Goal: Task Accomplishment & Management: Use online tool/utility

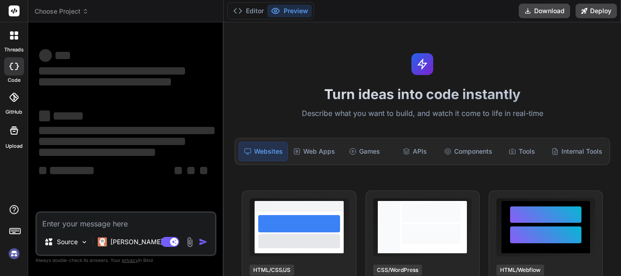
click at [159, 225] on textarea at bounding box center [126, 221] width 178 height 16
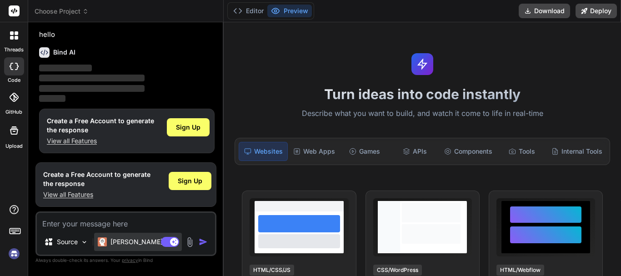
click at [140, 243] on p "[PERSON_NAME] 4 S.." at bounding box center [144, 241] width 68 height 9
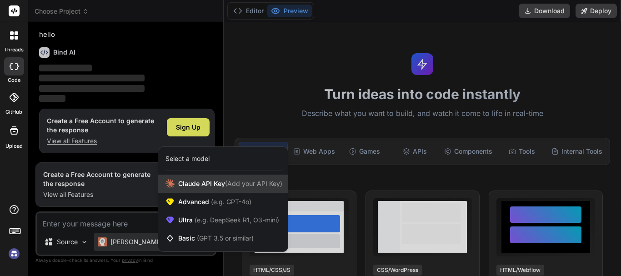
click at [198, 185] on span "[PERSON_NAME] Key (Add your API Key)" at bounding box center [230, 183] width 104 height 9
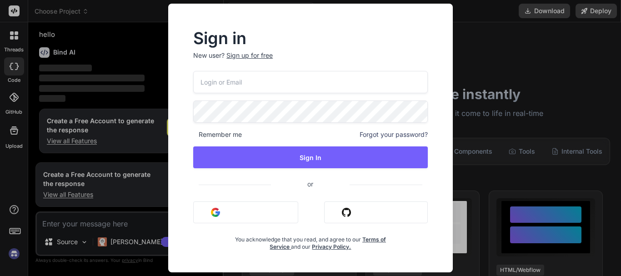
click at [522, 40] on div "Sign in New user? Sign up for free Remember me Forgot your password? Sign In or…" at bounding box center [310, 138] width 621 height 276
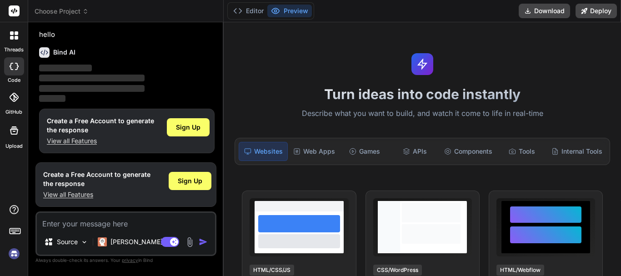
click at [133, 224] on textarea at bounding box center [126, 221] width 178 height 16
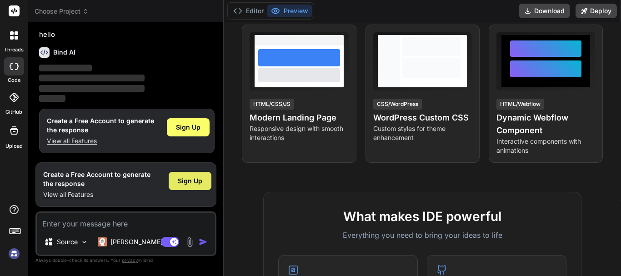
scroll to position [182, 0]
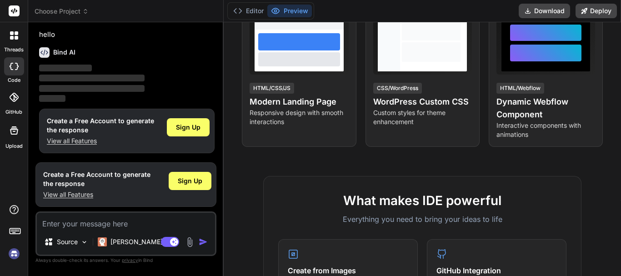
click at [12, 67] on icon at bounding box center [14, 66] width 9 height 7
click at [189, 125] on span "Sign Up" at bounding box center [188, 127] width 25 height 9
click at [190, 184] on span "Sign Up" at bounding box center [190, 180] width 25 height 9
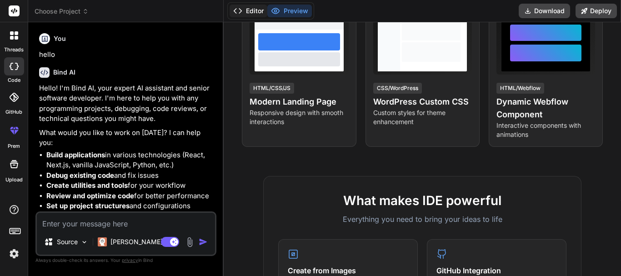
click at [254, 12] on button "Editor" at bounding box center [248, 11] width 38 height 13
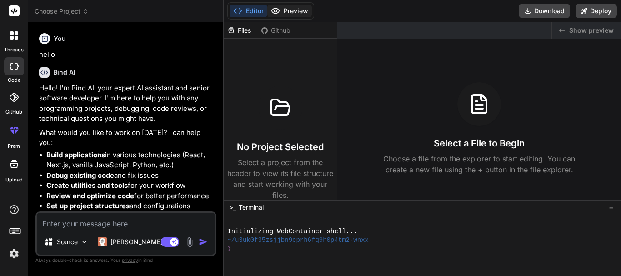
type textarea "x"
click at [288, 11] on button "Preview" at bounding box center [289, 11] width 45 height 13
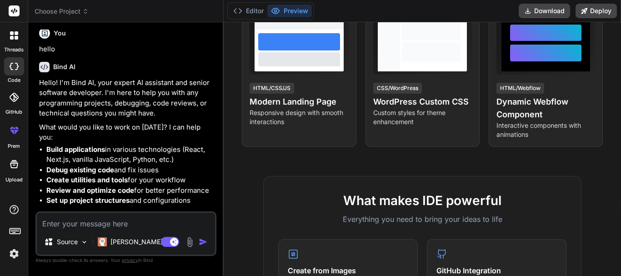
scroll to position [15, 0]
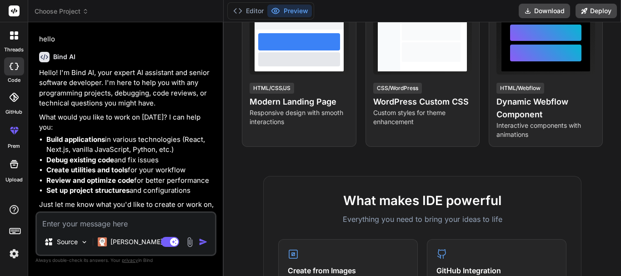
click at [105, 215] on textarea at bounding box center [126, 221] width 178 height 16
paste textarea "<form action="/upload-claim-document" class="dropzone attachments-dropzone-form…"
type textarea "<form action="/upload-claim-document" class="dropzone attachments-dropzone-form…"
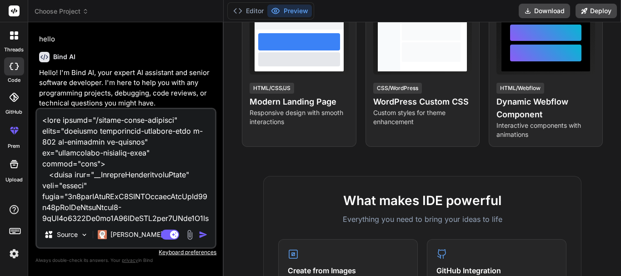
scroll to position [2683, 0]
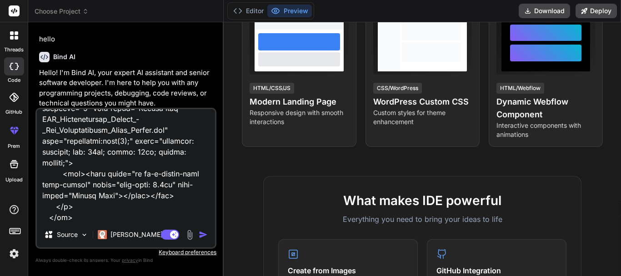
type textarea "x"
type textarea "<form action="/upload-claim-document" class="dropzone attachments-dropzone-form…"
type textarea "x"
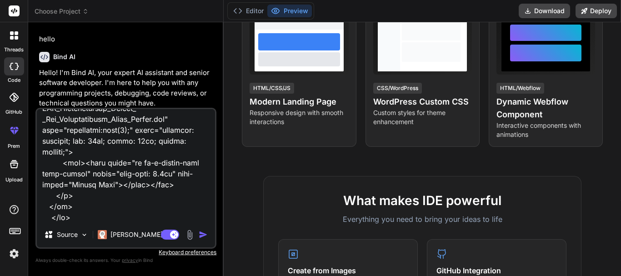
type textarea "<form action="/upload-claim-document" class="dropzone attachments-dropzone-form…"
type textarea "x"
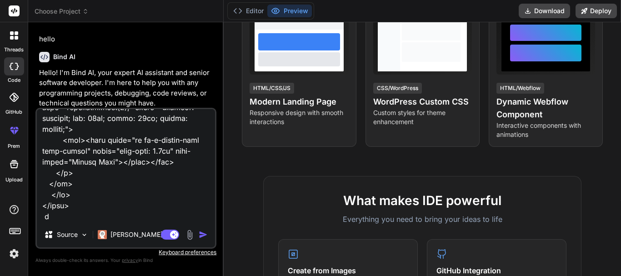
type textarea "<form action="/upload-claim-document" class="dropzone attachments-dropzone-form…"
type textarea "x"
type textarea "<form action="/upload-claim-document" class="dropzone attachments-dropzone-form…"
type textarea "x"
type textarea "<form action="/upload-claim-document" class="dropzone attachments-dropzone-form…"
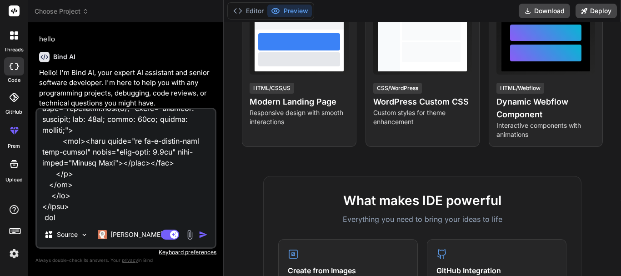
type textarea "x"
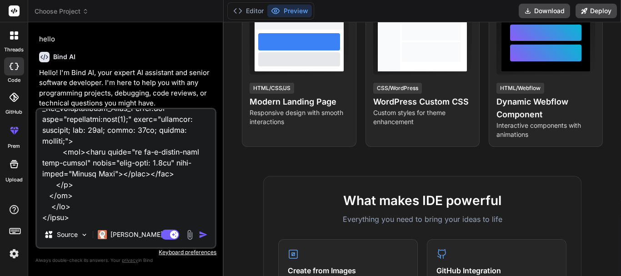
type textarea "<form action="/upload-claim-document" class="dropzone attachments-dropzone-form…"
type textarea "x"
type textarea "<form action="/upload-claim-document" class="dropzone attachments-dropzone-form…"
type textarea "x"
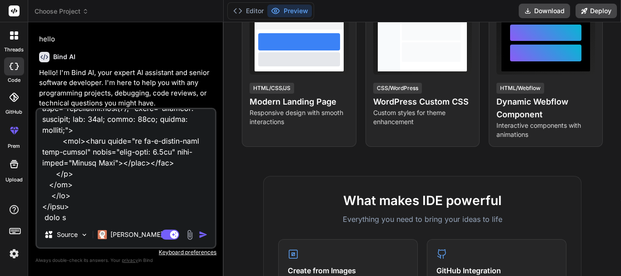
type textarea "<form action="/upload-claim-document" class="dropzone attachments-dropzone-form…"
type textarea "x"
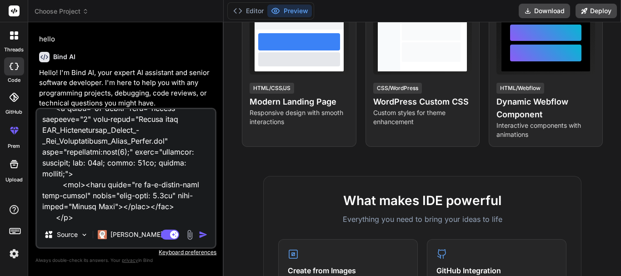
type textarea "<form action="/upload-claim-document" class="dropzone attachments-dropzone-form…"
type textarea "x"
type textarea "<form action="/upload-claim-document" class="dropzone attachments-dropzone-form…"
type textarea "x"
type textarea "<form action="/upload-claim-document" class="dropzone attachments-dropzone-form…"
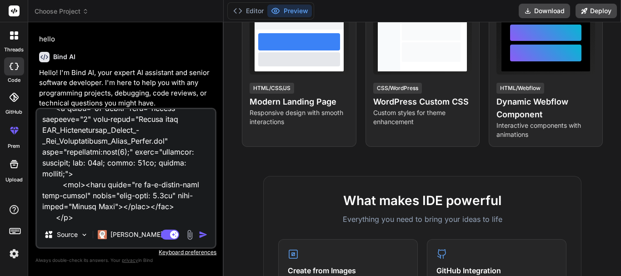
type textarea "x"
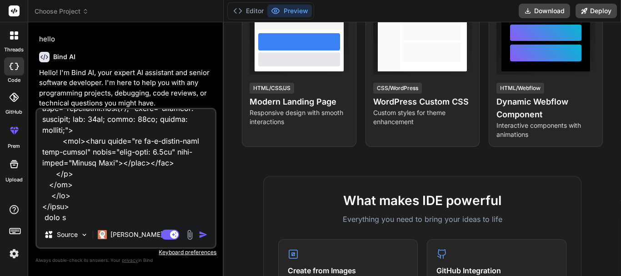
type textarea "<form action="/upload-claim-document" class="dropzone attachments-dropzone-form…"
type textarea "x"
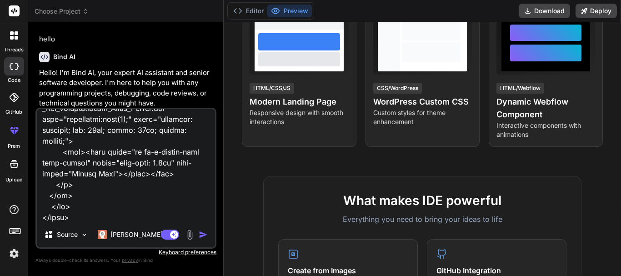
type textarea "<form action="/upload-claim-document" class="dropzone attachments-dropzone-form…"
type textarea "x"
type textarea "<form action="/upload-claim-document" class="dropzone attachments-dropzone-form…"
type textarea "x"
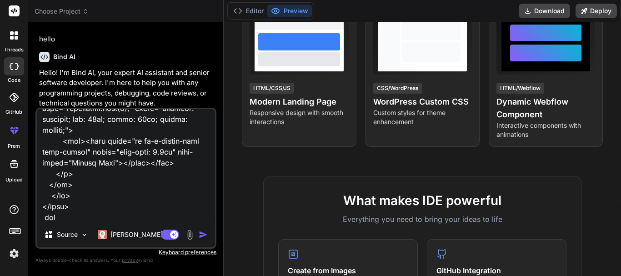
type textarea "<form action="/upload-claim-document" class="dropzone attachments-dropzone-form…"
type textarea "x"
type textarea "<form action="/upload-claim-document" class="dropzone attachments-dropzone-form…"
type textarea "x"
type textarea "<form action="/upload-claim-document" class="dropzone attachments-dropzone-form…"
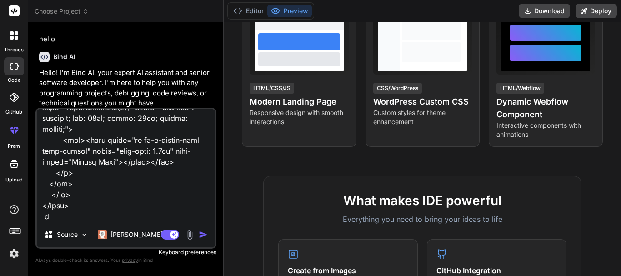
type textarea "x"
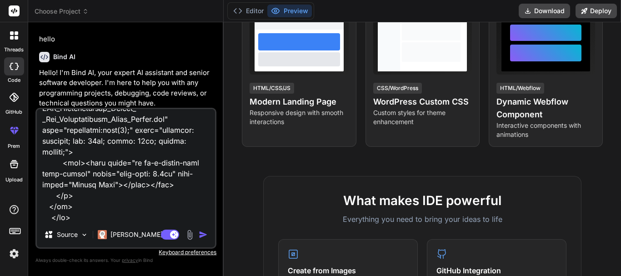
type textarea "<form action="/upload-claim-document" class="dropzone attachments-dropzone-form…"
type textarea "x"
type textarea "<form action="/upload-claim-document" class="dropzone attachments-dropzone-form…"
type textarea "x"
type textarea "<form action="/upload-claim-document" class="dropzone attachments-dropzone-form…"
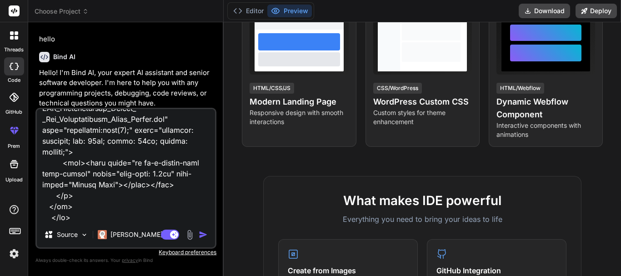
type textarea "x"
type textarea "<form action="/upload-claim-document" class="dropzone attachments-dropzone-form…"
type textarea "x"
type textarea "<form action="/upload-claim-document" class="dropzone attachments-dropzone-form…"
type textarea "x"
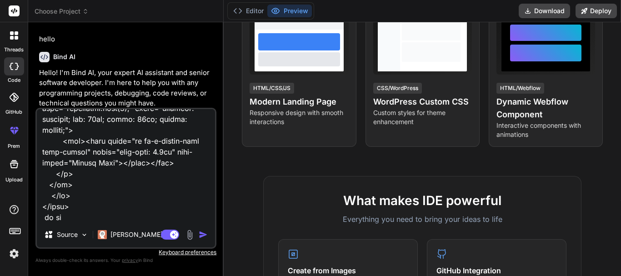
type textarea "<form action="/upload-claim-document" class="dropzone attachments-dropzone-form…"
type textarea "x"
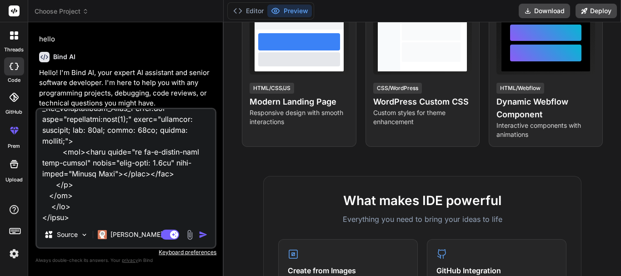
type textarea "<form action="/upload-claim-document" class="dropzone attachments-dropzone-form…"
type textarea "x"
type textarea "<form action="/upload-claim-document" class="dropzone attachments-dropzone-form…"
type textarea "x"
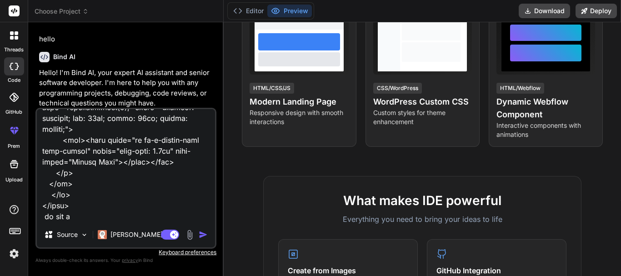
type textarea "<form action="/upload-claim-document" class="dropzone attachments-dropzone-form…"
type textarea "x"
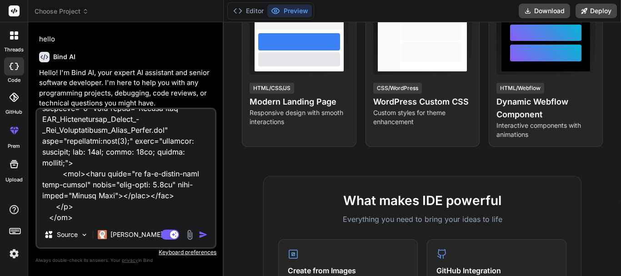
type textarea "<form action="/upload-claim-document" class="dropzone attachments-dropzone-form…"
type textarea "x"
type textarea "<form action="/upload-claim-document" class="dropzone attachments-dropzone-form…"
type textarea "x"
type textarea "<form action="/upload-claim-document" class="dropzone attachments-dropzone-form…"
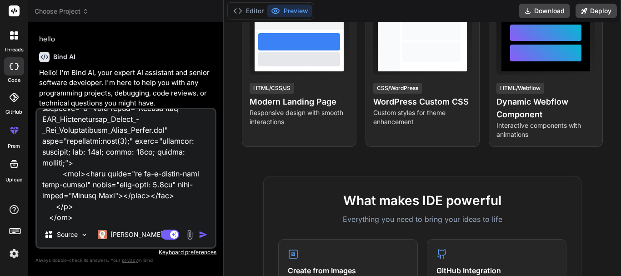
type textarea "x"
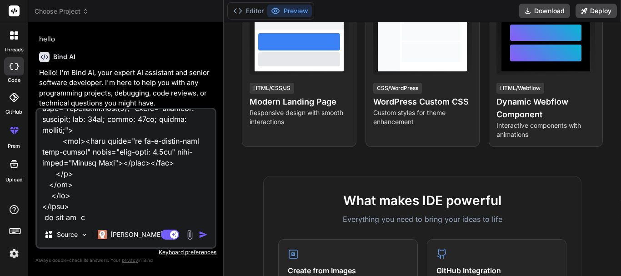
type textarea "<form action="/upload-claim-document" class="dropzone attachments-dropzone-form…"
type textarea "x"
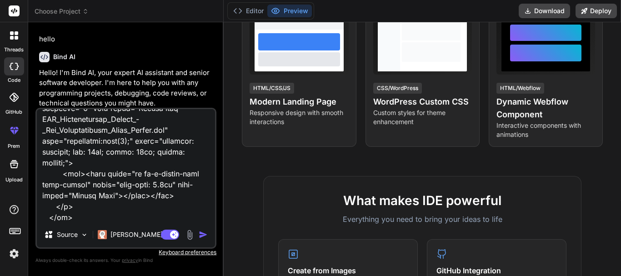
type textarea "<form action="/upload-claim-document" class="dropzone attachments-dropzone-form…"
type textarea "x"
type textarea "<form action="/upload-claim-document" class="dropzone attachments-dropzone-form…"
type textarea "x"
type textarea "<form action="/upload-claim-document" class="dropzone attachments-dropzone-form…"
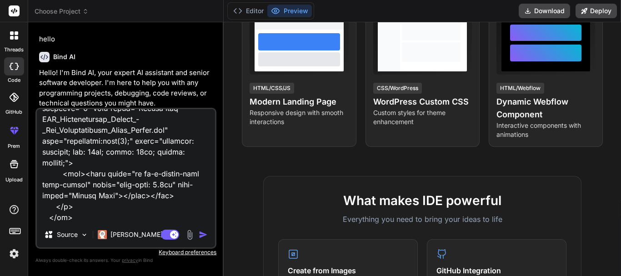
type textarea "x"
type textarea "<form action="/upload-claim-document" class="dropzone attachments-dropzone-form…"
type textarea "x"
type textarea "<form action="/upload-claim-document" class="dropzone attachments-dropzone-form…"
type textarea "x"
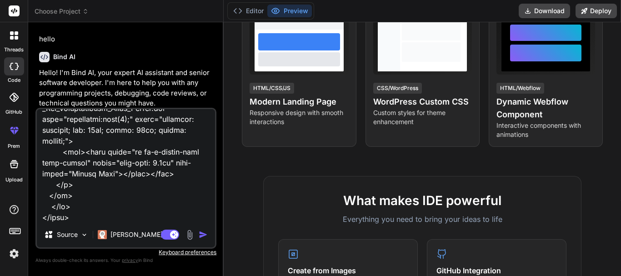
type textarea "<form action="/upload-claim-document" class="dropzone attachments-dropzone-form…"
type textarea "x"
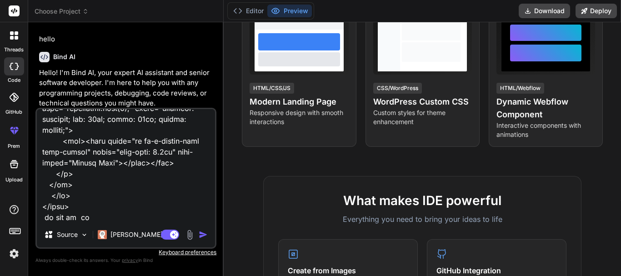
type textarea "<form action="/upload-claim-document" class="dropzone attachments-dropzone-form…"
type textarea "x"
type textarea "<form action="/upload-claim-document" class="dropzone attachments-dropzone-form…"
type textarea "x"
type textarea "<form action="/upload-claim-document" class="dropzone attachments-dropzone-form…"
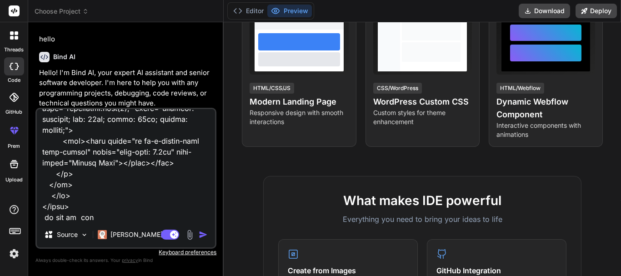
type textarea "x"
type textarea "<form action="/upload-claim-document" class="dropzone attachments-dropzone-form…"
type textarea "x"
type textarea "<form action="/upload-claim-document" class="dropzone attachments-dropzone-form…"
type textarea "x"
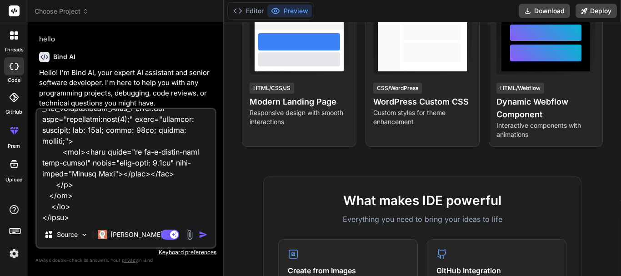
type textarea "<form action="/upload-claim-document" class="dropzone attachments-dropzone-form…"
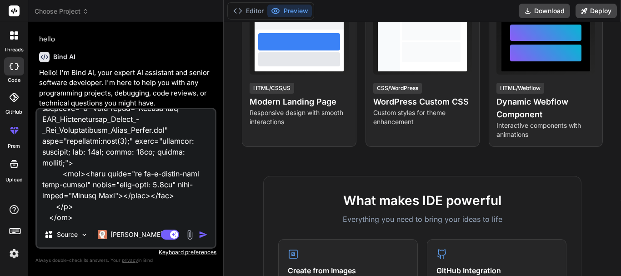
type textarea "x"
type textarea "<form action="/upload-claim-document" class="dropzone attachments-dropzone-form…"
type textarea "x"
type textarea "<form action="/upload-claim-document" class="dropzone attachments-dropzone-form…"
type textarea "x"
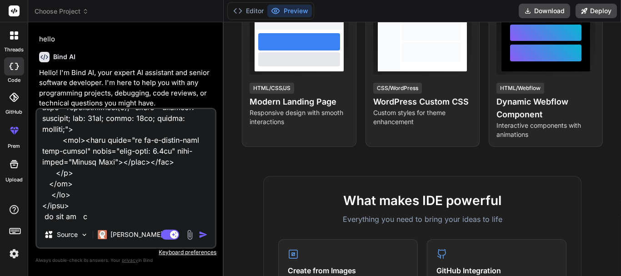
type textarea "<form action="/upload-claim-document" class="dropzone attachments-dropzone-form…"
type textarea "x"
type textarea "<form action="/upload-claim-document" class="dropzone attachments-dropzone-form…"
type textarea "x"
type textarea "<form action="/upload-claim-document" class="dropzone attachments-dropzone-form…"
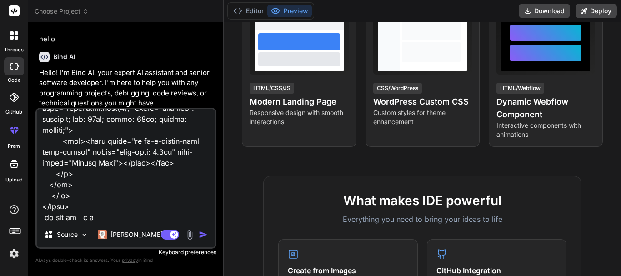
type textarea "x"
type textarea "<form action="/upload-claim-document" class="dropzone attachments-dropzone-form…"
type textarea "x"
type textarea "<form action="/upload-claim-document" class="dropzone attachments-dropzone-form…"
type textarea "x"
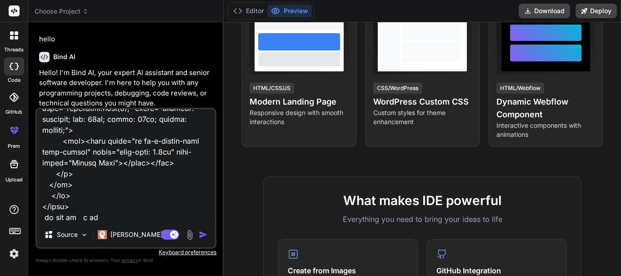
type textarea "<form action="/upload-claim-document" class="dropzone attachments-dropzone-form…"
type textarea "x"
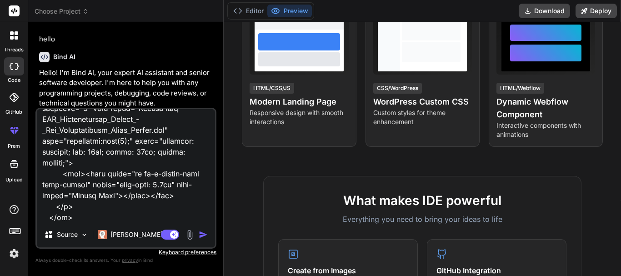
type textarea "<form action="/upload-claim-document" class="dropzone attachments-dropzone-form…"
type textarea "x"
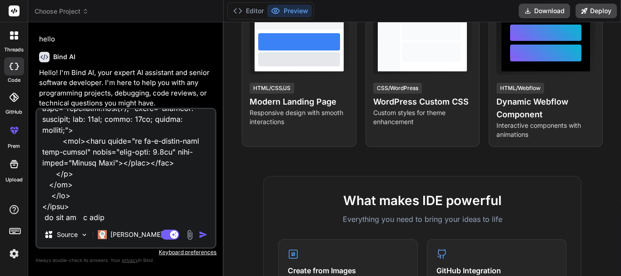
type textarea "<form action="/upload-claim-document" class="dropzone attachments-dropzone-form…"
type textarea "x"
type textarea "<form action="/upload-claim-document" class="dropzone attachments-dropzone-form…"
type textarea "x"
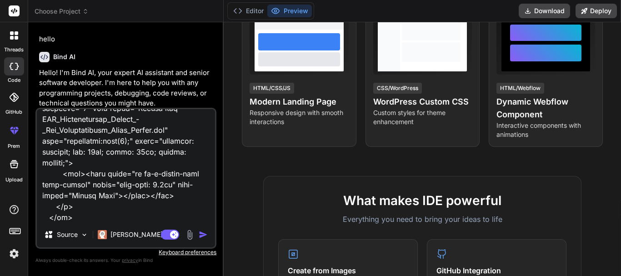
type textarea "<form action="/upload-claim-document" class="dropzone attachments-dropzone-form…"
type textarea "x"
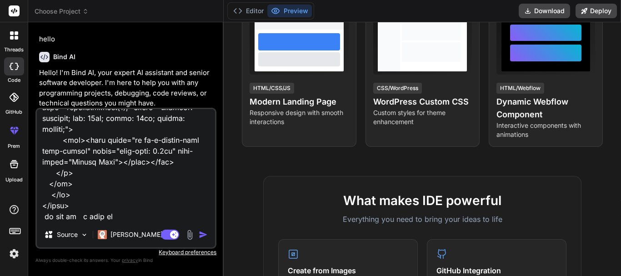
type textarea "<form action="/upload-claim-document" class="dropzone attachments-dropzone-form…"
type textarea "x"
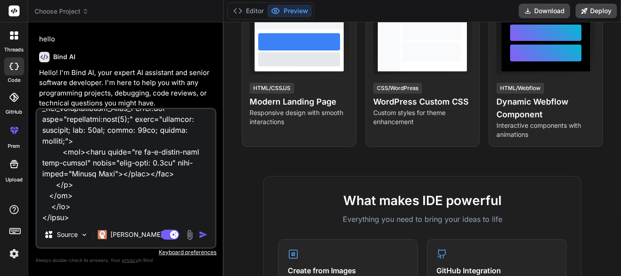
type textarea "<form action="/upload-claim-document" class="dropzone attachments-dropzone-form…"
type textarea "x"
type textarea "<form action="/upload-claim-document" class="dropzone attachments-dropzone-form…"
type textarea "x"
type textarea "<form action="/upload-claim-document" class="dropzone attachments-dropzone-form…"
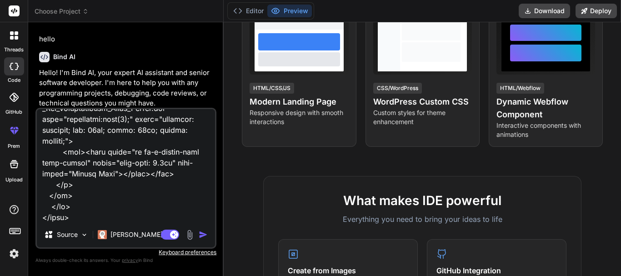
type textarea "x"
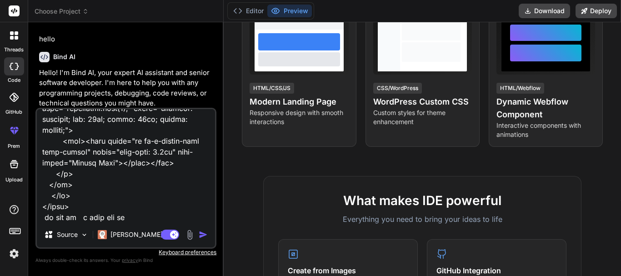
type textarea "<form action="/upload-claim-document" class="dropzone attachments-dropzone-form…"
type textarea "x"
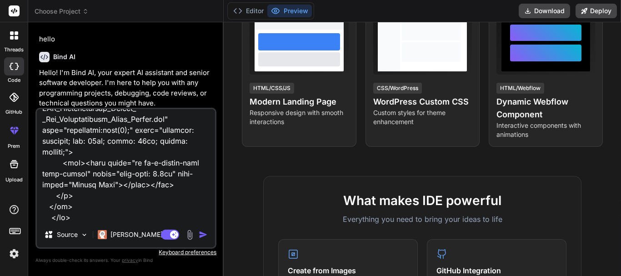
type textarea "<form action="/upload-claim-document" class="dropzone attachments-dropzone-form…"
type textarea "x"
type textarea "<form action="/upload-claim-document" class="dropzone attachments-dropzone-form…"
type textarea "x"
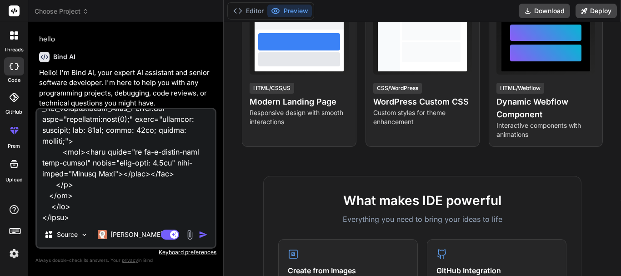
type textarea "<form action="/upload-claim-document" class="dropzone attachments-dropzone-form…"
type textarea "x"
type textarea "<form action="/upload-claim-document" class="dropzone attachments-dropzone-form…"
type textarea "x"
type textarea "<form action="/upload-claim-document" class="dropzone attachments-dropzone-form…"
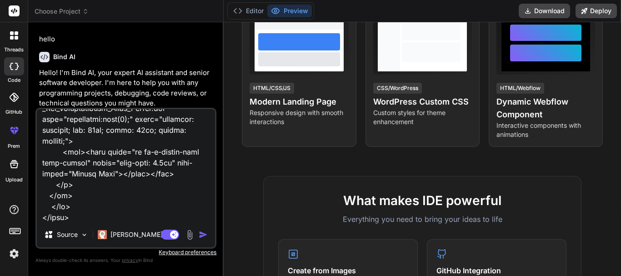
type textarea "x"
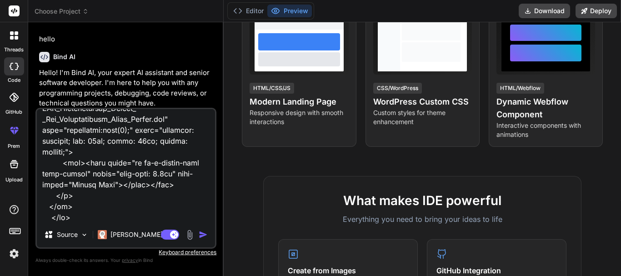
type textarea "<form action="/upload-claim-document" class="dropzone attachments-dropzone-form…"
type textarea "x"
type textarea "<form action="/upload-claim-document" class="dropzone attachments-dropzone-form…"
type textarea "x"
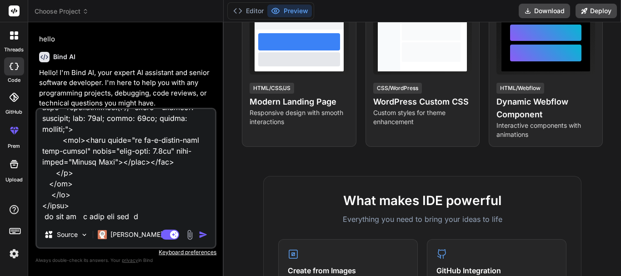
type textarea "<form action="/upload-claim-document" class="dropzone attachments-dropzone-form…"
type textarea "x"
type textarea "<form action="/upload-claim-document" class="dropzone attachments-dropzone-form…"
type textarea "x"
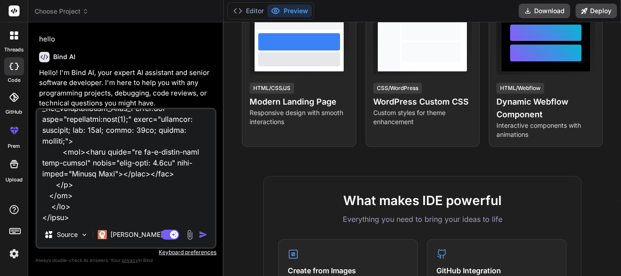
type textarea "<form action="/upload-claim-document" class="dropzone attachments-dropzone-form…"
type textarea "x"
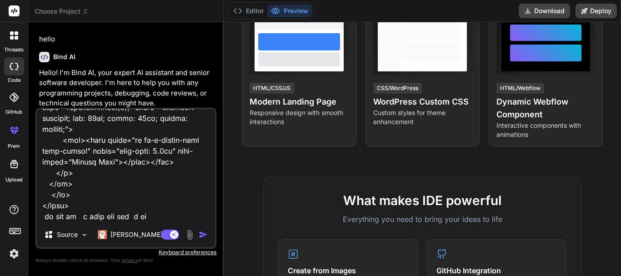
type textarea "<form action="/upload-claim-document" class="dropzone attachments-dropzone-form…"
type textarea "x"
type textarea "<form action="/upload-claim-document" class="dropzone attachments-dropzone-form…"
type textarea "x"
type textarea "<form action="/upload-claim-document" class="dropzone attachments-dropzone-form…"
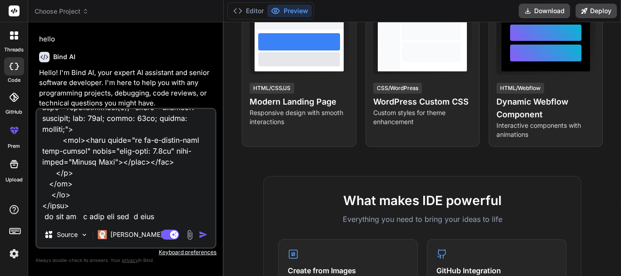
type textarea "x"
type textarea "<form action="/upload-claim-document" class="dropzone attachments-dropzone-form…"
type textarea "x"
type textarea "<form action="/upload-claim-document" class="dropzone attachments-dropzone-form…"
type textarea "x"
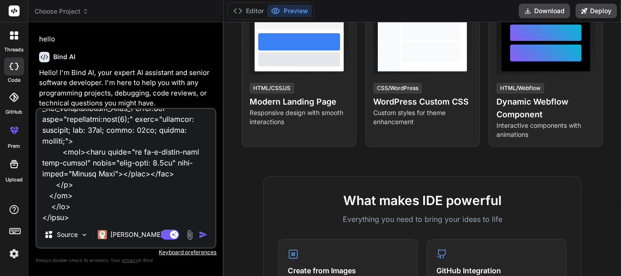
type textarea "<form action="/upload-claim-document" class="dropzone attachments-dropzone-form…"
type textarea "x"
type textarea "<form action="/upload-claim-document" class="dropzone attachments-dropzone-form…"
type textarea "x"
type textarea "<form action="/upload-claim-document" class="dropzone attachments-dropzone-form…"
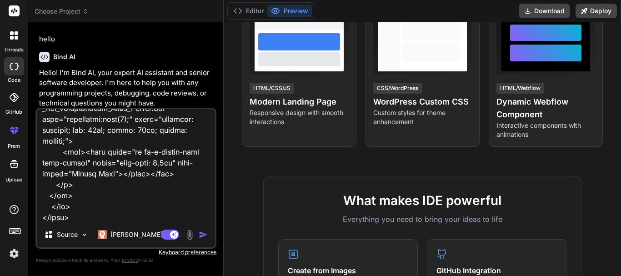
type textarea "x"
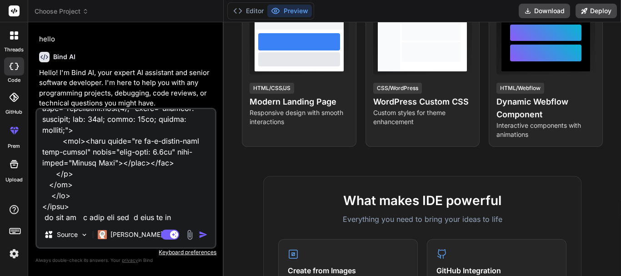
type textarea "<form action="/upload-claim-document" class="dropzone attachments-dropzone-form…"
type textarea "x"
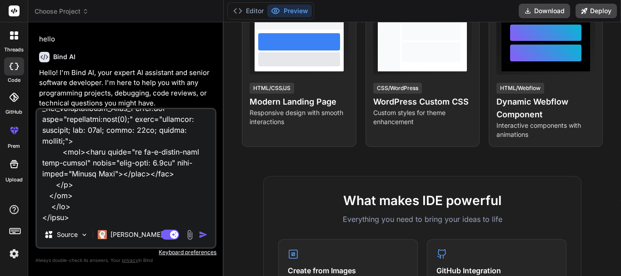
type textarea "<form action="/upload-claim-document" class="dropzone attachments-dropzone-form…"
type textarea "x"
type textarea "<form action="/upload-claim-document" class="dropzone attachments-dropzone-form…"
type textarea "x"
type textarea "<form action="/upload-claim-document" class="dropzone attachments-dropzone-form…"
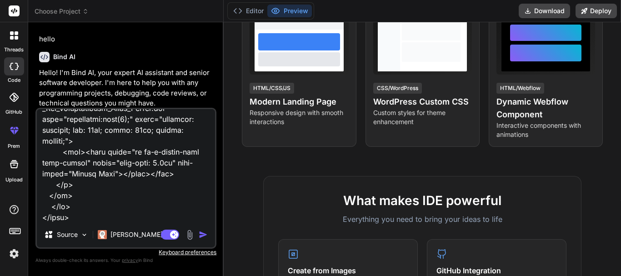
type textarea "x"
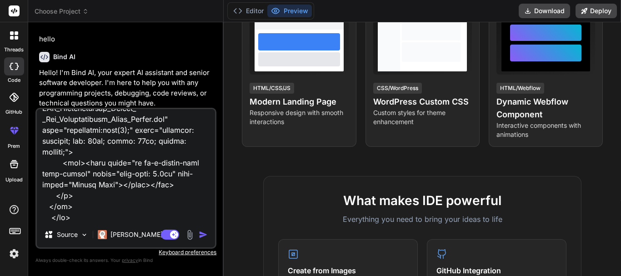
type textarea "<form action="/upload-claim-document" class="dropzone attachments-dropzone-form…"
type textarea "x"
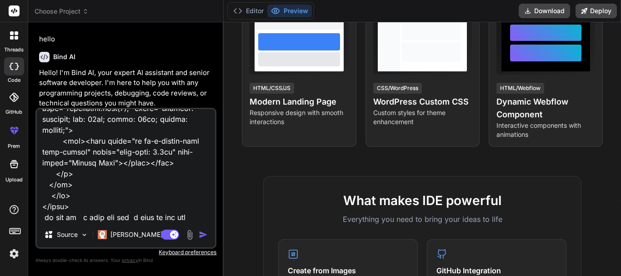
type textarea "<form action="/upload-claim-document" class="dropzone attachments-dropzone-form…"
type textarea "x"
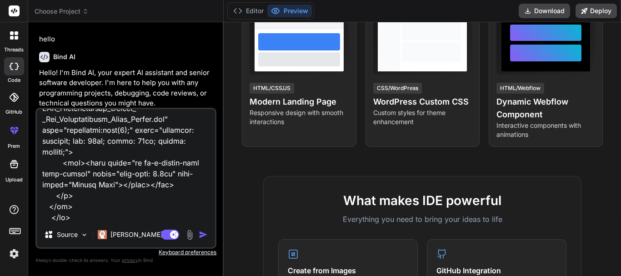
type textarea "<form action="/upload-claim-document" class="dropzone attachments-dropzone-form…"
type textarea "x"
type textarea "<form action="/upload-claim-document" class="dropzone attachments-dropzone-form…"
type textarea "x"
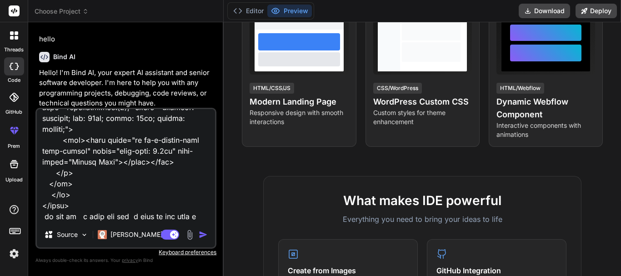
type textarea "<form action="/upload-claim-document" class="dropzone attachments-dropzone-form…"
type textarea "x"
type textarea "<form action="/upload-claim-document" class="dropzone attachments-dropzone-form…"
type textarea "x"
type textarea "<form action="/upload-claim-document" class="dropzone attachments-dropzone-form…"
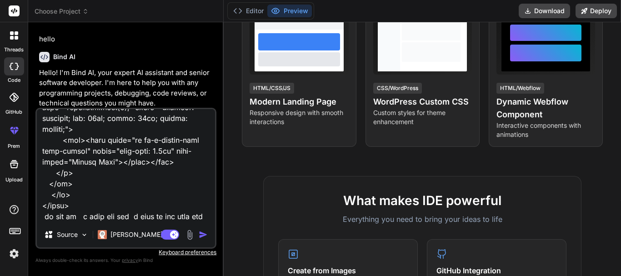
type textarea "x"
type textarea "<form action="/upload-claim-document" class="dropzone attachments-dropzone-form…"
type textarea "x"
type textarea "<form action="/upload-claim-document" class="dropzone attachments-dropzone-form…"
type textarea "x"
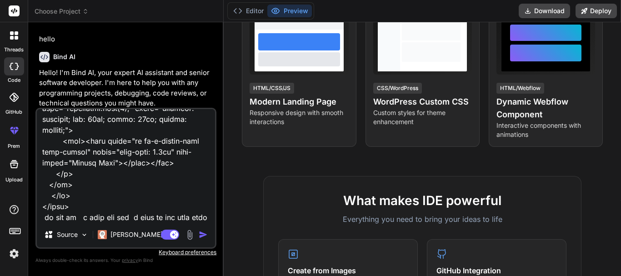
scroll to position [2705, 0]
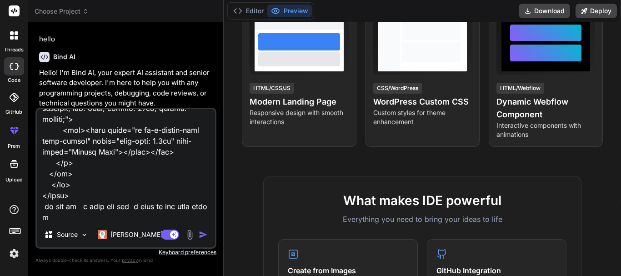
type textarea "<form action="/upload-claim-document" class="dropzone attachments-dropzone-form…"
type textarea "x"
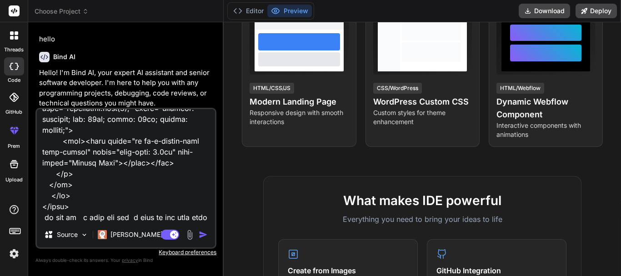
type textarea "<form action="/upload-claim-document" class="dropzone attachments-dropzone-form…"
type textarea "x"
type textarea "<form action="/upload-claim-document" class="dropzone attachments-dropzone-form…"
type textarea "x"
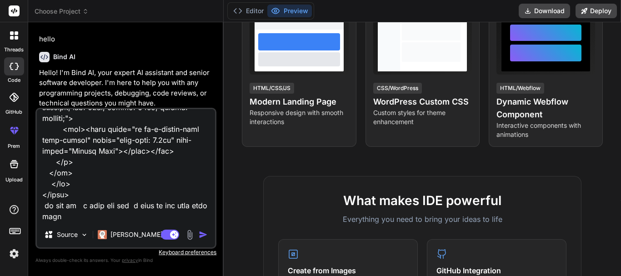
type textarea "<form action="/upload-claim-document" class="dropzone attachments-dropzone-form…"
type textarea "x"
type textarea "<form action="/upload-claim-document" class="dropzone attachments-dropzone-form…"
type textarea "x"
type textarea "<form action="/upload-claim-document" class="dropzone attachments-dropzone-form…"
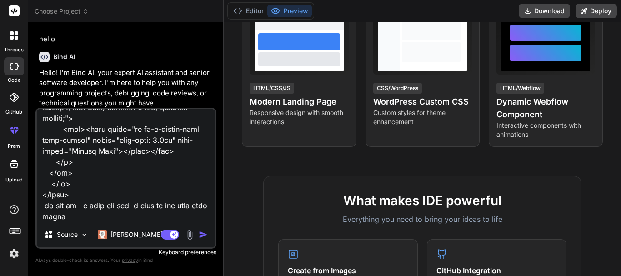
type textarea "x"
type textarea "<form action="/upload-claim-document" class="dropzone attachments-dropzone-form…"
type textarea "x"
type textarea "<form action="/upload-claim-document" class="dropzone attachments-dropzone-form…"
type textarea "x"
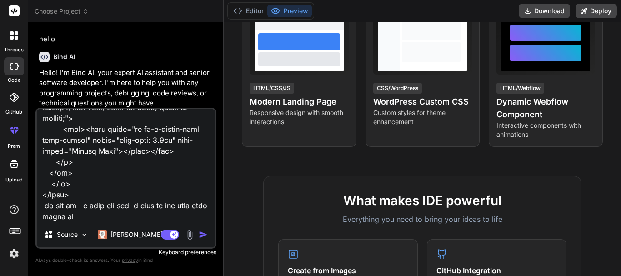
type textarea "<form action="/upload-claim-document" class="dropzone attachments-dropzone-form…"
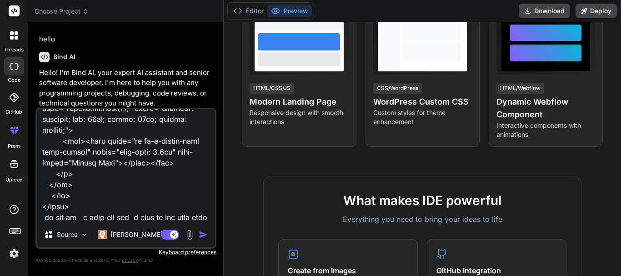
click at [134, 218] on textarea at bounding box center [126, 165] width 178 height 113
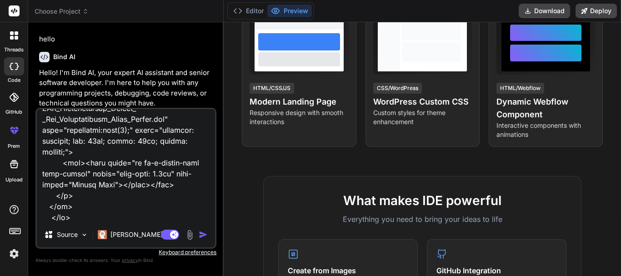
click at [109, 215] on textarea at bounding box center [126, 165] width 178 height 113
click at [109, 214] on textarea at bounding box center [126, 165] width 178 height 113
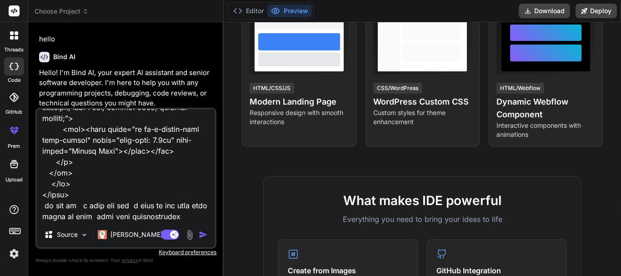
click at [182, 215] on textarea at bounding box center [126, 165] width 178 height 113
click at [83, 206] on textarea at bounding box center [126, 165] width 178 height 113
click at [74, 207] on textarea at bounding box center [126, 165] width 178 height 113
click at [100, 206] on textarea at bounding box center [126, 165] width 178 height 113
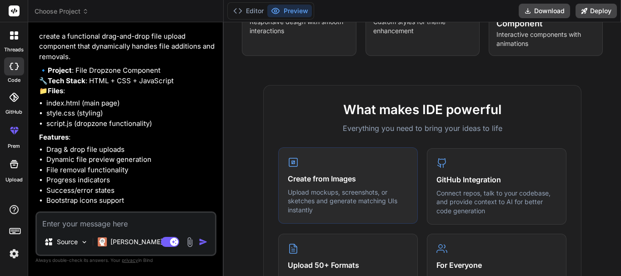
scroll to position [318, 0]
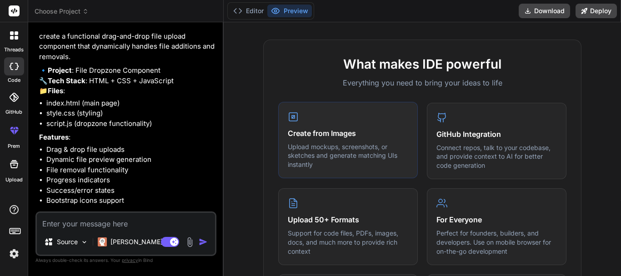
click at [308, 128] on h4 "Create from Images" at bounding box center [348, 133] width 120 height 11
click at [292, 116] on icon at bounding box center [293, 116] width 3 height 3
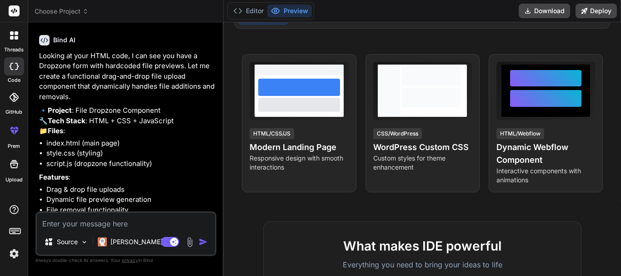
scroll to position [1814, 0]
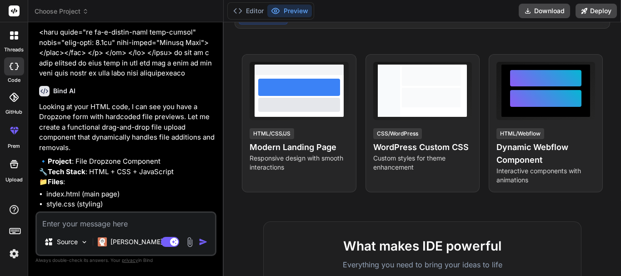
click at [16, 37] on icon at bounding box center [17, 38] width 4 height 4
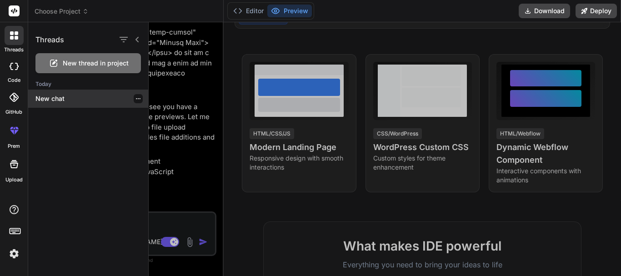
click at [43, 96] on p "New chat" at bounding box center [91, 98] width 113 height 9
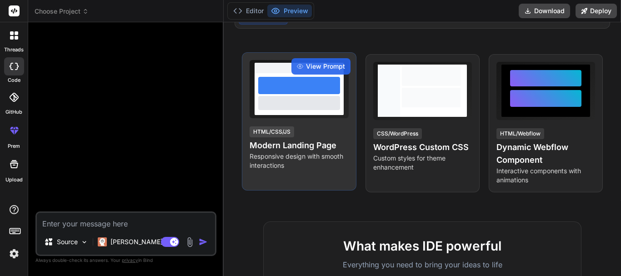
scroll to position [17, 0]
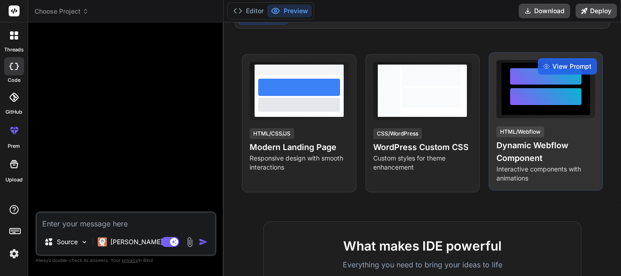
click at [502, 106] on div at bounding box center [545, 89] width 89 height 52
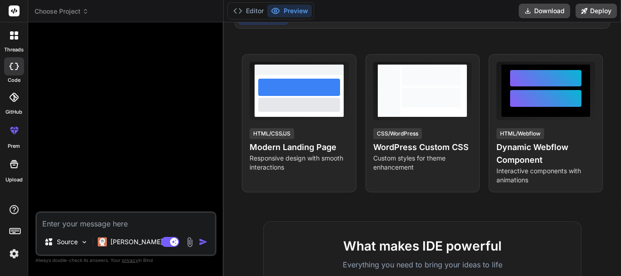
click at [16, 42] on div at bounding box center [14, 35] width 19 height 19
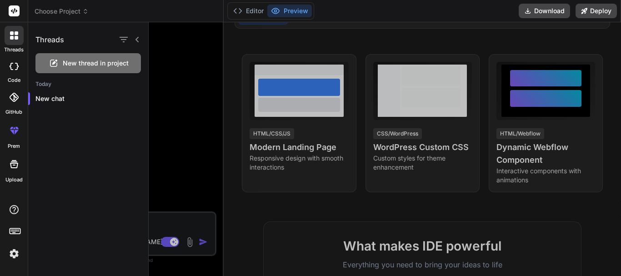
click at [18, 164] on icon at bounding box center [14, 164] width 11 height 11
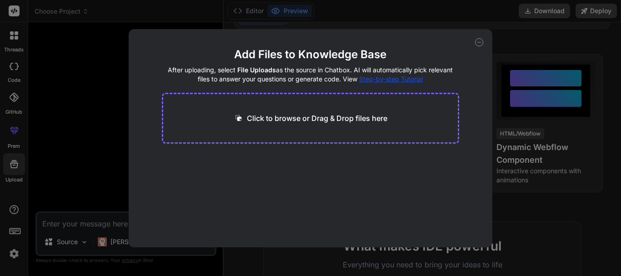
click at [261, 118] on p "Click to browse or Drag & Drop files here" at bounding box center [317, 118] width 140 height 11
click at [322, 119] on p "Click to browse or Drag & Drop files here" at bounding box center [317, 118] width 140 height 11
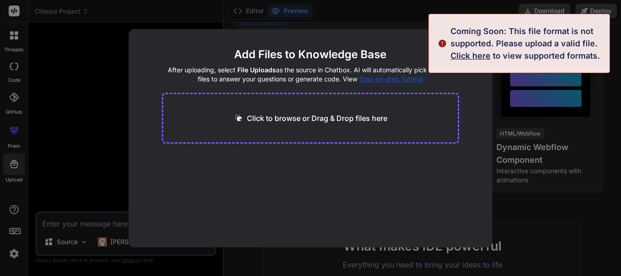
click at [366, 118] on p "Click to browse or Drag & Drop files here" at bounding box center [317, 118] width 140 height 11
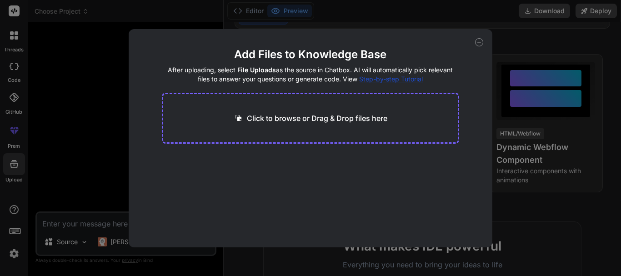
click at [455, 31] on div "Add Files to Knowledge Base After uploading, select File Uploads as the source …" at bounding box center [310, 138] width 363 height 218
click at [481, 41] on icon at bounding box center [479, 42] width 8 height 8
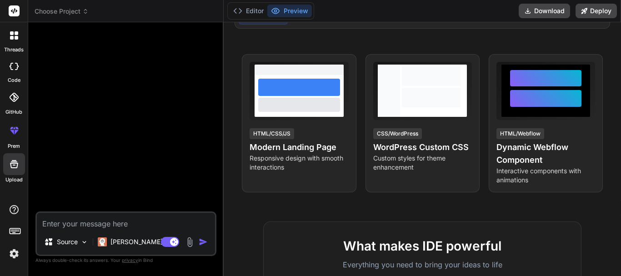
click at [16, 70] on icon at bounding box center [17, 66] width 4 height 7
click at [19, 36] on div at bounding box center [14, 35] width 19 height 19
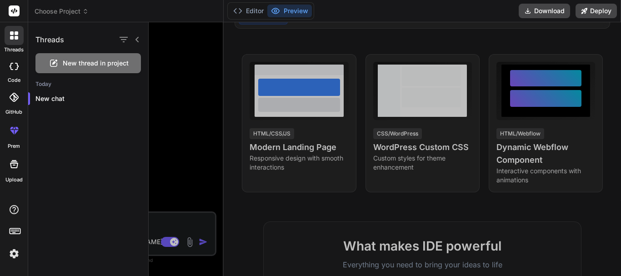
click at [70, 57] on div "New thread in project" at bounding box center [87, 63] width 105 height 20
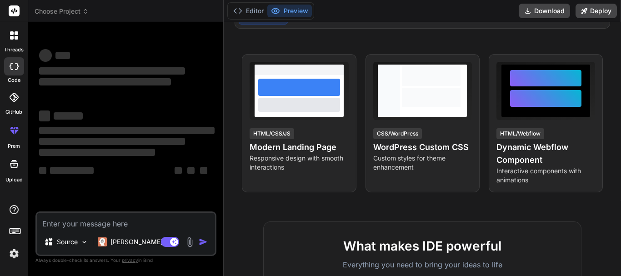
click at [15, 40] on div at bounding box center [14, 35] width 19 height 19
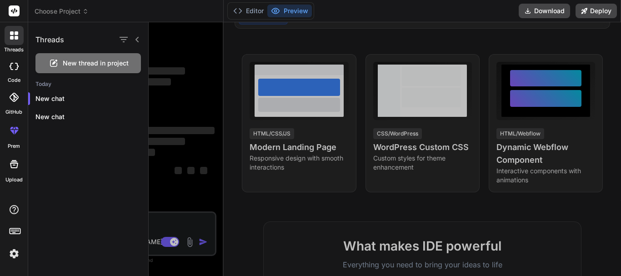
click at [15, 10] on icon at bounding box center [14, 10] width 7 height 5
click at [15, 168] on icon at bounding box center [14, 164] width 8 height 8
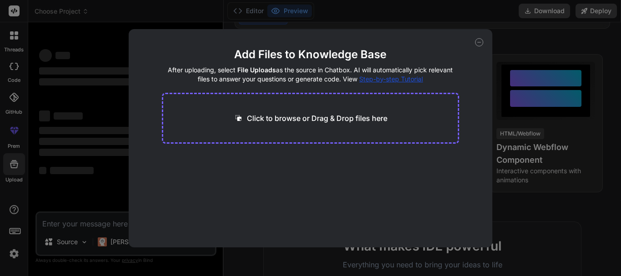
click at [59, 175] on div "Add Files to Knowledge Base After uploading, select File Uploads as the source …" at bounding box center [310, 138] width 621 height 276
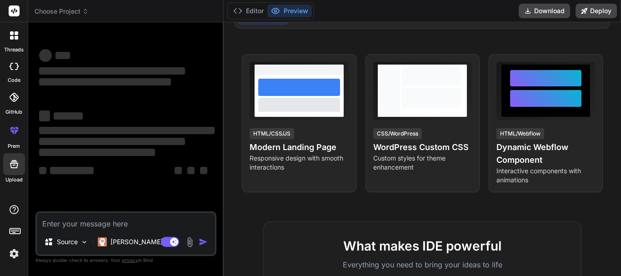
click at [15, 43] on div at bounding box center [14, 35] width 19 height 19
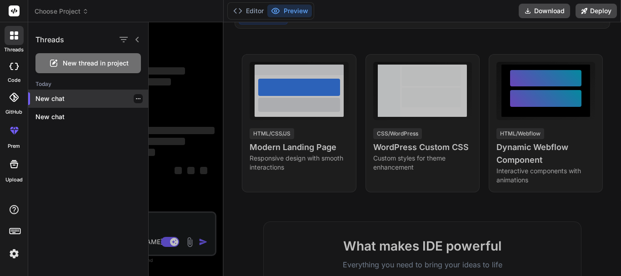
click at [68, 103] on p "New chat" at bounding box center [91, 98] width 113 height 9
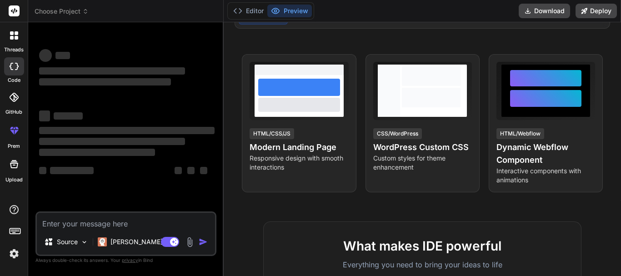
click at [84, 226] on textarea at bounding box center [126, 221] width 178 height 16
click at [82, 238] on img at bounding box center [84, 242] width 8 height 8
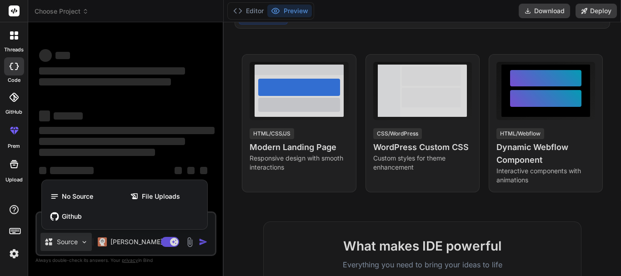
click at [108, 176] on div at bounding box center [310, 138] width 621 height 276
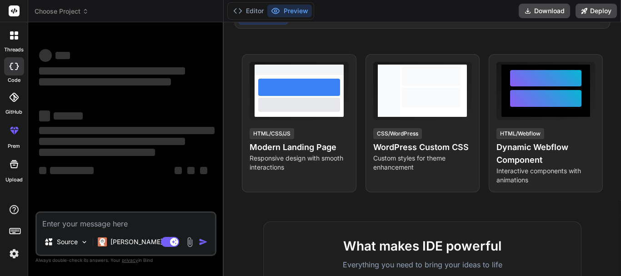
click at [186, 239] on img at bounding box center [189, 242] width 10 height 10
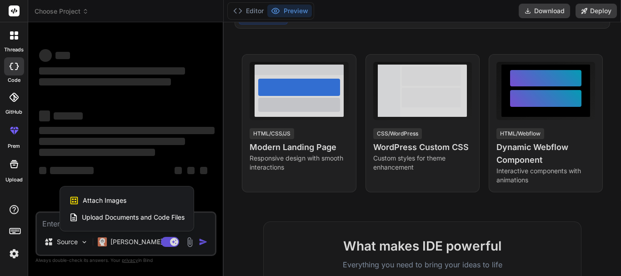
click at [116, 202] on span "Attach Images" at bounding box center [105, 200] width 44 height 9
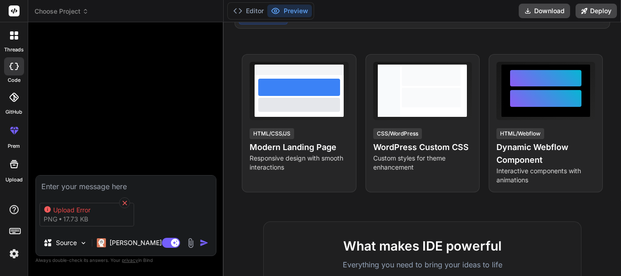
click at [126, 200] on icon at bounding box center [125, 203] width 8 height 8
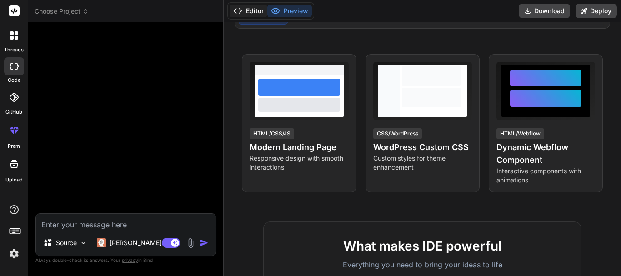
click at [239, 10] on icon at bounding box center [237, 10] width 9 height 9
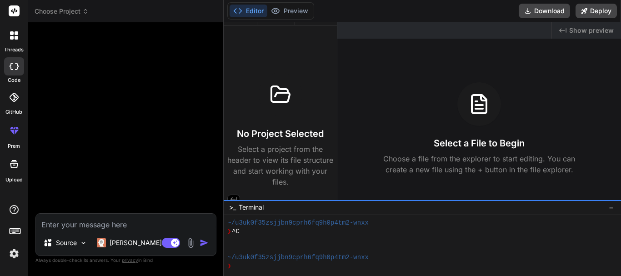
scroll to position [20, 0]
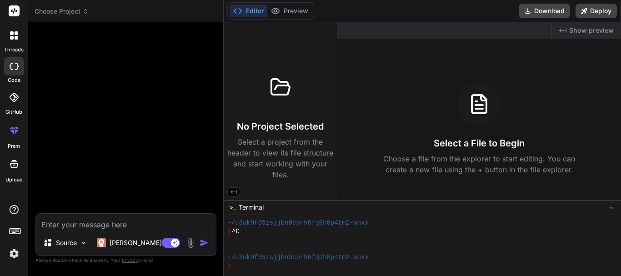
click at [83, 227] on textarea at bounding box center [126, 222] width 180 height 16
paste textarea "<form action="/upload-claim-document" class="dropzone attachments-dropzone-form…"
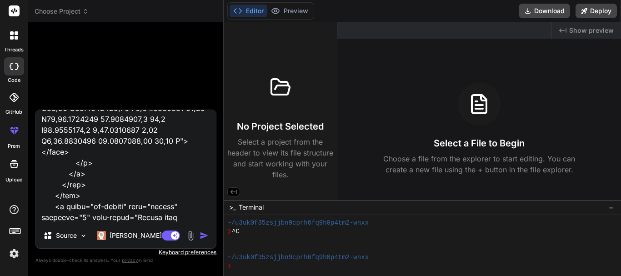
scroll to position [2542, 0]
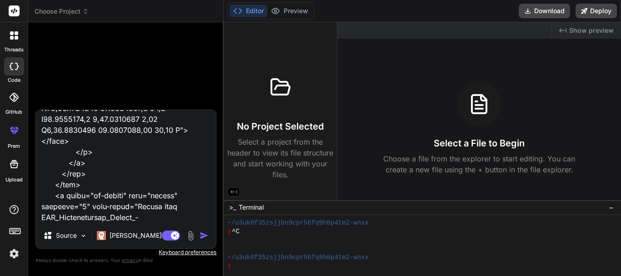
click at [51, 218] on textarea at bounding box center [126, 166] width 180 height 113
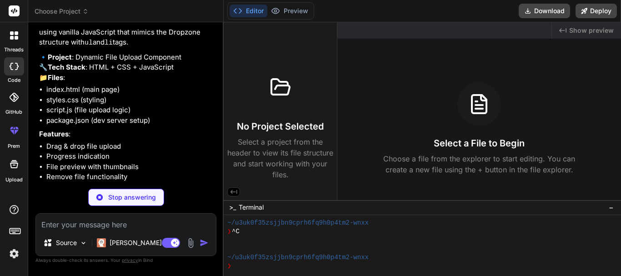
scroll to position [1685, 0]
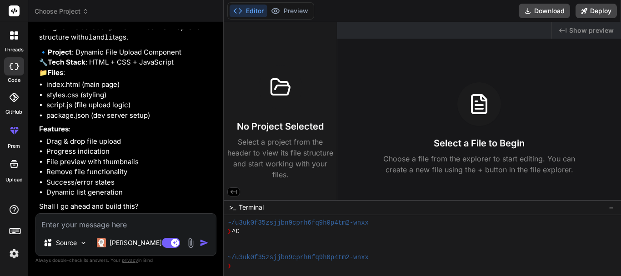
click at [121, 224] on textarea at bounding box center [126, 222] width 180 height 16
click at [118, 221] on textarea at bounding box center [126, 222] width 180 height 16
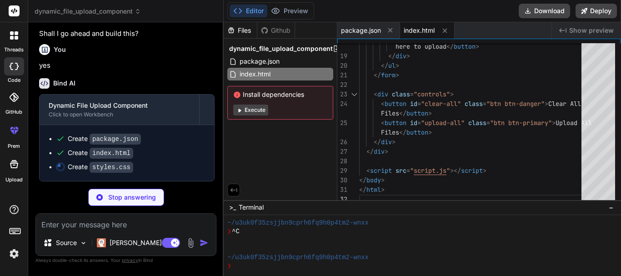
scroll to position [1857, 0]
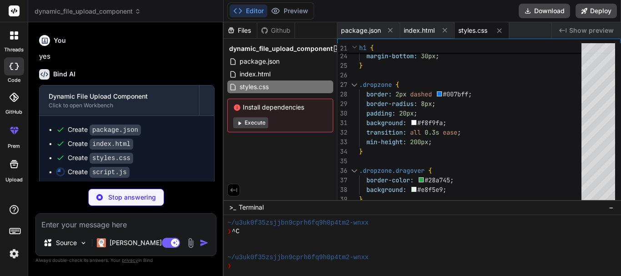
click at [259, 120] on button "Execute" at bounding box center [250, 122] width 35 height 11
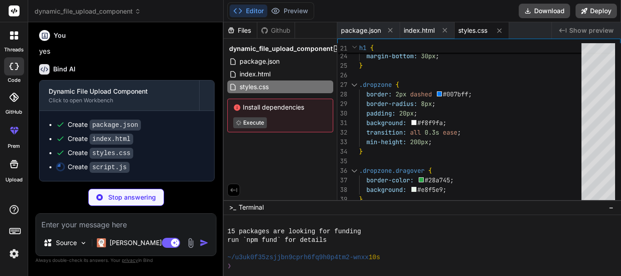
scroll to position [181, 0]
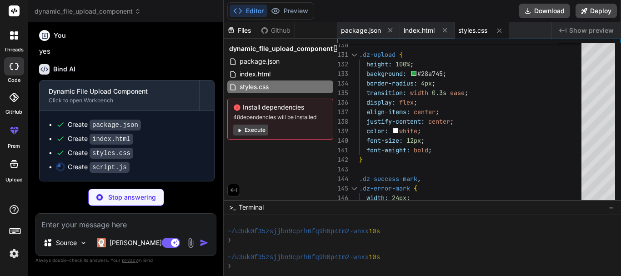
click at [253, 130] on button "Execute" at bounding box center [250, 129] width 35 height 11
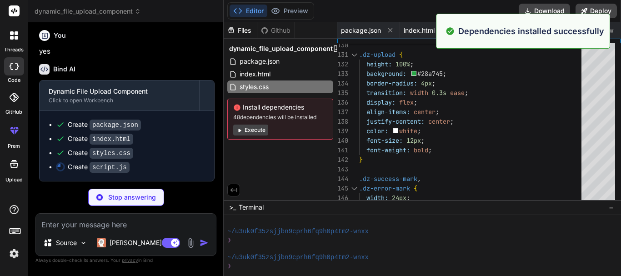
scroll to position [311, 0]
click at [258, 132] on button "Execute" at bounding box center [250, 129] width 35 height 11
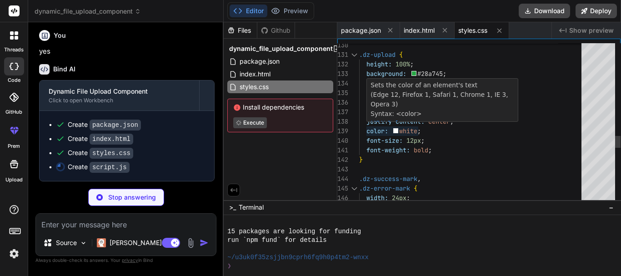
scroll to position [440, 0]
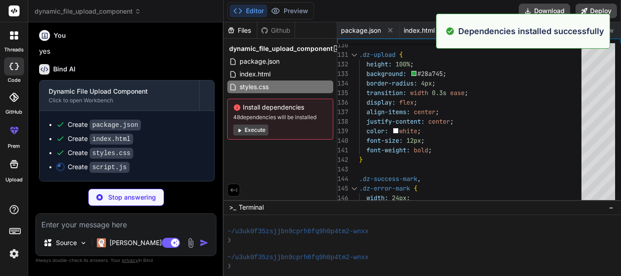
click at [256, 130] on button "Execute" at bounding box center [250, 129] width 35 height 11
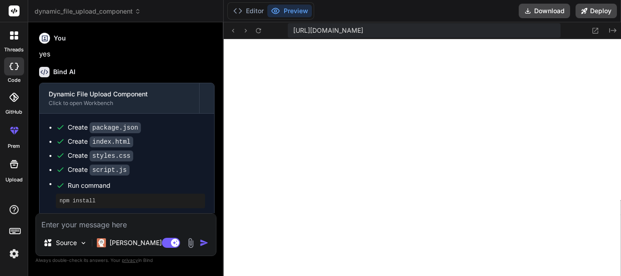
scroll to position [1816, 0]
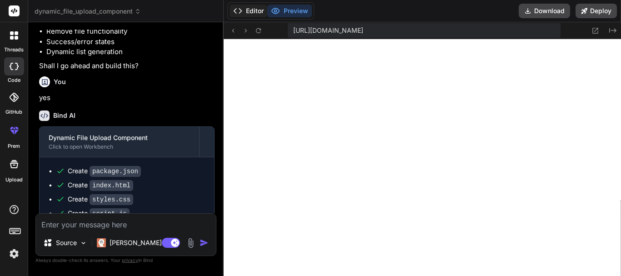
click at [260, 15] on button "Editor" at bounding box center [248, 11] width 38 height 13
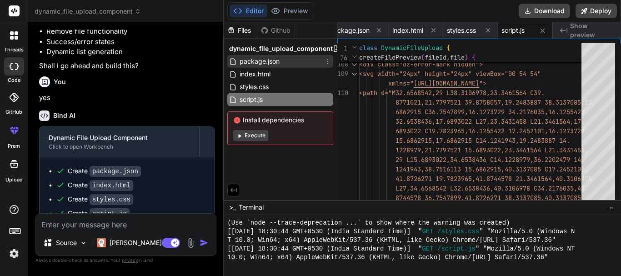
click at [261, 57] on span "package.json" at bounding box center [259, 61] width 42 height 11
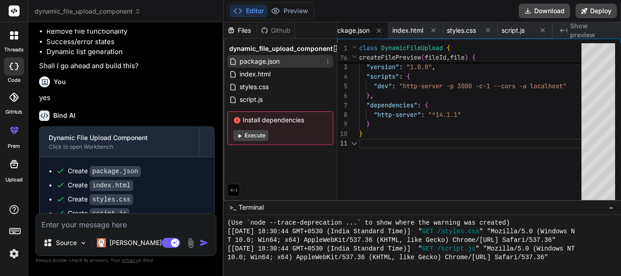
scroll to position [0, 0]
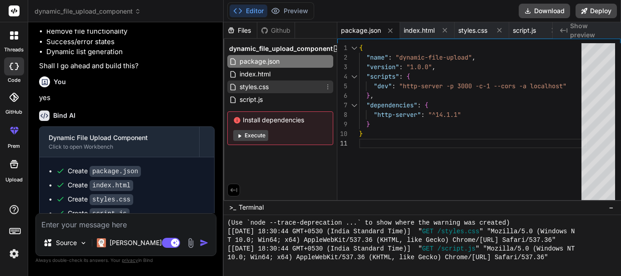
click at [269, 86] on span "styles.css" at bounding box center [253, 86] width 31 height 11
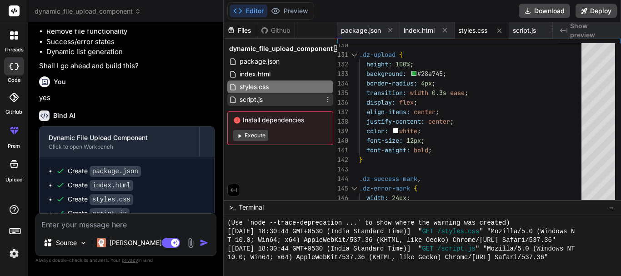
click at [265, 98] on div "script.js" at bounding box center [280, 99] width 106 height 13
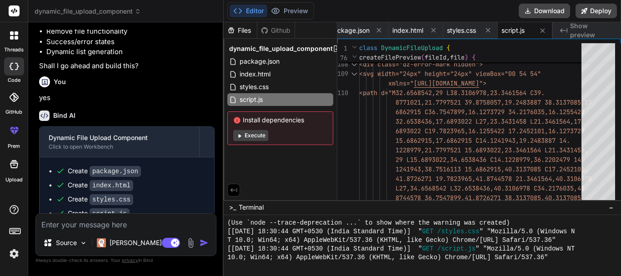
click at [253, 138] on button "Execute" at bounding box center [250, 135] width 35 height 11
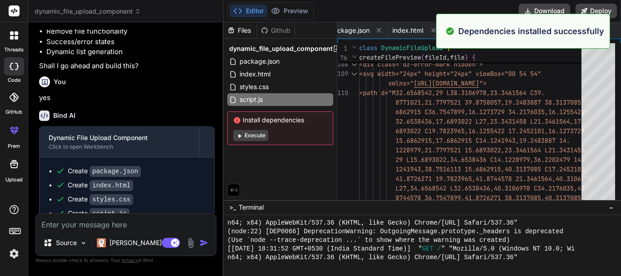
scroll to position [1433, 0]
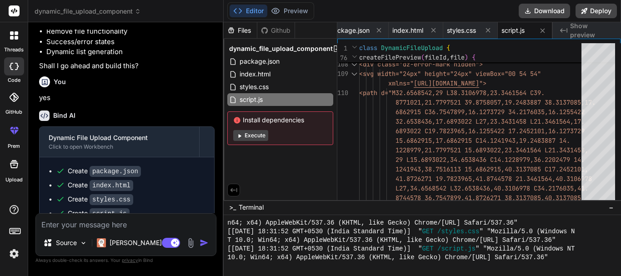
click at [129, 223] on textarea at bounding box center [126, 222] width 180 height 16
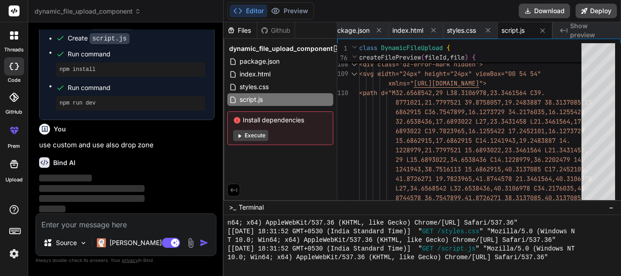
scroll to position [2001, 0]
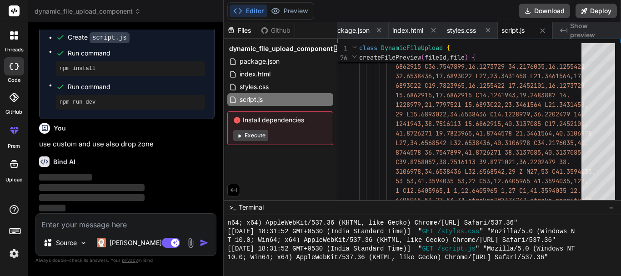
click at [264, 134] on button "Execute" at bounding box center [250, 135] width 35 height 11
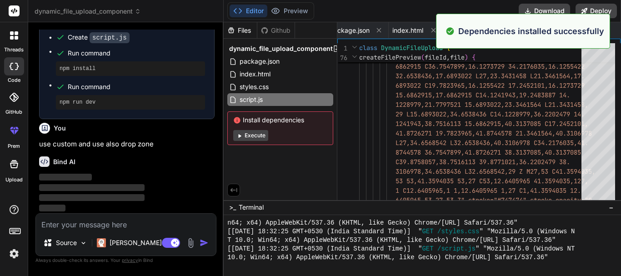
scroll to position [1890, 0]
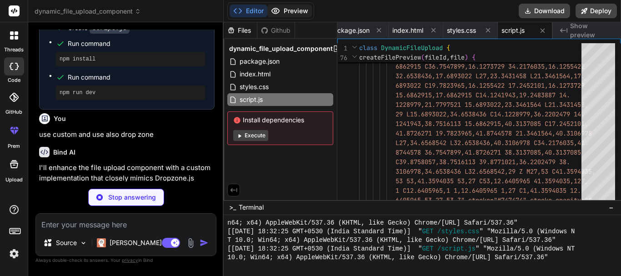
click at [293, 12] on button "Preview" at bounding box center [289, 11] width 45 height 13
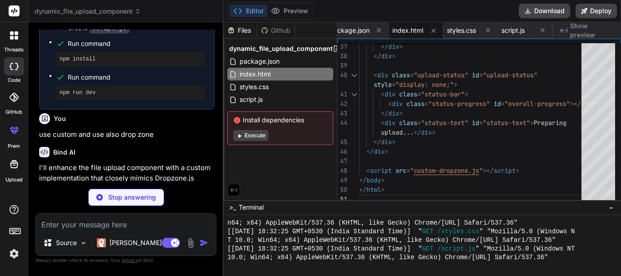
click at [250, 138] on button "Execute" at bounding box center [250, 135] width 35 height 11
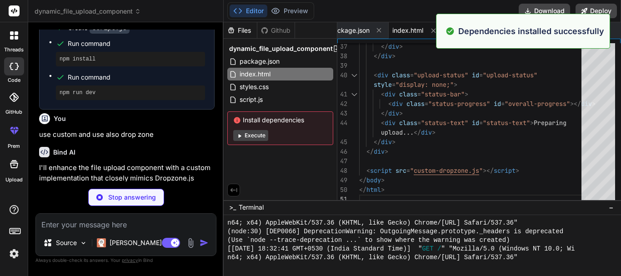
scroll to position [2382, 0]
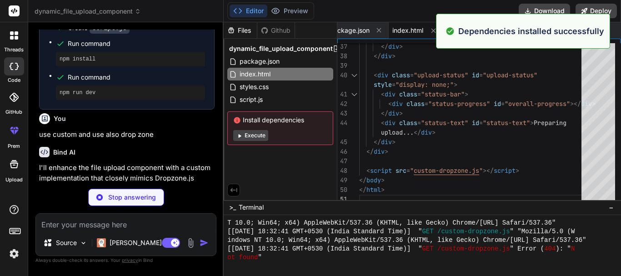
click at [258, 134] on button "Execute" at bounding box center [250, 135] width 35 height 11
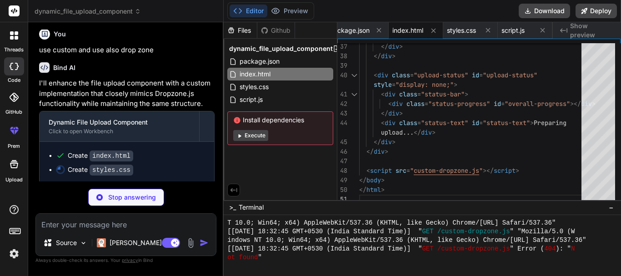
scroll to position [2098, 0]
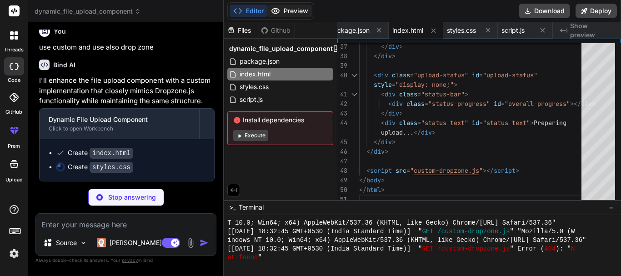
click at [294, 7] on button "Preview" at bounding box center [289, 11] width 45 height 13
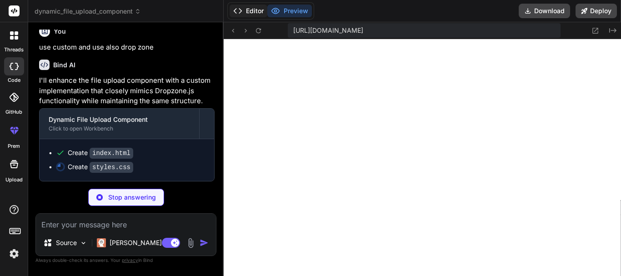
click at [251, 10] on button "Editor" at bounding box center [248, 11] width 38 height 13
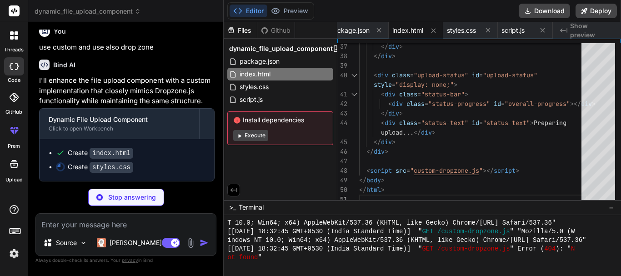
click at [262, 136] on button "Execute" at bounding box center [250, 135] width 35 height 11
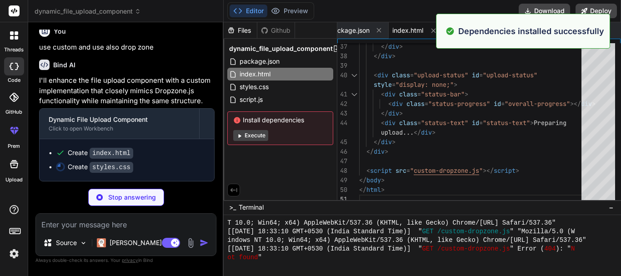
scroll to position [3357, 0]
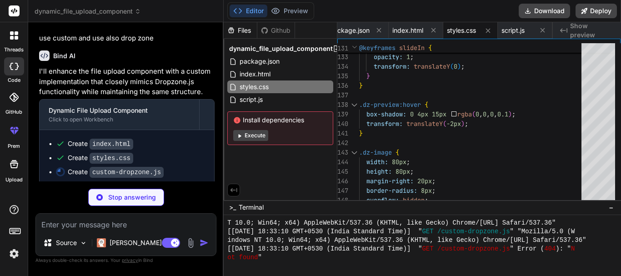
click at [257, 132] on button "Execute" at bounding box center [250, 135] width 35 height 11
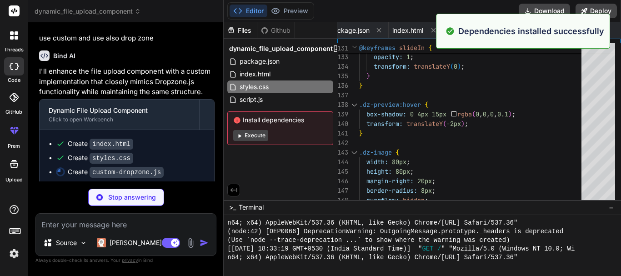
scroll to position [3849, 0]
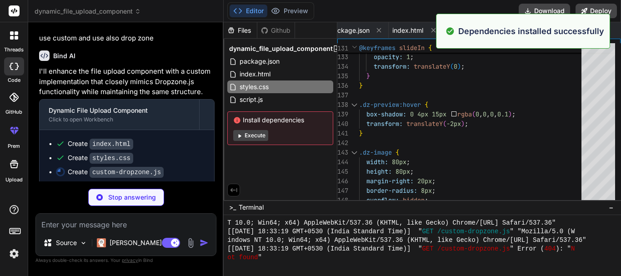
click at [257, 132] on button "Execute" at bounding box center [250, 135] width 35 height 11
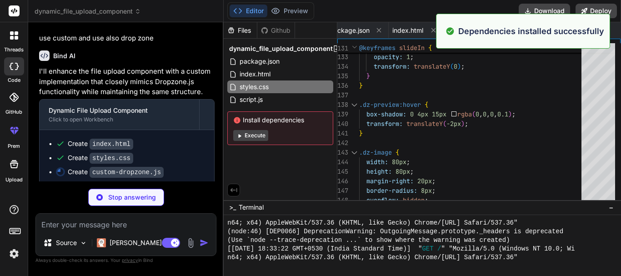
scroll to position [4333, 0]
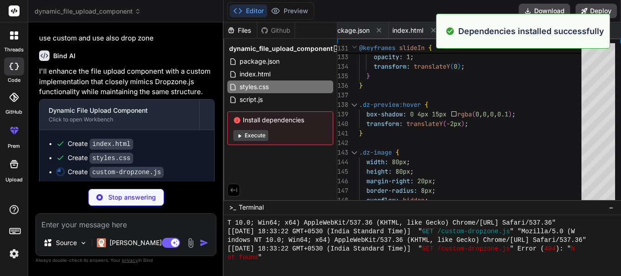
click at [257, 132] on button "Execute" at bounding box center [250, 135] width 35 height 11
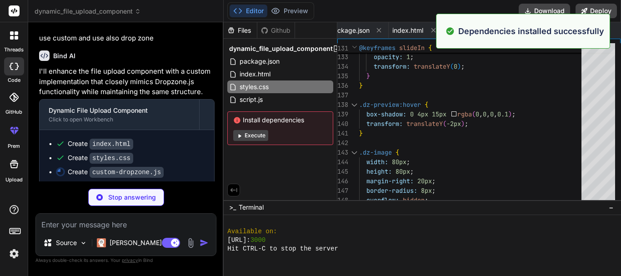
scroll to position [4825, 0]
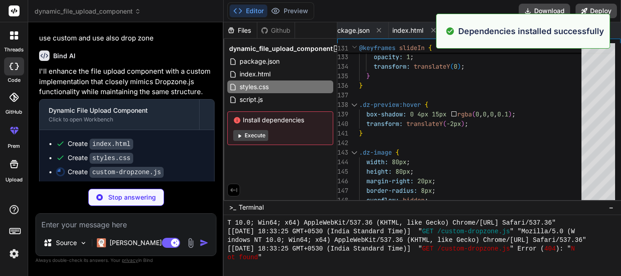
click at [259, 133] on button "Execute" at bounding box center [250, 135] width 35 height 11
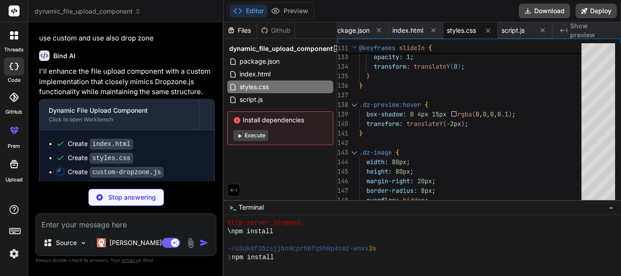
scroll to position [4946, 0]
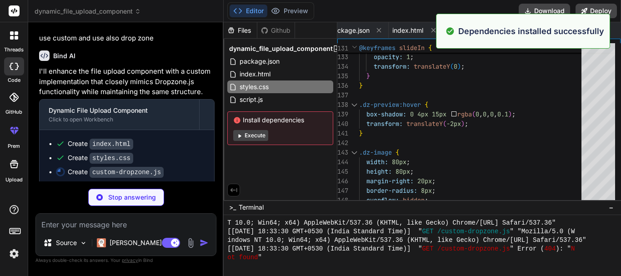
click at [259, 133] on button "Execute" at bounding box center [250, 135] width 35 height 11
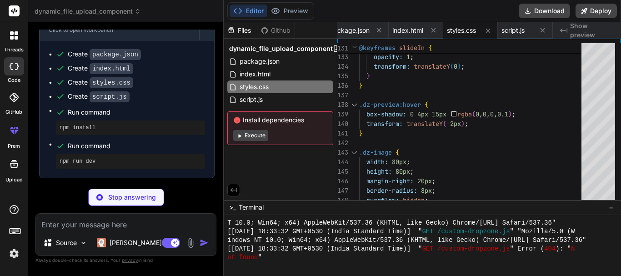
scroll to position [2112, 0]
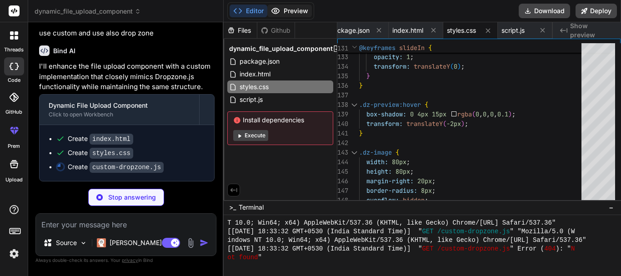
click at [292, 12] on button "Preview" at bounding box center [289, 11] width 45 height 13
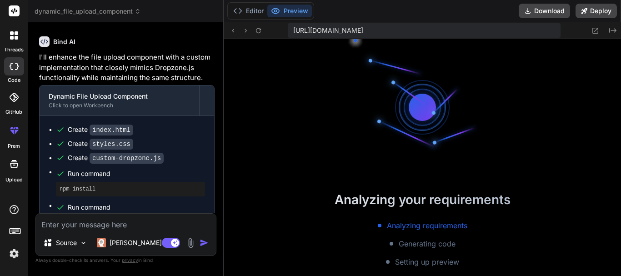
scroll to position [6352, 0]
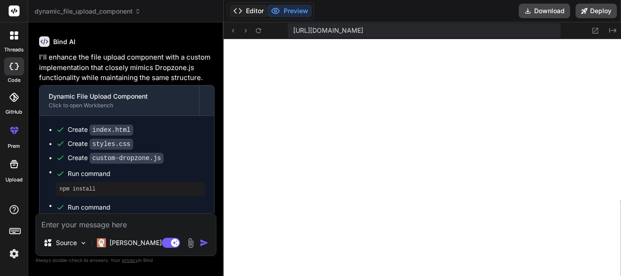
click at [259, 7] on button "Editor" at bounding box center [248, 11] width 38 height 13
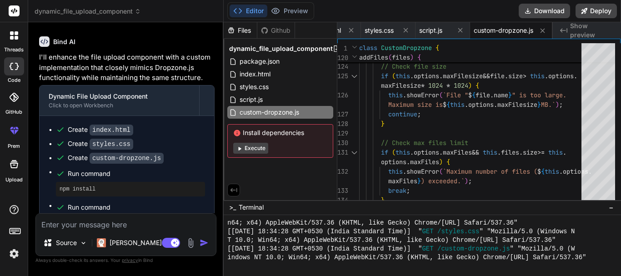
click at [260, 148] on button "Execute" at bounding box center [250, 148] width 35 height 11
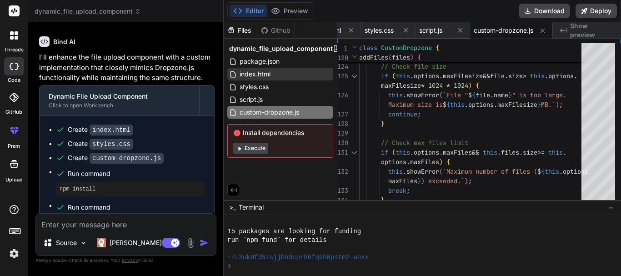
scroll to position [6473, 0]
click at [288, 10] on button "Preview" at bounding box center [289, 11] width 45 height 13
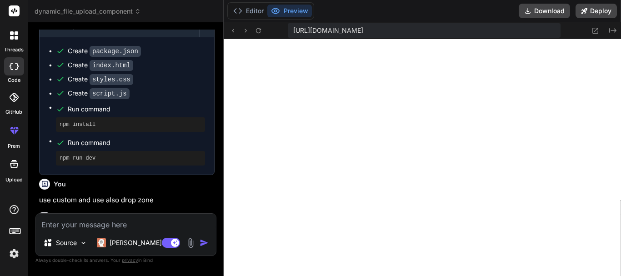
scroll to position [1920, 0]
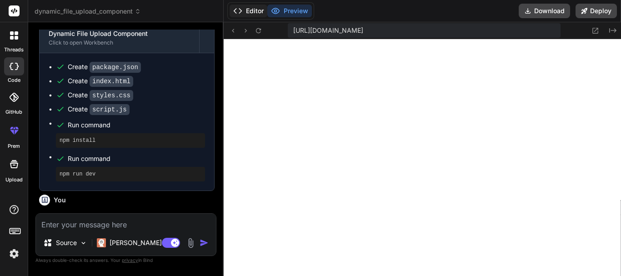
click at [242, 9] on icon at bounding box center [237, 10] width 9 height 9
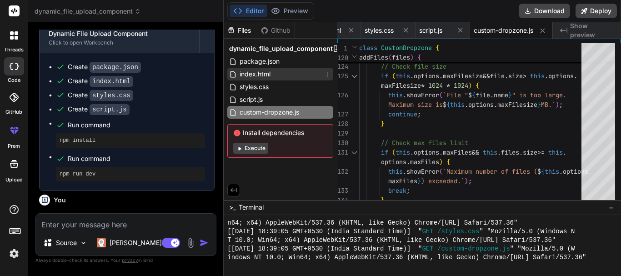
click at [255, 70] on span "index.html" at bounding box center [254, 74] width 33 height 11
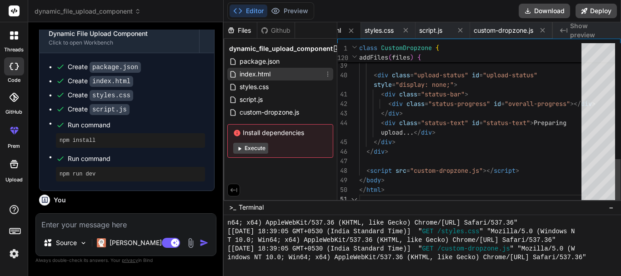
scroll to position [0, 63]
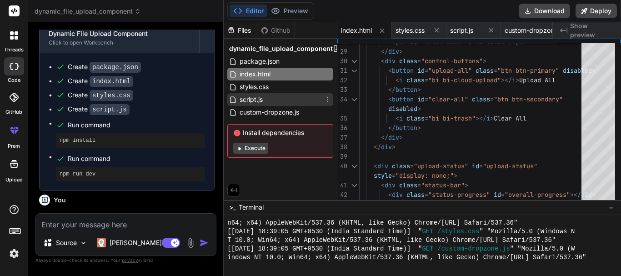
click at [266, 96] on div "script.js" at bounding box center [280, 99] width 106 height 13
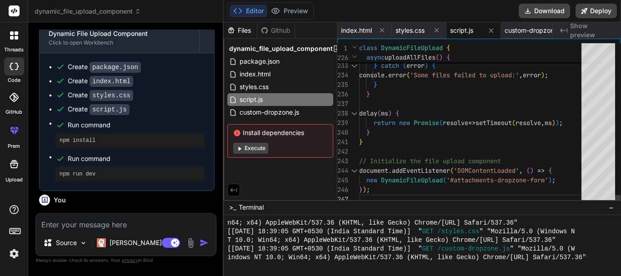
scroll to position [0, 0]
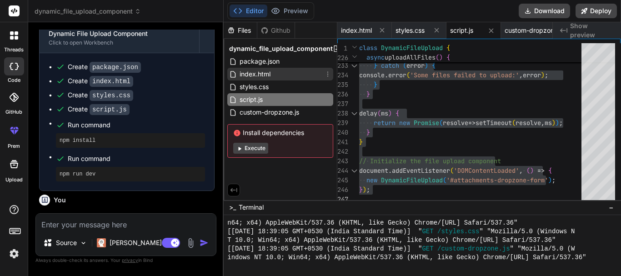
click at [288, 75] on div "index.html" at bounding box center [280, 74] width 106 height 13
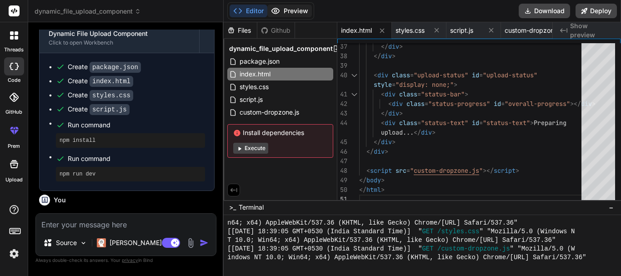
click at [296, 10] on button "Preview" at bounding box center [289, 11] width 45 height 13
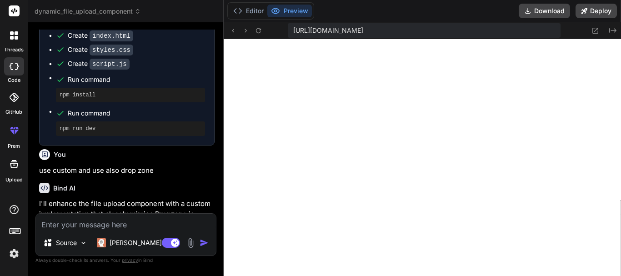
scroll to position [1920, 0]
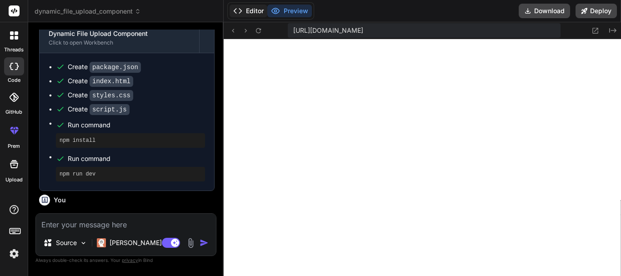
click at [251, 9] on button "Editor" at bounding box center [248, 11] width 38 height 13
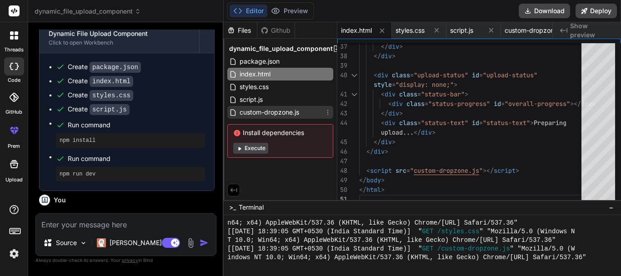
click at [266, 112] on span "custom-dropzone.js" at bounding box center [268, 112] width 61 height 11
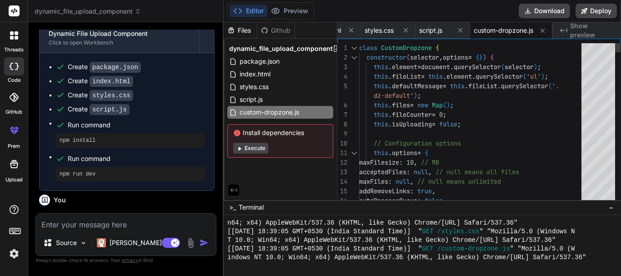
scroll to position [0, 0]
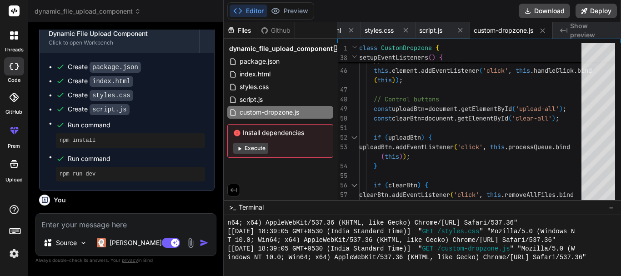
click at [610, 209] on span "−" at bounding box center [610, 207] width 5 height 9
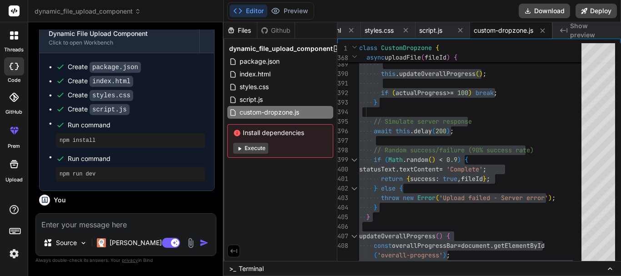
click at [133, 221] on textarea at bounding box center [126, 222] width 180 height 16
click at [85, 225] on textarea at bounding box center [126, 222] width 180 height 16
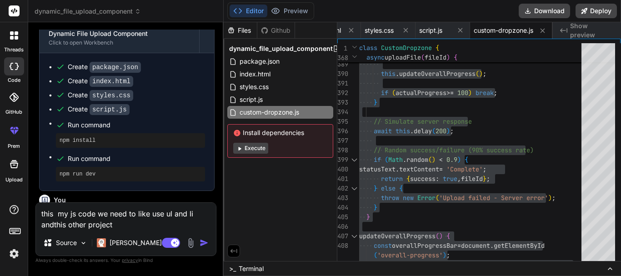
click at [89, 224] on textarea "this my js code we need to like use ul and li andthis other project" at bounding box center [126, 216] width 180 height 27
click at [93, 225] on textarea "this my js code we need to like use ul and li andthis other my project" at bounding box center [126, 216] width 180 height 27
click at [129, 226] on textarea "this my js code we need to like use ul and li andthis other my project" at bounding box center [126, 216] width 180 height 27
click at [59, 223] on textarea "this my js code we need to like use ul and li andthis other my project" at bounding box center [126, 216] width 180 height 27
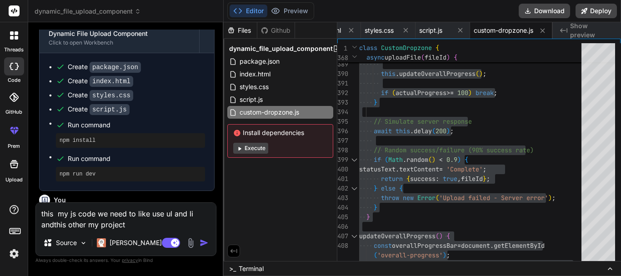
click at [59, 223] on textarea "this my js code we need to like use ul and li andthis other my project" at bounding box center [126, 216] width 180 height 27
drag, startPoint x: 67, startPoint y: 223, endPoint x: 41, endPoint y: 223, distance: 26.4
click at [41, 223] on textarea "this my js code we need to like use ul and li andthis other my project" at bounding box center [126, 216] width 180 height 27
click at [146, 225] on textarea "this my js code we need to like use ul and li this my other my project" at bounding box center [126, 216] width 180 height 27
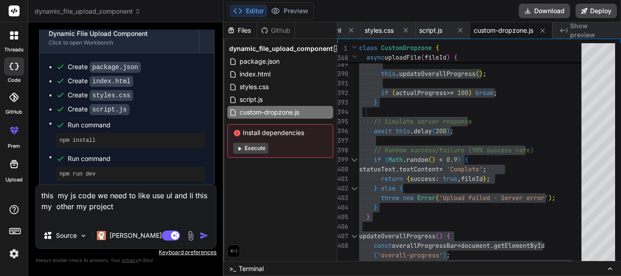
paste textarea "$(document).ready(function () { $('form').on('keydown', 'input, select', functi…"
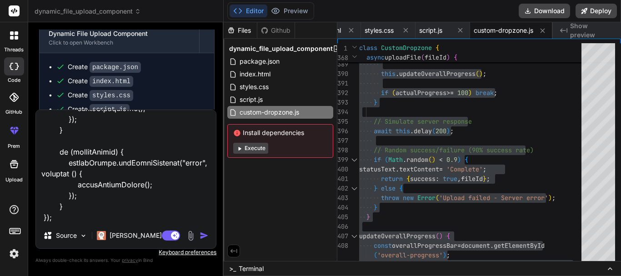
scroll to position [44656, 0]
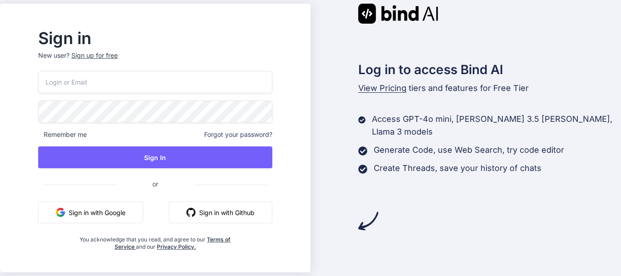
click at [128, 85] on input "email" at bounding box center [155, 82] width 234 height 22
paste input "g8dbxuhkfe@zudpck.com"
type input "g8dbxuhkfe@zudpck.com"
click at [12, 113] on div "Sign in New user? Sign up for free g8dbxuhkfe@zudpck.com Remember me Forgot you…" at bounding box center [310, 138] width 621 height 276
click at [0, 110] on div "Sign in New user? Sign up for free g8dbxuhkfe@zudpck.com Remember me Forgot you…" at bounding box center [310, 138] width 621 height 276
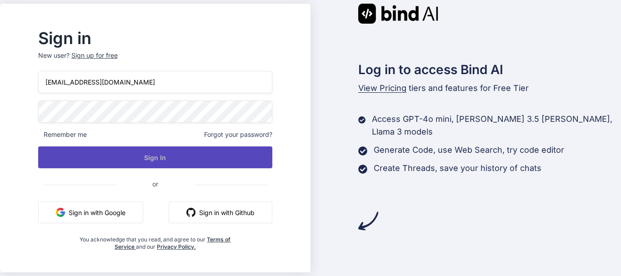
click at [252, 164] on button "Sign In" at bounding box center [155, 157] width 234 height 22
click at [216, 157] on button "Sign In" at bounding box center [155, 157] width 234 height 22
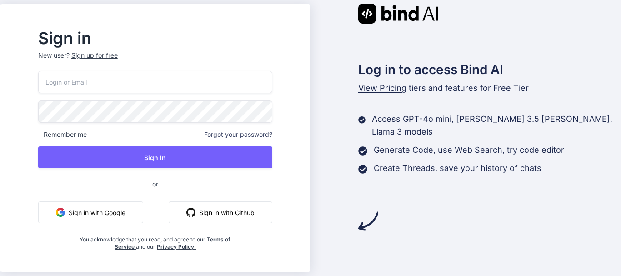
click at [118, 79] on input "email" at bounding box center [155, 82] width 234 height 22
type input "manavis4@yopmail.com"
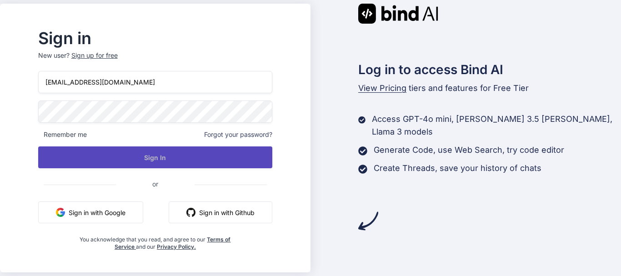
click at [186, 150] on button "Sign In" at bounding box center [155, 157] width 234 height 22
click at [185, 155] on button "Sign In" at bounding box center [155, 157] width 234 height 22
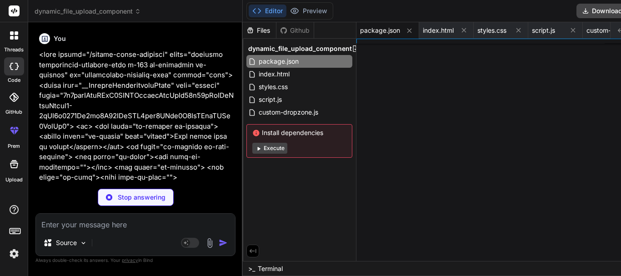
type textarea "x"
type textarea "<script src="custom-dropzone.js"></script> <script src="app.js"></script> </bod…"
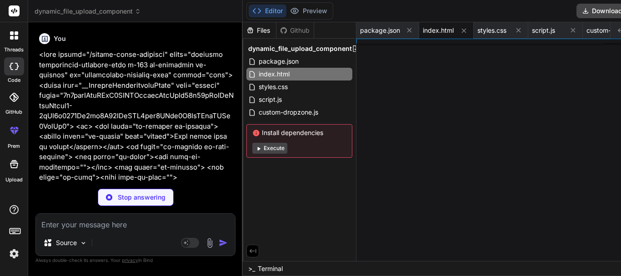
type textarea "x"
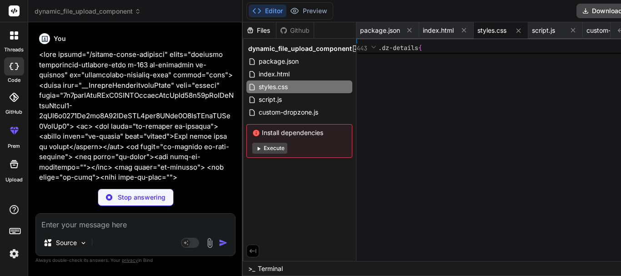
type textarea "x"
type textarea "by other scripts"
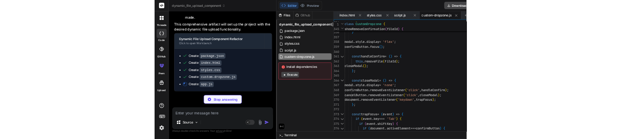
scroll to position [20095, 0]
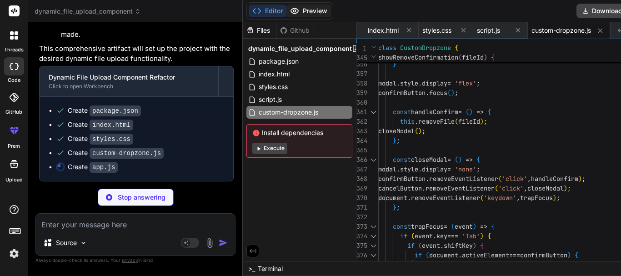
click at [304, 10] on button "Preview" at bounding box center [308, 11] width 45 height 13
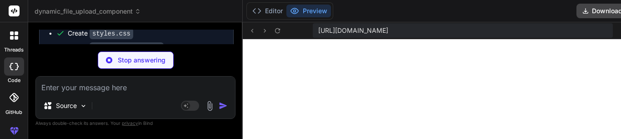
type textarea "x"
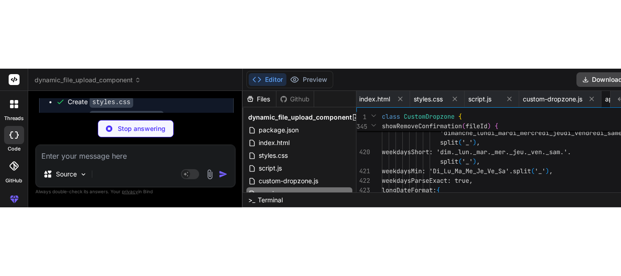
scroll to position [0, 118]
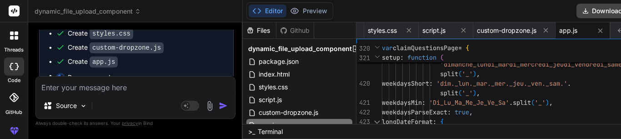
type textarea "x"
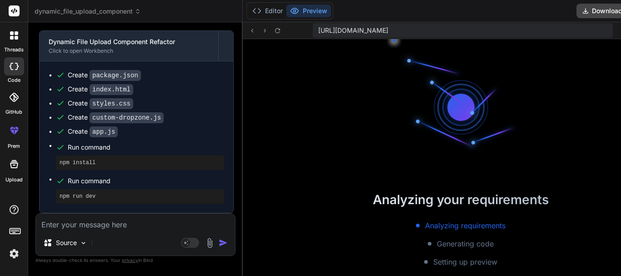
scroll to position [20131, 0]
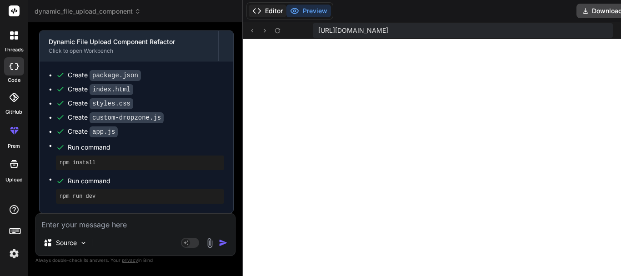
click at [268, 10] on button "Editor" at bounding box center [267, 11] width 38 height 13
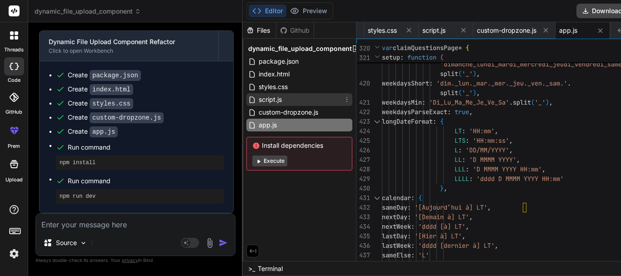
click at [265, 99] on span "script.js" at bounding box center [270, 99] width 25 height 11
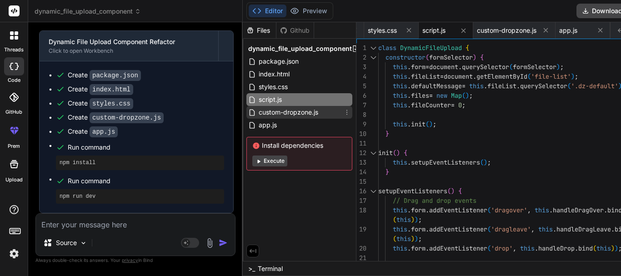
click at [274, 109] on span "custom-dropzone.js" at bounding box center [288, 112] width 61 height 11
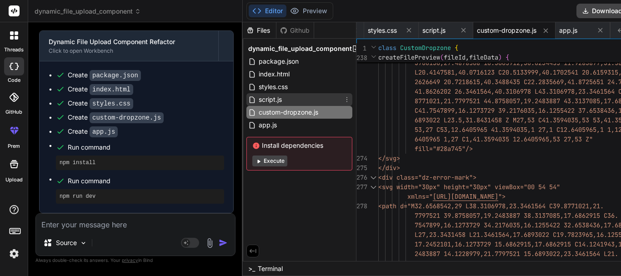
click at [283, 99] on div "script.js" at bounding box center [299, 99] width 106 height 13
type textarea "new DynamicFileUpload('#attachments-dropzone-form'); });"
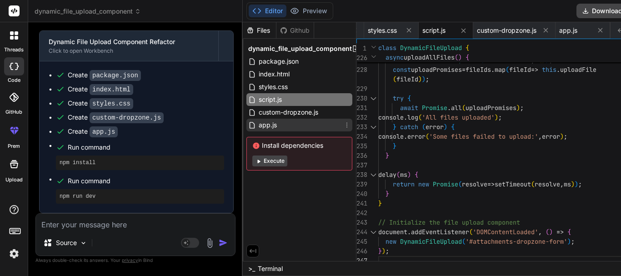
click at [272, 128] on span "app.js" at bounding box center [268, 124] width 20 height 11
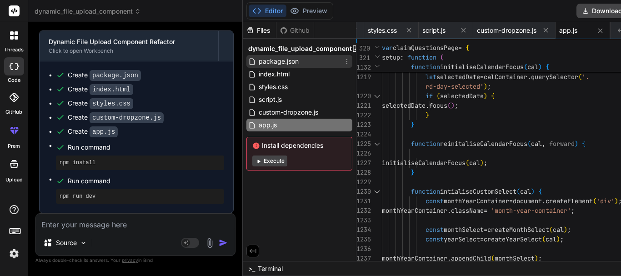
click at [296, 64] on span "package.json" at bounding box center [279, 61] width 42 height 11
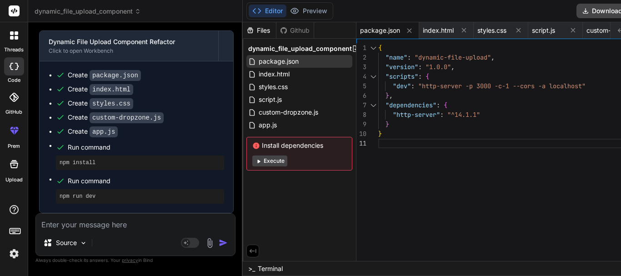
scroll to position [20085, 0]
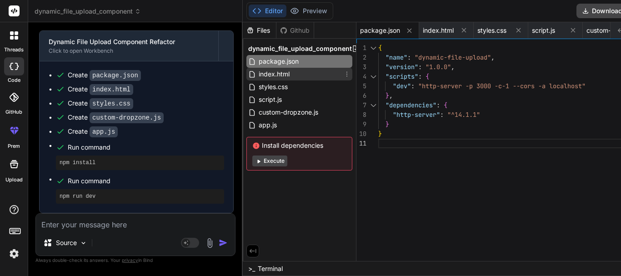
click at [279, 74] on span "index.html" at bounding box center [274, 74] width 33 height 11
type textarea "<script src="custom-dropzone.js"></script> <script src="app.js"></script> </bod…"
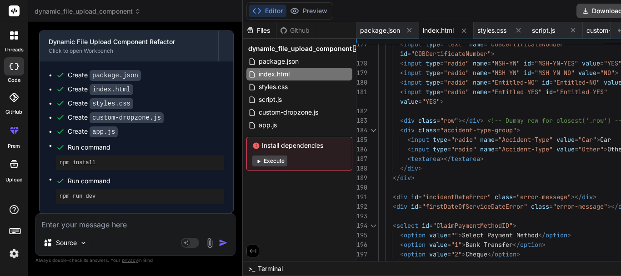
click at [259, 27] on div "Files" at bounding box center [259, 30] width 33 height 9
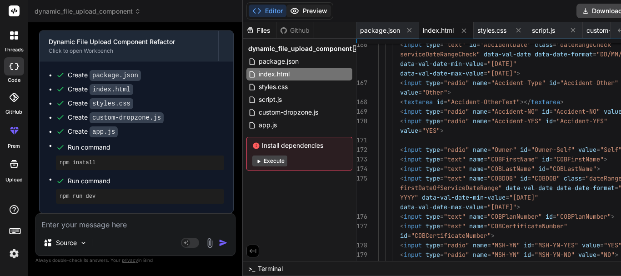
click at [304, 10] on button "Preview" at bounding box center [308, 11] width 45 height 13
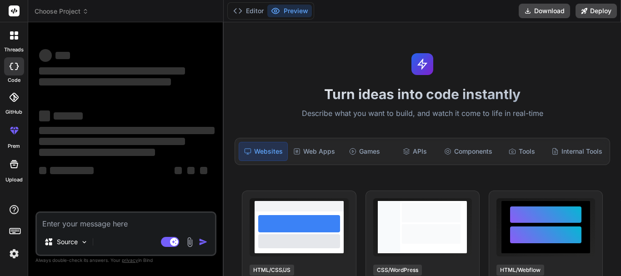
click at [7, 35] on div at bounding box center [14, 35] width 19 height 19
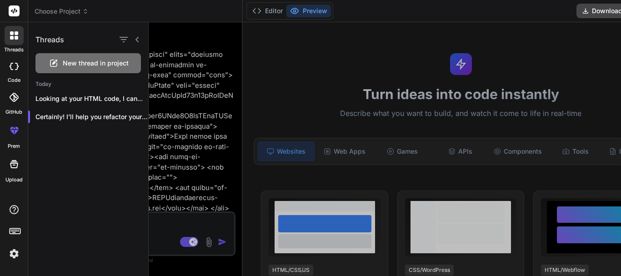
scroll to position [439, 0]
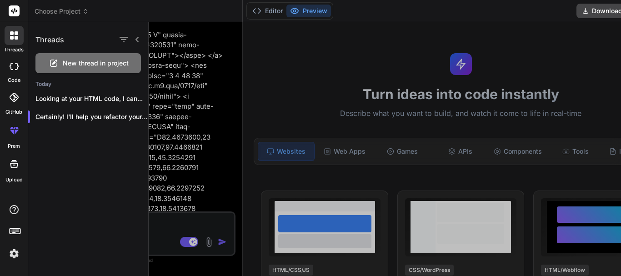
click at [68, 67] on span "New thread in project" at bounding box center [96, 63] width 66 height 9
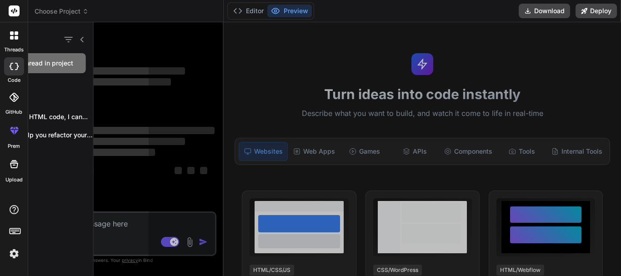
scroll to position [0, 0]
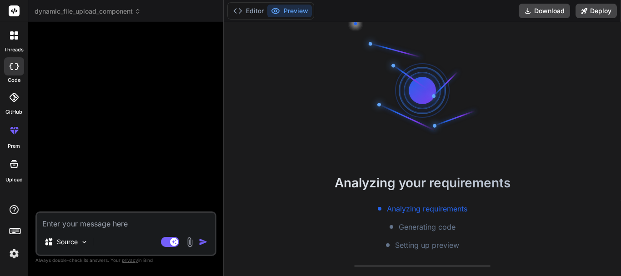
click at [73, 225] on textarea at bounding box center [126, 221] width 178 height 16
click at [83, 238] on img at bounding box center [84, 242] width 8 height 8
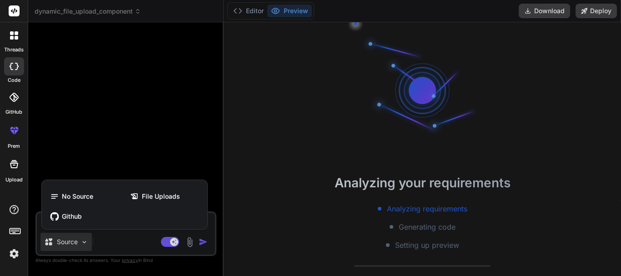
click at [127, 170] on div at bounding box center [310, 138] width 621 height 276
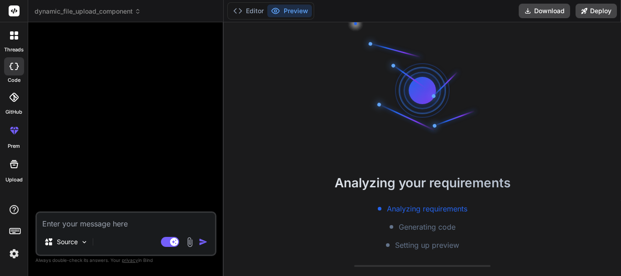
click at [14, 40] on div at bounding box center [14, 35] width 19 height 19
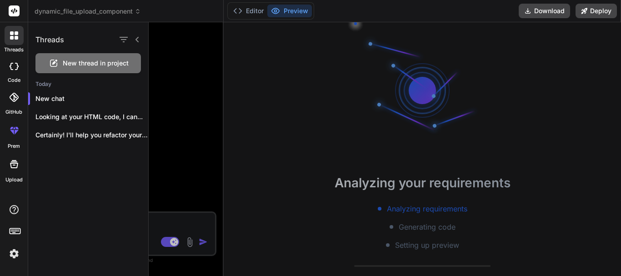
click at [18, 68] on icon at bounding box center [14, 66] width 9 height 7
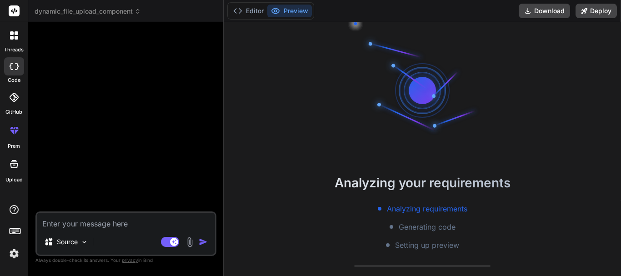
click at [14, 99] on icon at bounding box center [13, 97] width 9 height 9
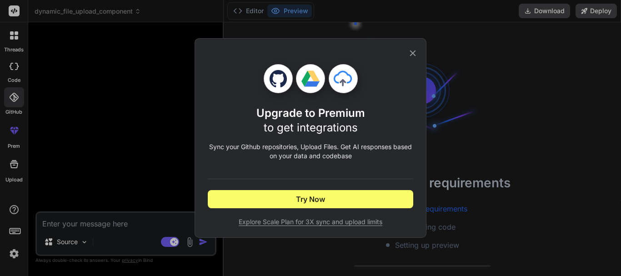
click at [415, 53] on icon at bounding box center [412, 53] width 10 height 10
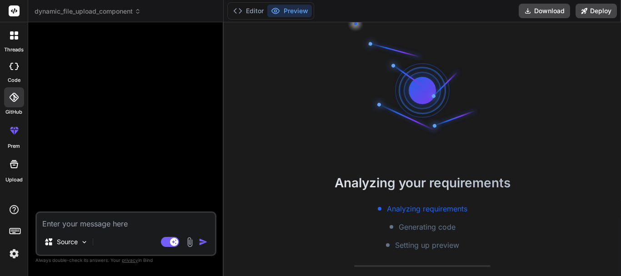
click at [19, 162] on icon at bounding box center [14, 164] width 11 height 11
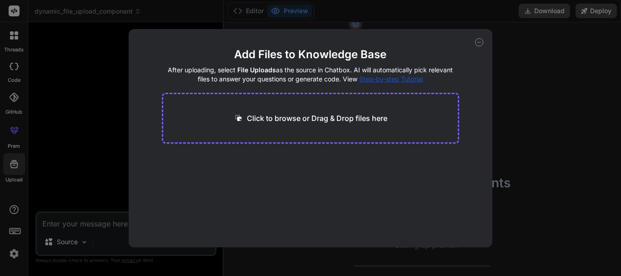
click at [106, 104] on div "Add Files to Knowledge Base After uploading, select File Uploads as the source …" at bounding box center [310, 138] width 621 height 276
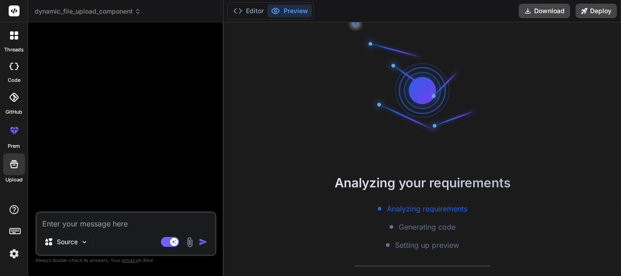
click at [17, 67] on icon at bounding box center [17, 66] width 4 height 7
click at [11, 34] on icon at bounding box center [12, 33] width 4 height 4
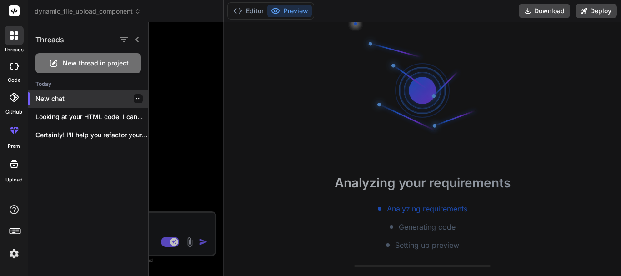
click at [63, 97] on p "New chat" at bounding box center [91, 98] width 113 height 9
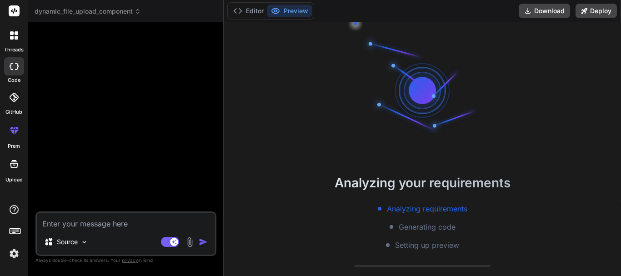
click at [15, 35] on icon at bounding box center [14, 35] width 8 height 8
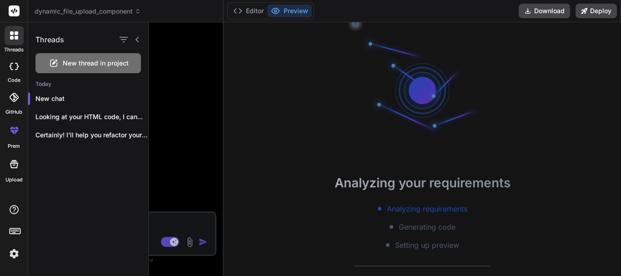
click at [60, 62] on div "New thread in project" at bounding box center [87, 63] width 105 height 20
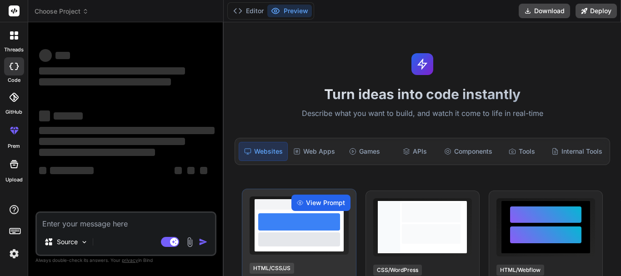
scroll to position [45, 0]
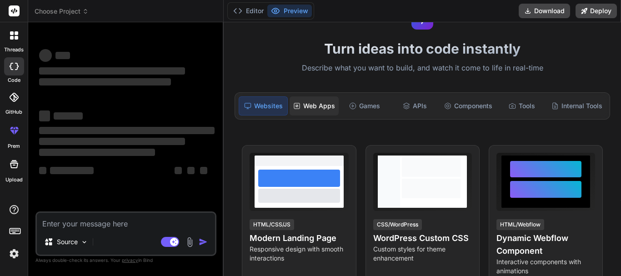
type textarea "x"
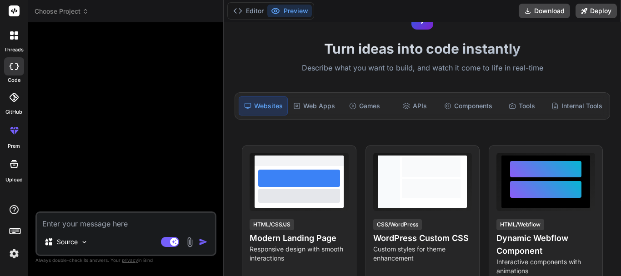
click at [141, 227] on textarea at bounding box center [126, 221] width 178 height 16
paste textarea "Develop a mobile application named Japgram that allows users to: Create and Pos…"
type textarea "Develop a mobile application named Japgram that allows users to: Create and Pos…"
type textarea "x"
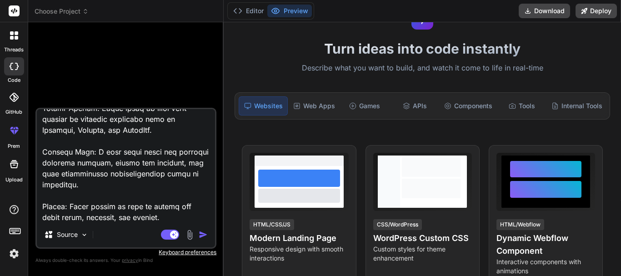
type textarea "Develop a mobile application named Japgram that allows users to: Create and Pos…"
click at [202, 235] on img "button" at bounding box center [203, 234] width 9 height 9
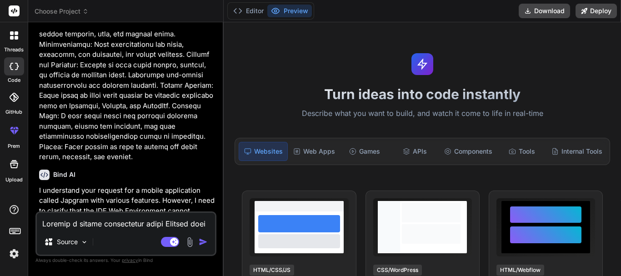
scroll to position [361, 0]
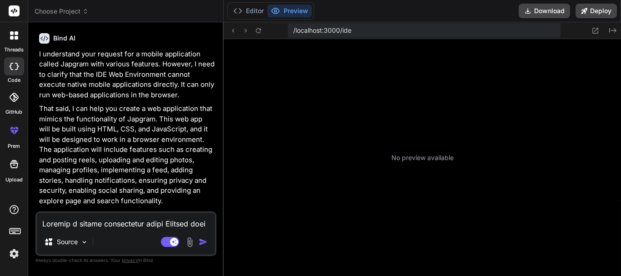
type textarea "x"
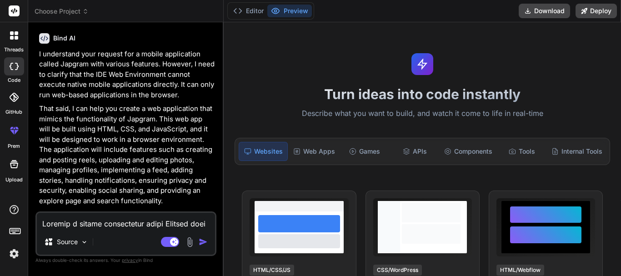
click at [126, 219] on textarea at bounding box center [126, 221] width 178 height 16
type textarea "o"
type textarea "x"
type textarea "ok"
type textarea "x"
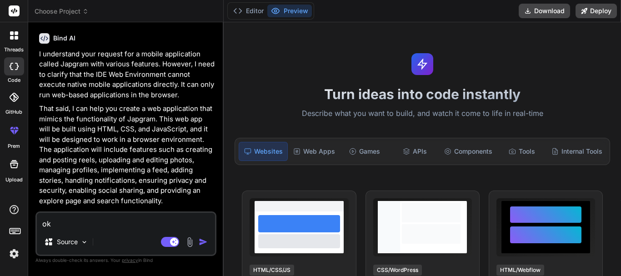
type textarea "ok"
type textarea "x"
type textarea "ok c"
type textarea "x"
type textarea "ok cr"
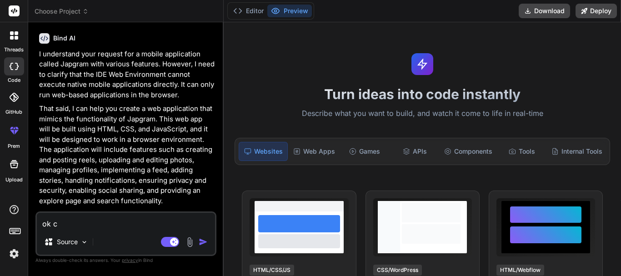
type textarea "x"
type textarea "ok cre"
type textarea "x"
type textarea "ok crea"
type textarea "x"
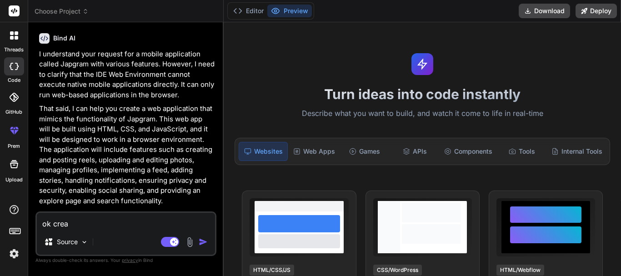
type textarea "ok creat"
type textarea "x"
type textarea "ok create"
type textarea "x"
type textarea "ok create"
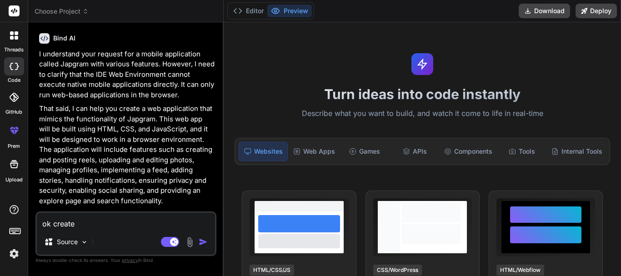
type textarea "x"
type textarea "ok create t"
type textarea "x"
type textarea "ok create th"
type textarea "x"
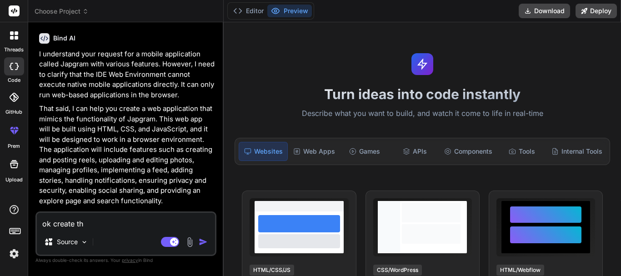
type textarea "ok create the"
type textarea "x"
type textarea "ok create the"
type textarea "x"
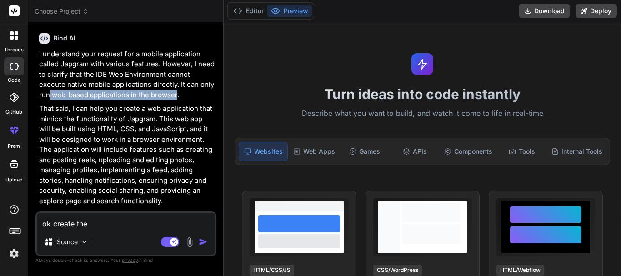
drag, startPoint x: 50, startPoint y: 83, endPoint x: 176, endPoint y: 85, distance: 126.3
click at [176, 85] on p "I understand your request for a mobile application called Japgram with various …" at bounding box center [126, 74] width 175 height 51
copy p "web-based applications in the browser"
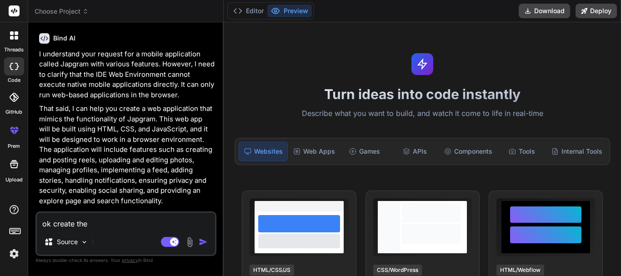
click at [97, 224] on textarea "ok create the" at bounding box center [126, 221] width 178 height 16
paste textarea "web-based applications in the browser"
type textarea "ok create the web-based applications in the browser"
type textarea "x"
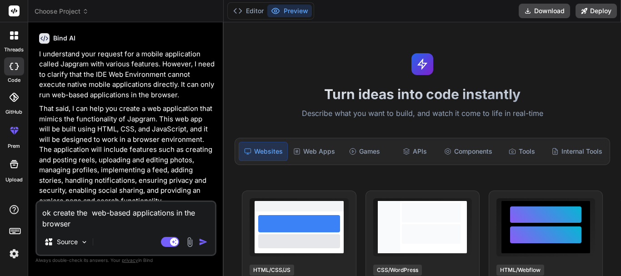
type textarea "ok create the web-based applications in the browser"
click at [202, 240] on img "button" at bounding box center [203, 241] width 9 height 9
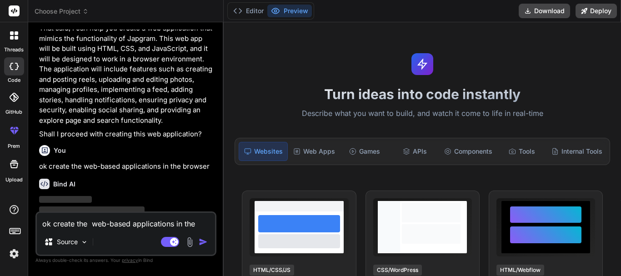
scroll to position [456, 0]
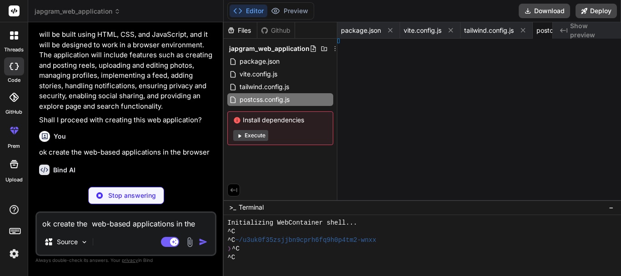
type textarea "x"
type textarea ", )"
type textarea "x"
type textarea "ities;"
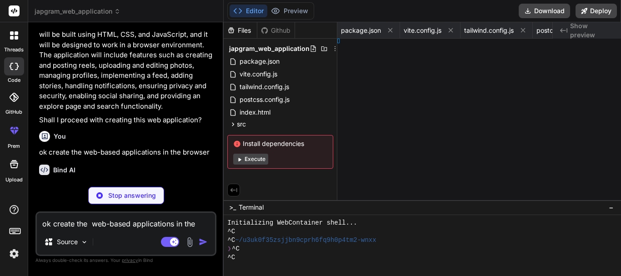
type textarea "x"
type textarea "Home"
type textarea "x"
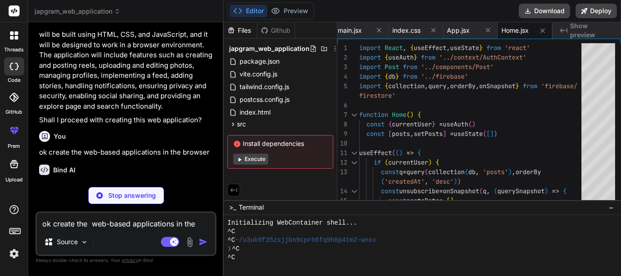
scroll to position [0, 383]
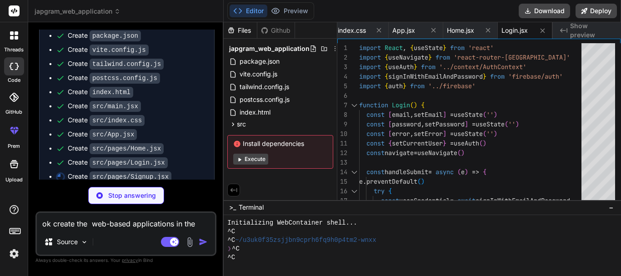
type textarea "x"
type textarea "</div> </div> ) } export default Signup"
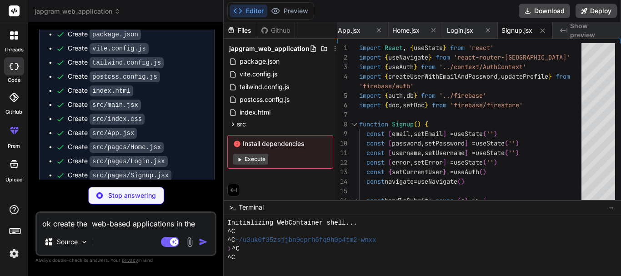
scroll to position [660, 0]
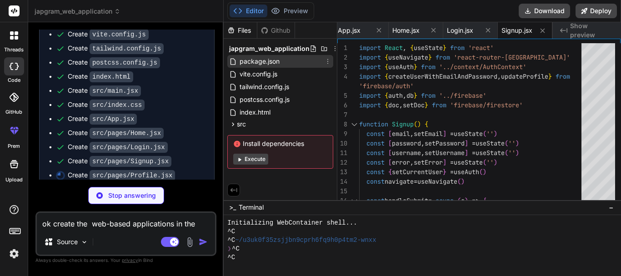
type textarea "x"
type textarea "</div> </div> ) } export default Profile"
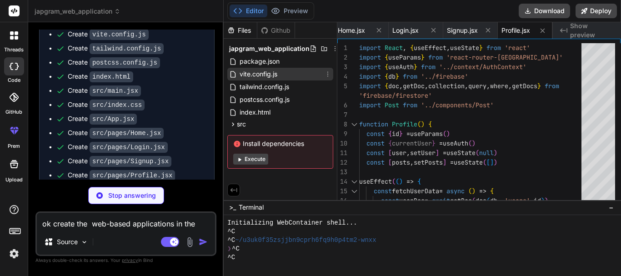
scroll to position [643, 0]
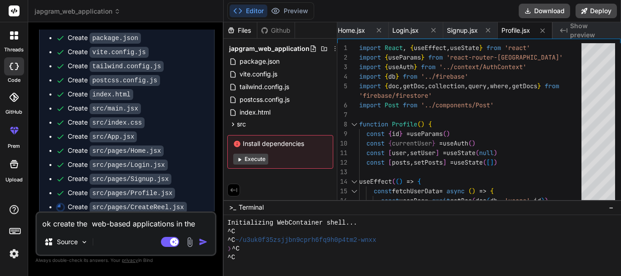
click at [253, 156] on button "Execute" at bounding box center [250, 159] width 35 height 11
type textarea "x"
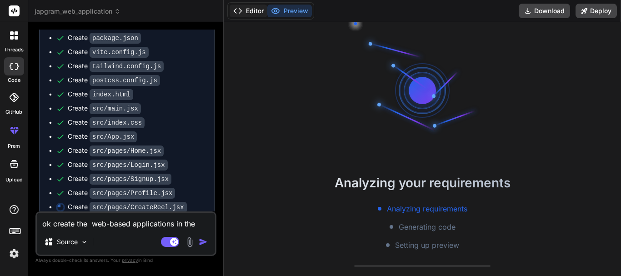
click at [254, 11] on button "Editor" at bounding box center [248, 11] width 38 height 13
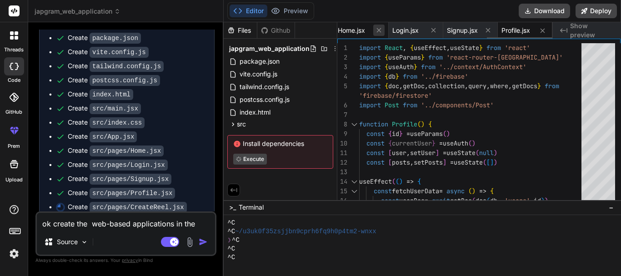
click at [379, 29] on icon at bounding box center [379, 30] width 8 height 8
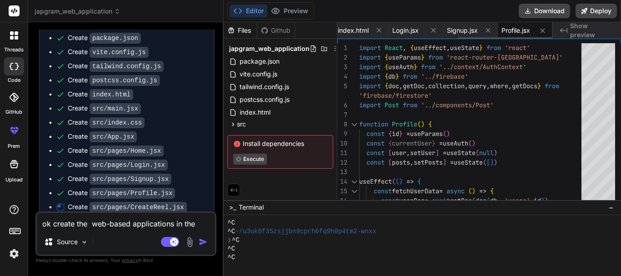
click at [379, 29] on icon at bounding box center [379, 30] width 8 height 8
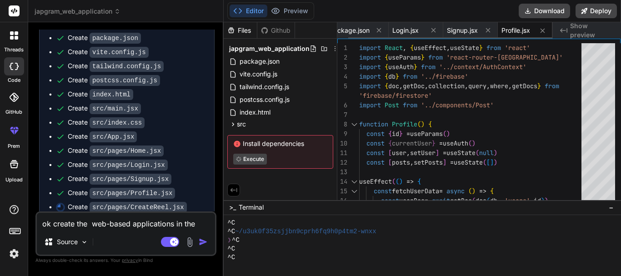
click at [379, 29] on icon at bounding box center [379, 30] width 8 height 8
click at [379, 29] on icon at bounding box center [382, 30] width 8 height 8
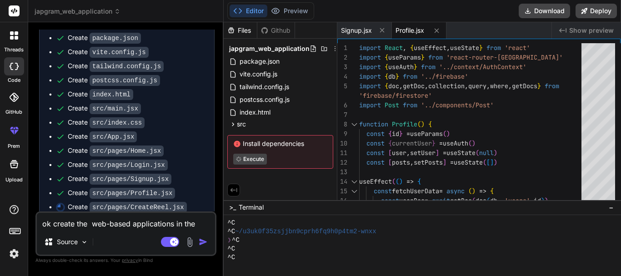
click at [379, 29] on icon at bounding box center [382, 30] width 8 height 8
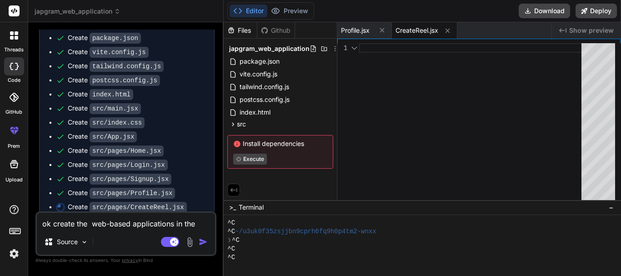
scroll to position [660, 0]
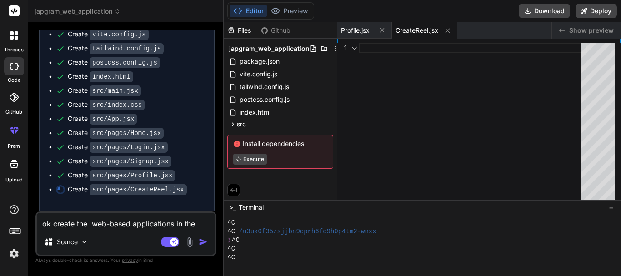
click at [379, 29] on icon at bounding box center [382, 30] width 8 height 8
click at [393, 30] on icon at bounding box center [393, 31] width 8 height 8
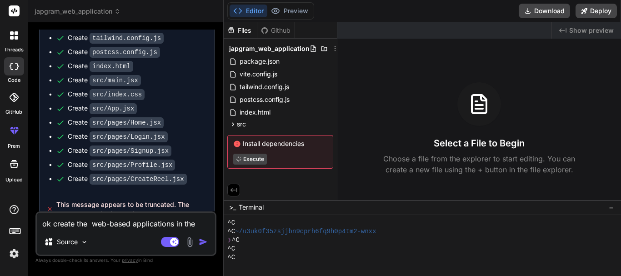
scroll to position [675, 0]
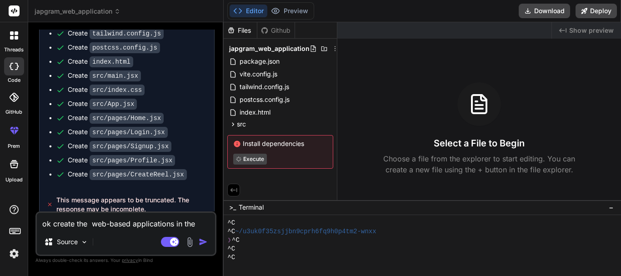
click at [103, 226] on textarea "ok create the web-based applications in the browser" at bounding box center [126, 221] width 178 height 16
click at [235, 122] on icon at bounding box center [233, 124] width 8 height 8
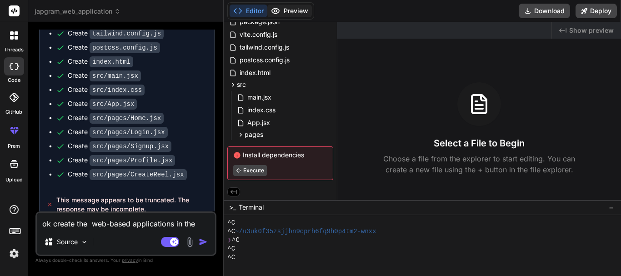
click at [283, 11] on button "Preview" at bounding box center [289, 11] width 45 height 13
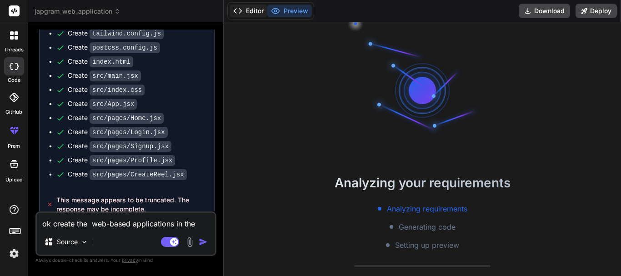
click at [258, 9] on button "Editor" at bounding box center [248, 11] width 38 height 13
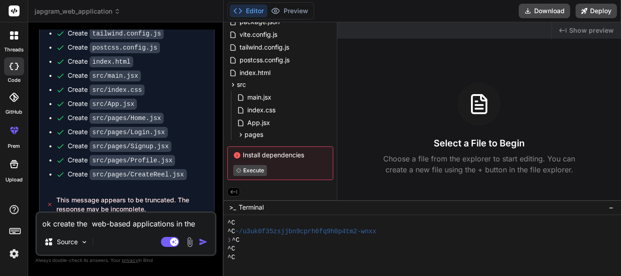
click at [84, 221] on textarea "ok create the web-based applications in the browser" at bounding box center [126, 221] width 178 height 16
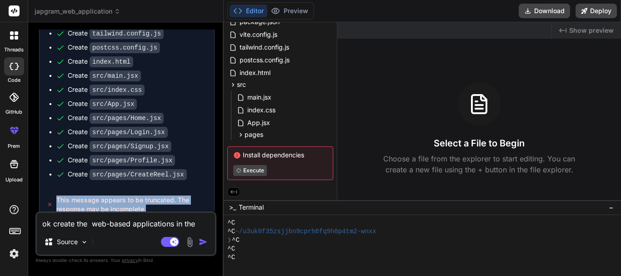
drag, startPoint x: 58, startPoint y: 190, endPoint x: 153, endPoint y: 202, distance: 96.1
click at [153, 202] on span "This message appears to be truncated. The response may be incomplete." at bounding box center [131, 204] width 150 height 18
copy span "This message appears to be truncated. The response may be incomplete."
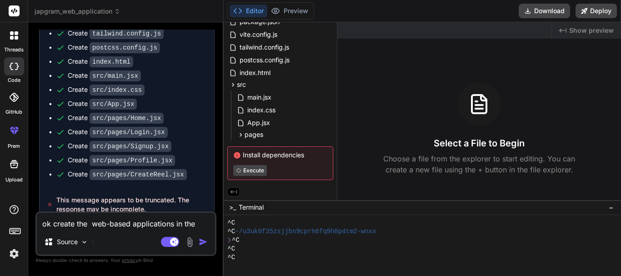
click at [129, 222] on textarea "ok create the web-based applications in the browser" at bounding box center [126, 221] width 178 height 16
paste textarea "This message appears to be truncated. The response may be incomplete."
type textarea "This message appears to be truncated. The response may be incomplete."
type textarea "x"
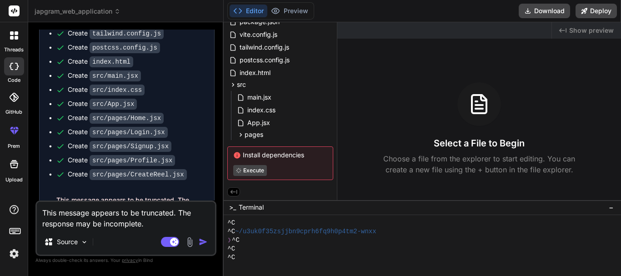
type textarea "This message appears to be truncated. The response may be incomplete."
type textarea "x"
type textarea "This message appears to be truncated. The response may be incomplete."
type textarea "x"
type textarea "This message appears to be truncated. The response may be incomplete. f"
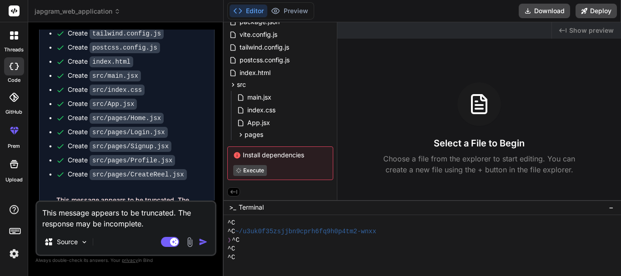
type textarea "x"
type textarea "This message appears to be truncated. The response may be incomplete. fi"
type textarea "x"
type textarea "This message appears to be truncated. The response may be incomplete. fix"
type textarea "x"
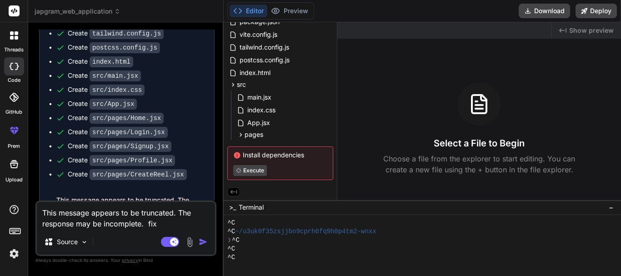
type textarea "This message appears to be truncated. The response may be incomplete. fix"
type textarea "x"
type textarea "This message appears to be truncated. The response may be incomplete. fix t"
type textarea "x"
type textarea "This message appears to be truncated. The response may be incomplete. fix th"
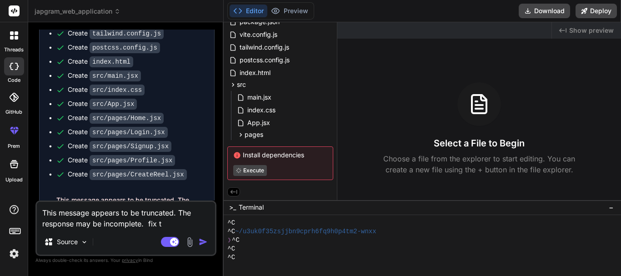
type textarea "x"
type textarea "This message appears to be truncated. The response may be incomplete. fix thi"
type textarea "x"
type textarea "This message appears to be truncated. The response may be incomplete. fix this"
type textarea "x"
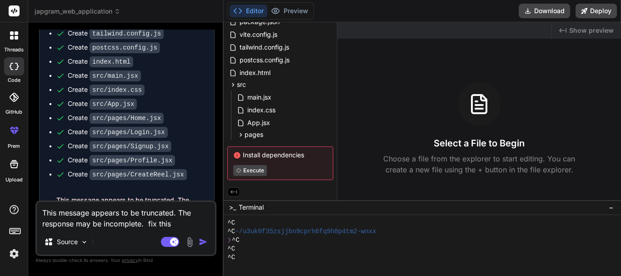
type textarea "This message appears to be truncated. The response may be incomplete. fix this"
type textarea "x"
type textarea "This message appears to be truncated. The response may be incomplete. fix this i"
type textarea "x"
type textarea "This message appears to be truncated. The response may be incomplete. fix this …"
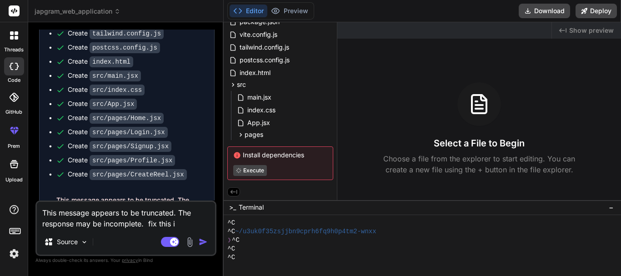
type textarea "x"
type textarea "This message appears to be truncated. The response may be incomplete. fix this …"
type textarea "x"
type textarea "This message appears to be truncated. The response may be incomplete. fix this …"
type textarea "x"
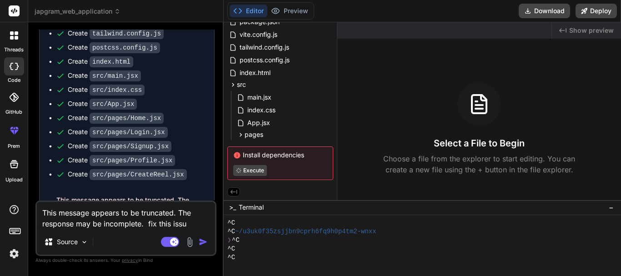
type textarea "This message appears to be truncated. The response may be incomplete. fix this …"
type textarea "x"
type textarea "This message appears to be truncated. The response may be incomplete. fix this …"
type textarea "x"
type textarea "This message appears to be truncated. The response may be incomplete. fix this …"
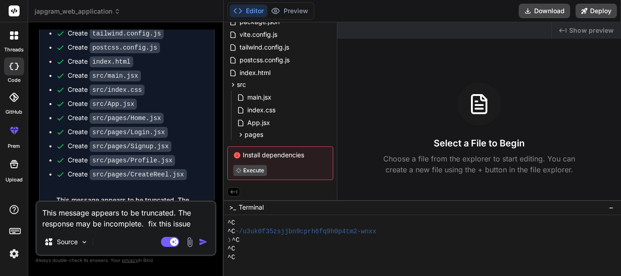
type textarea "x"
type textarea "This message appears to be truncated. The response may be incomplete. fix this …"
type textarea "x"
type textarea "This message appears to be truncated. The response may be incomplete. fix this …"
type textarea "x"
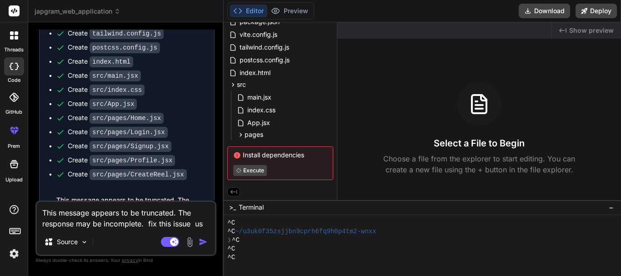
type textarea "This message appears to be truncated. The response may be incomplete. fix this …"
type textarea "x"
type textarea "This message appears to be truncated. The response may be incomplete. fix this …"
type textarea "x"
type textarea "This message appears to be truncated. The response may be incomplete. fix this …"
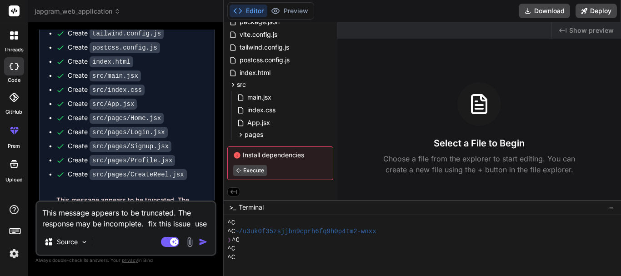
type textarea "x"
type textarea "This message appears to be truncated. The response may be incomplete. fix this …"
type textarea "x"
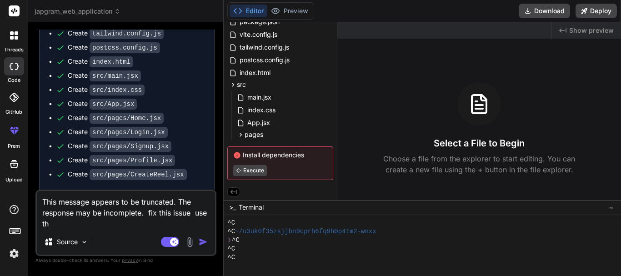
type textarea "This message appears to be truncated. The response may be incomplete. fix this …"
type textarea "x"
type textarea "This message appears to be truncated. The response may be incomplete. fix this …"
type textarea "x"
type textarea "This message appears to be truncated. The response may be incomplete. fix this …"
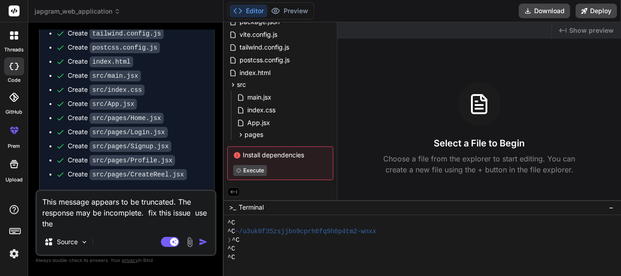
type textarea "x"
type textarea "This message appears to be truncated. The response may be incomplete. fix this …"
type textarea "x"
type textarea "This message appears to be truncated. The response may be incomplete. fix this …"
type textarea "x"
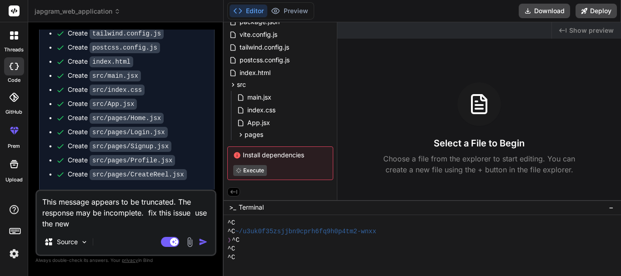
type textarea "This message appears to be truncated. The response may be incomplete. fix this …"
type textarea "x"
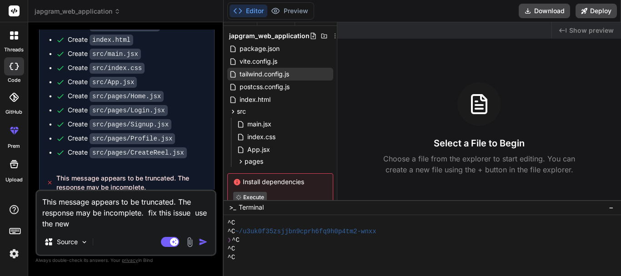
scroll to position [0, 0]
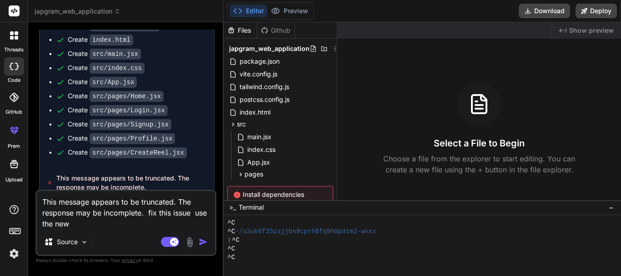
click at [101, 222] on textarea "This message appears to be truncated. The response may be incomplete. fix this …" at bounding box center [126, 210] width 178 height 38
drag, startPoint x: 101, startPoint y: 222, endPoint x: 35, endPoint y: 223, distance: 65.9
click at [35, 223] on div "Bind AI Web Search Created with Pixso. Code Generator You Bind AI I understand …" at bounding box center [125, 148] width 195 height 253
type textarea "This message appears to be truncated. The response may be incomplete. fix this …"
type textarea "x"
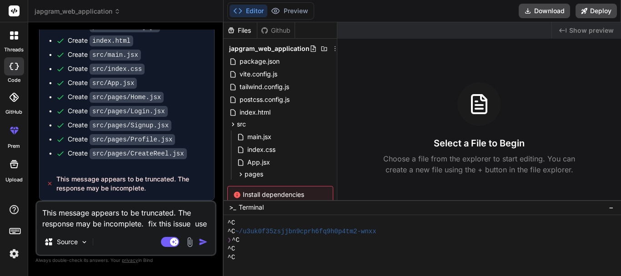
scroll to position [686, 0]
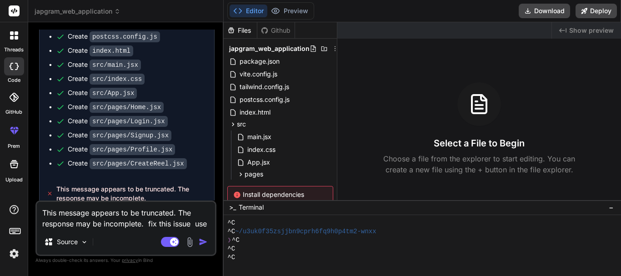
type textarea "This message appears to be truncated. The response may be incomplete. fix this …"
type textarea "x"
type textarea "This message appears to be truncated. The response may be incomplete. fix this …"
type textarea "x"
type textarea "This message appears to be truncated. The response may be incomplete. fix this …"
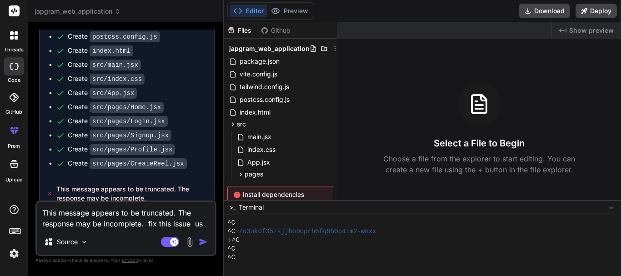
type textarea "x"
type textarea "This message appears to be truncated. The response may be incomplete. fix this …"
type textarea "x"
type textarea "This message appears to be truncated. The response may be incomplete. fix this …"
type textarea "x"
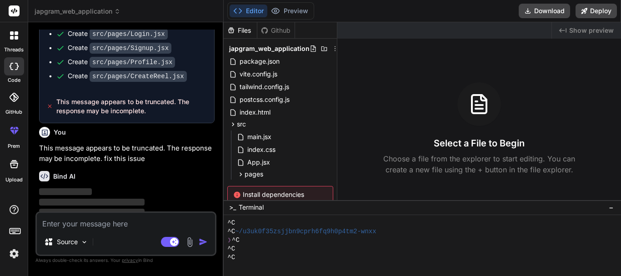
scroll to position [780, 0]
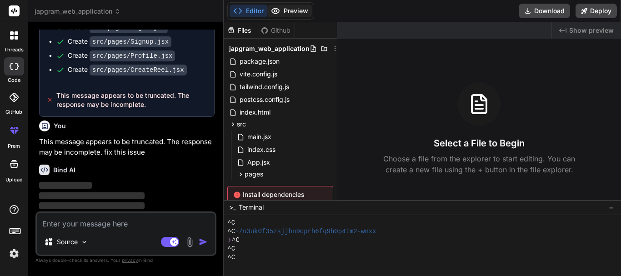
click at [278, 10] on icon at bounding box center [275, 10] width 9 height 9
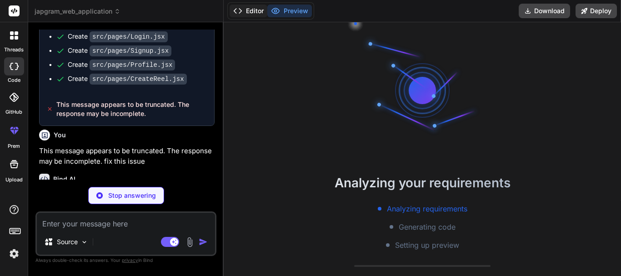
click at [256, 6] on button "Editor" at bounding box center [248, 11] width 38 height 13
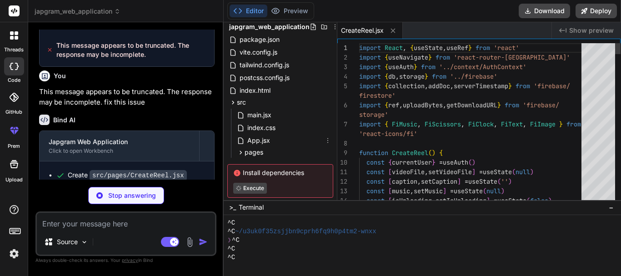
scroll to position [41, 0]
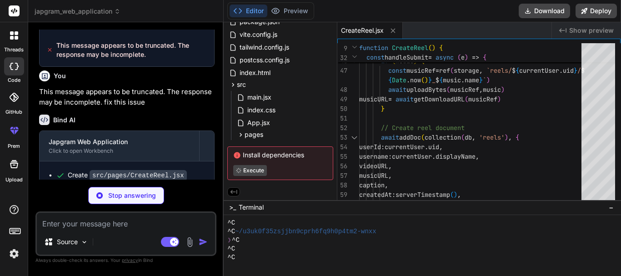
type textarea "x"
type textarea "</div> </div> </div> ) } export default UploadPhoto"
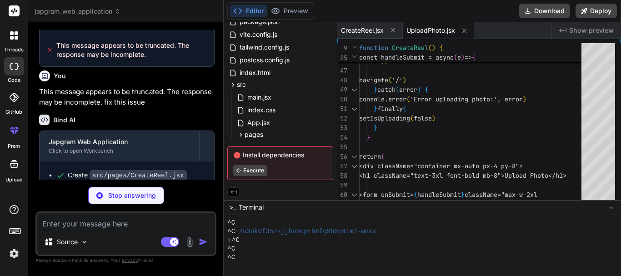
scroll to position [826, 0]
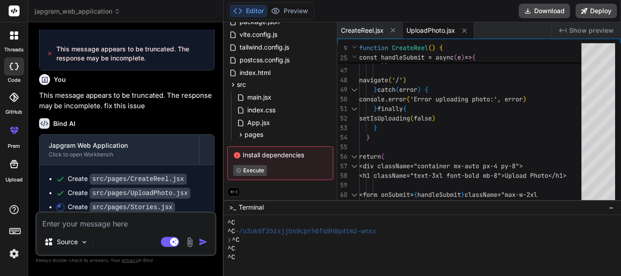
type textarea "x"
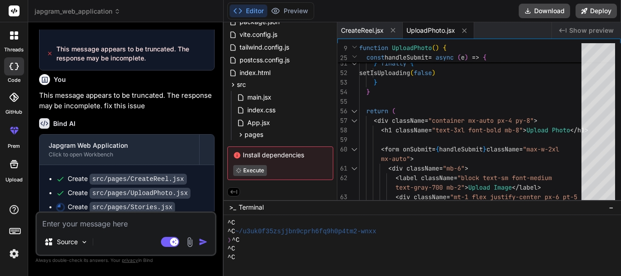
click at [426, 29] on span "UploadPhoto.jsx" at bounding box center [430, 30] width 49 height 9
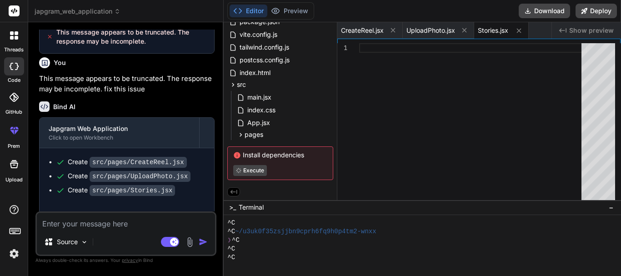
scroll to position [859, 0]
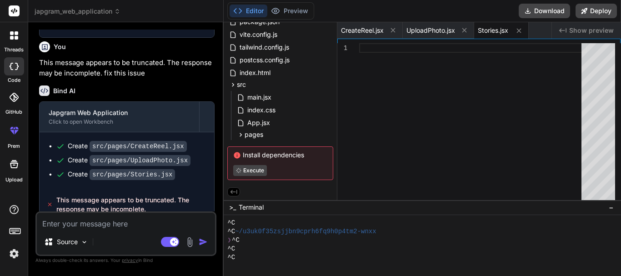
click at [113, 228] on textarea at bounding box center [126, 221] width 178 height 16
click at [14, 35] on icon at bounding box center [14, 35] width 8 height 8
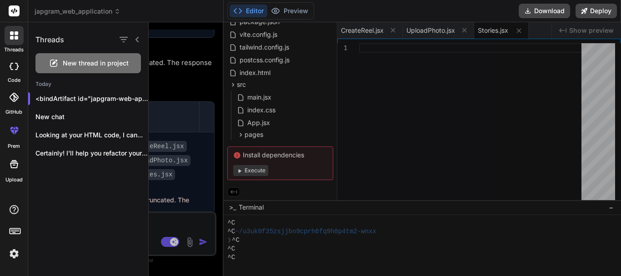
click at [19, 70] on div at bounding box center [14, 66] width 20 height 18
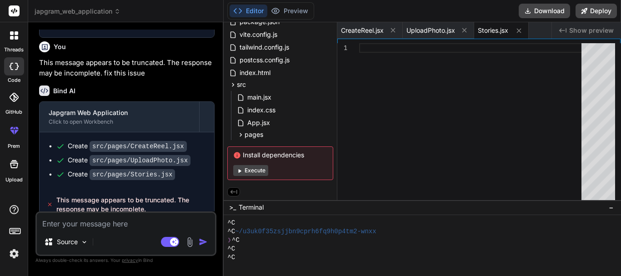
click at [11, 32] on icon at bounding box center [12, 33] width 4 height 4
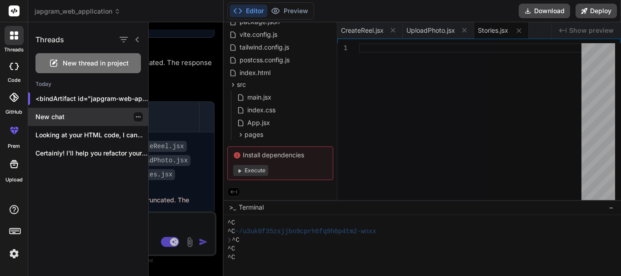
click at [66, 114] on p "New chat" at bounding box center [91, 116] width 113 height 9
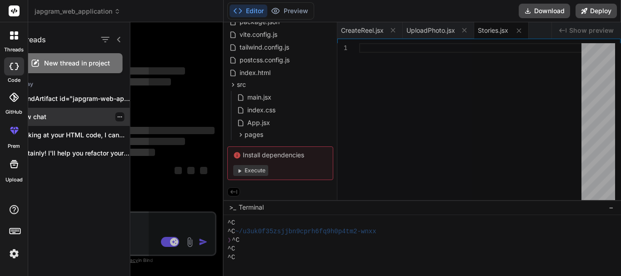
scroll to position [0, 0]
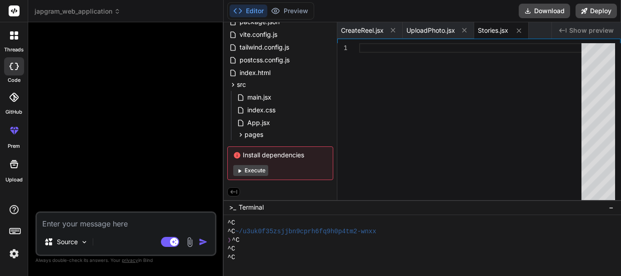
type textarea "x"
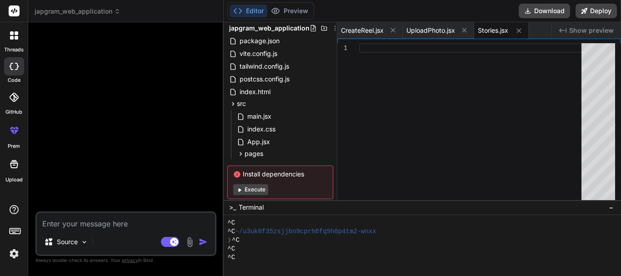
scroll to position [26, 0]
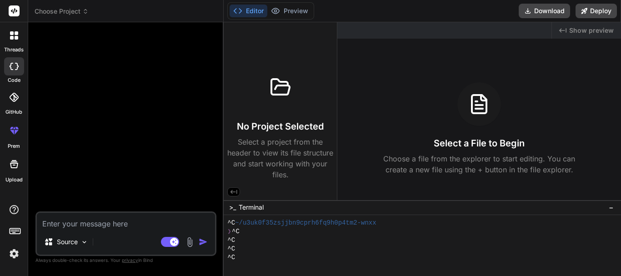
click at [147, 222] on textarea at bounding box center [126, 221] width 178 height 16
paste textarea "Develop a web application named Japgram with the following features: Reels Crea…"
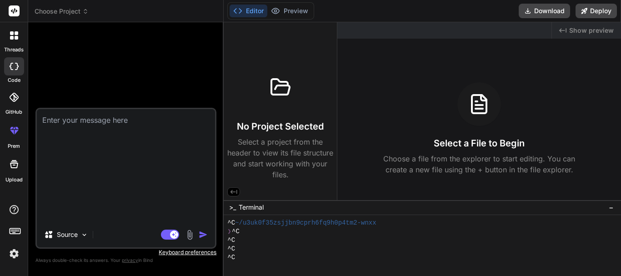
type textarea "Develop a web application named Japgram with the following features: Reels Crea…"
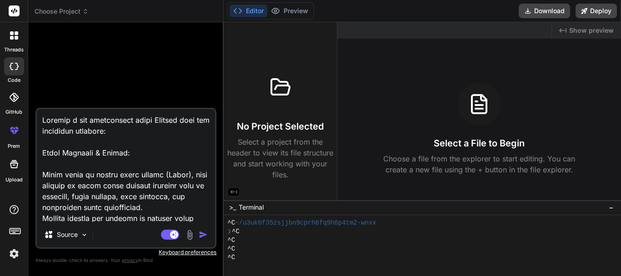
scroll to position [1080, 0]
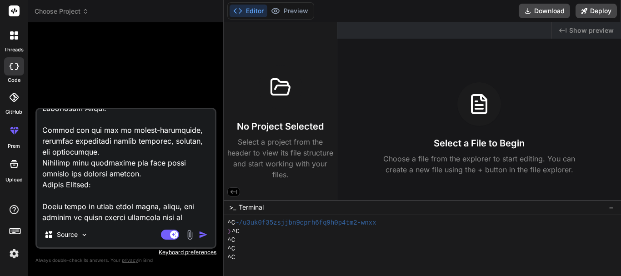
type textarea "x"
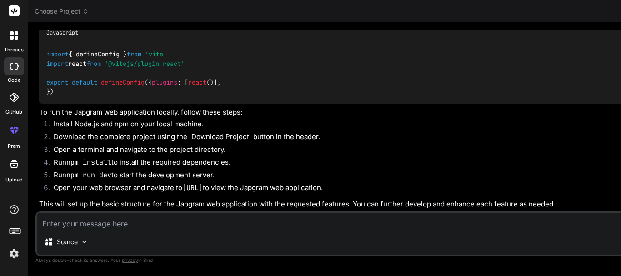
scroll to position [20, 0]
click at [16, 36] on icon at bounding box center [17, 38] width 4 height 4
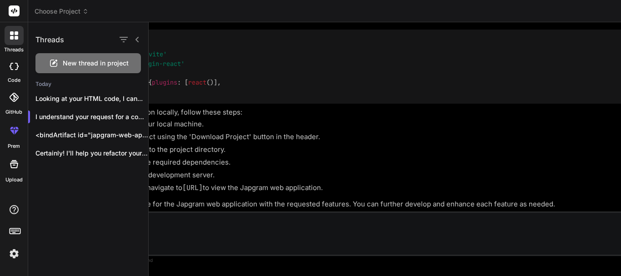
click at [15, 66] on icon at bounding box center [14, 66] width 9 height 7
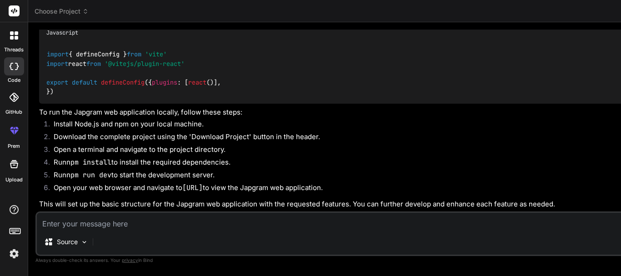
click at [14, 36] on icon at bounding box center [14, 35] width 8 height 8
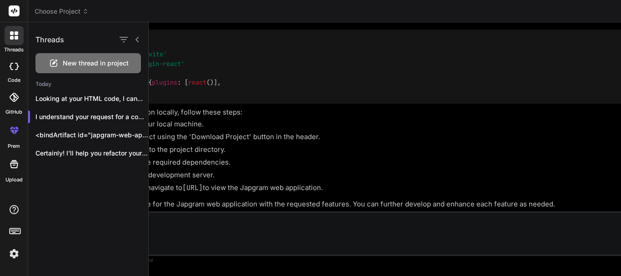
click at [133, 41] on div at bounding box center [129, 39] width 24 height 13
click at [135, 41] on icon at bounding box center [137, 39] width 7 height 7
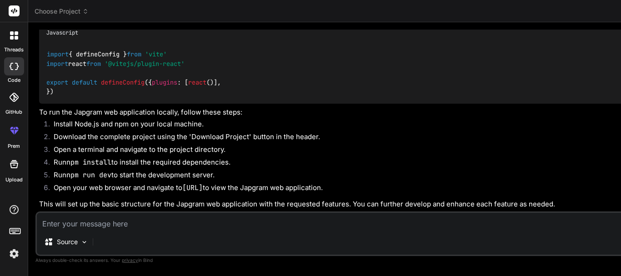
scroll to position [3290, 0]
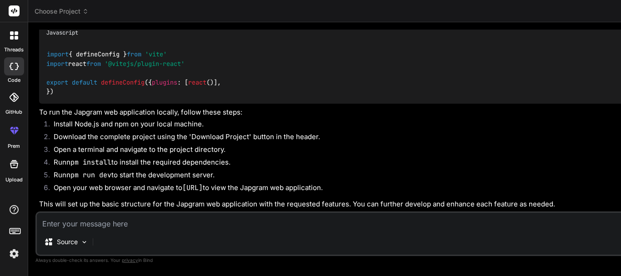
click at [16, 36] on icon at bounding box center [17, 38] width 4 height 4
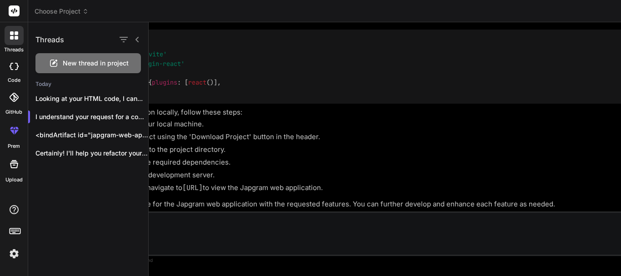
click at [20, 72] on div at bounding box center [14, 66] width 20 height 18
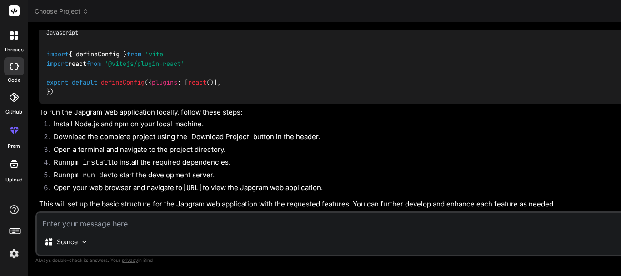
click at [18, 35] on icon at bounding box center [14, 35] width 8 height 8
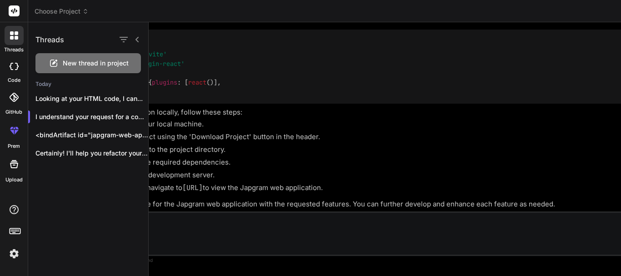
click at [82, 64] on span "New thread in project" at bounding box center [96, 63] width 66 height 9
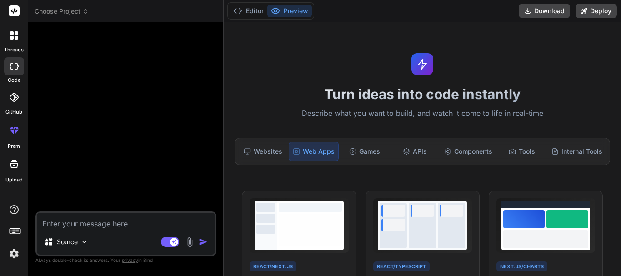
click at [103, 221] on textarea at bounding box center [126, 221] width 178 height 16
click at [83, 238] on img at bounding box center [84, 242] width 8 height 8
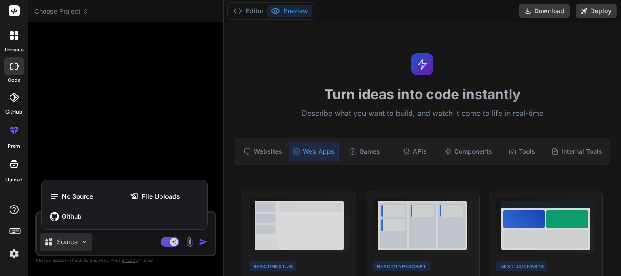
click at [125, 146] on div at bounding box center [310, 138] width 621 height 276
type textarea "x"
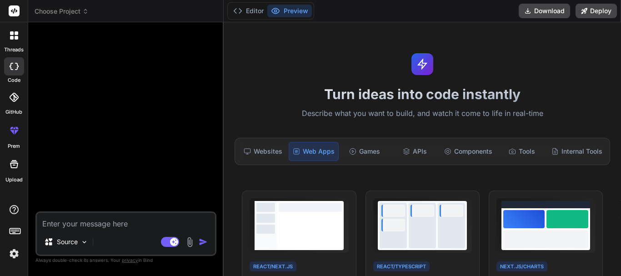
click at [108, 217] on textarea at bounding box center [126, 221] width 178 height 16
paste textarea "Develop a web application named Japgram with the following features: Reels Crea…"
type textarea "Develop a web application named Japgram with the following features: Reels Crea…"
type textarea "x"
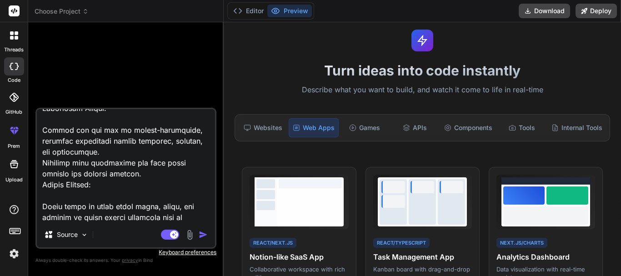
scroll to position [45, 0]
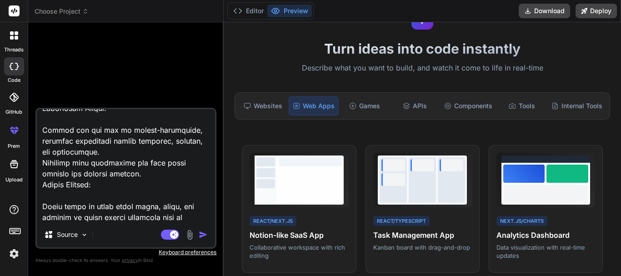
type textarea "Develop a web application named Japgram with the following features: Reels Crea…"
click at [204, 233] on img "button" at bounding box center [203, 234] width 9 height 9
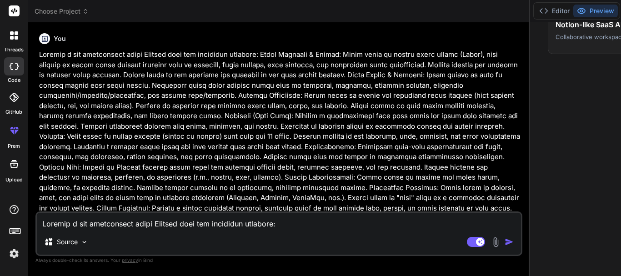
scroll to position [273, 0]
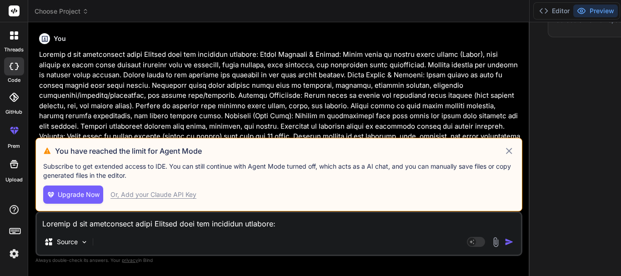
click at [506, 148] on icon at bounding box center [509, 151] width 6 height 6
type textarea "x"
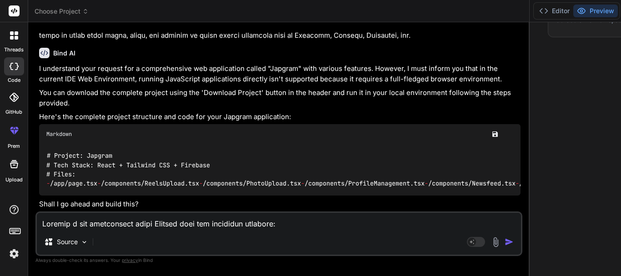
scroll to position [822, 0]
click at [114, 218] on textarea at bounding box center [279, 221] width 484 height 16
click at [84, 217] on textarea at bounding box center [279, 221] width 484 height 16
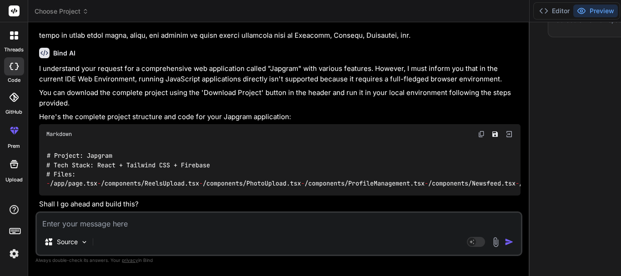
type textarea "y"
type textarea "x"
type textarea "ye"
type textarea "x"
type textarea "yes"
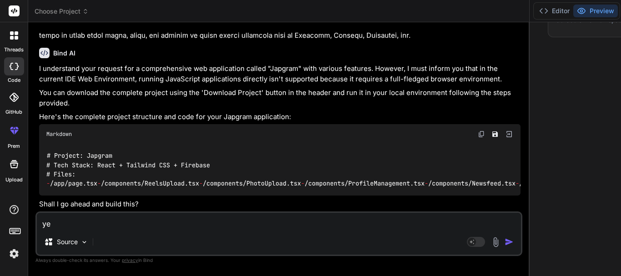
type textarea "x"
type textarea "yes"
type textarea "x"
type textarea "yes g"
type textarea "x"
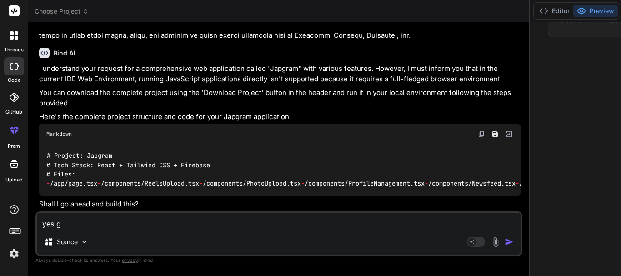
type textarea "yes go"
type textarea "x"
type textarea "yes go"
type textarea "x"
type textarea "yes go a"
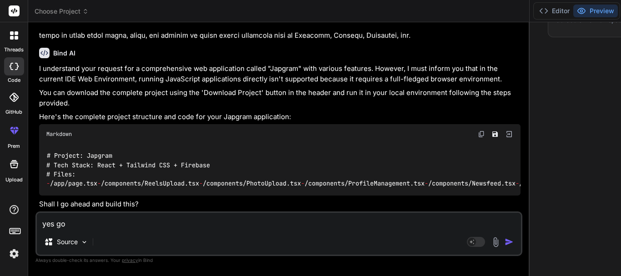
type textarea "x"
type textarea "yes go ag"
type textarea "x"
type textarea "yes go a"
type textarea "x"
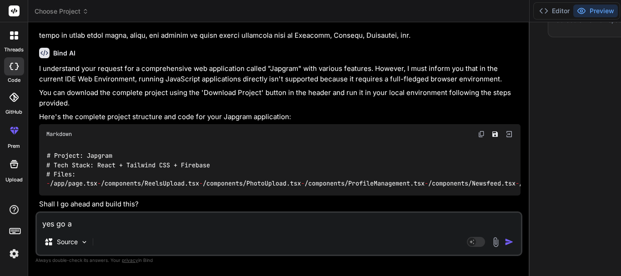
type textarea "yes go"
type textarea "x"
type textarea "yes go"
type textarea "x"
type textarea "yes go"
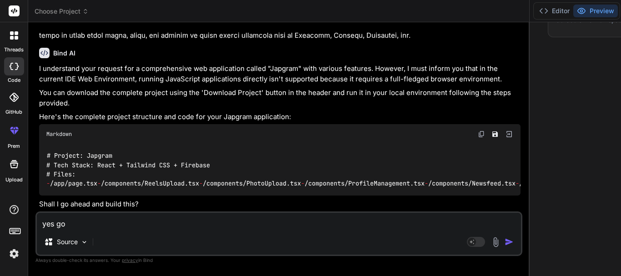
type textarea "x"
type textarea "yes go"
type textarea "x"
type textarea "yes g"
type textarea "x"
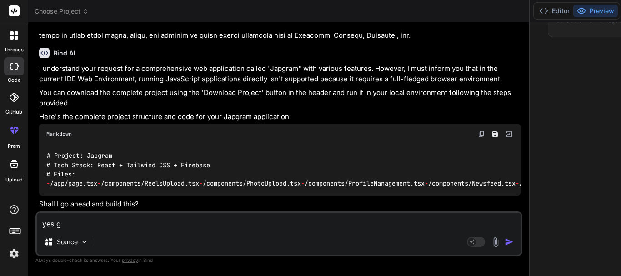
type textarea "yes"
type textarea "x"
type textarea "yes"
type textarea "x"
type textarea "yes y"
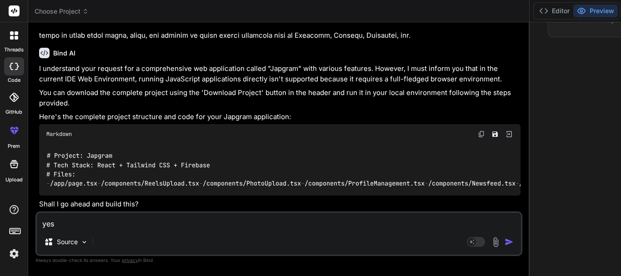
type textarea "x"
type textarea "yes yo"
type textarea "x"
type textarea "yes you"
type textarea "x"
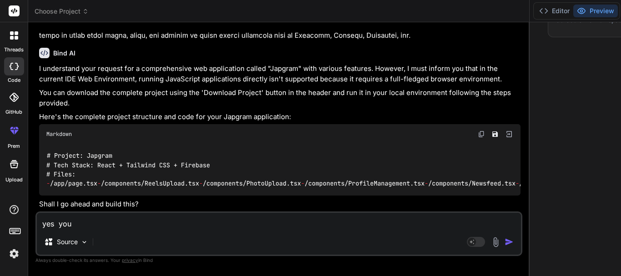
type textarea "yes you"
type textarea "x"
type textarea "yes you g"
type textarea "x"
type textarea "yes you go"
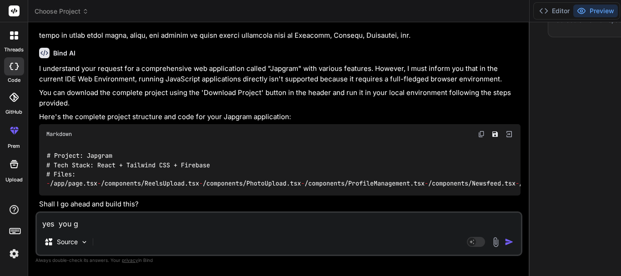
type textarea "x"
type textarea "yes you go"
type textarea "x"
type textarea "yes you go a"
type textarea "x"
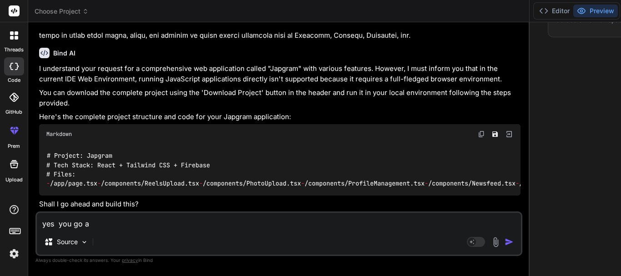
type textarea "yes you go ah"
type textarea "x"
type textarea "yes you go ahe"
type textarea "x"
type textarea "yes you go ahea"
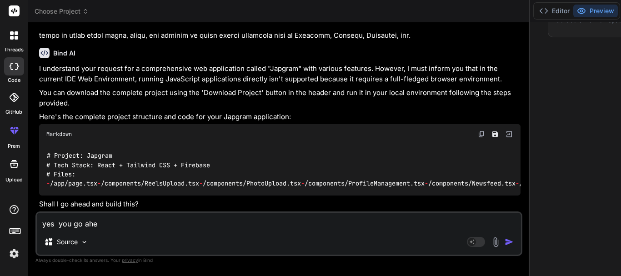
type textarea "x"
type textarea "yes you go ahead"
type textarea "x"
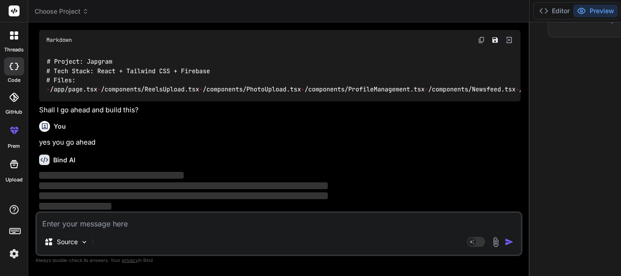
scroll to position [871, 0]
click at [535, 10] on button "Editor" at bounding box center [554, 11] width 38 height 13
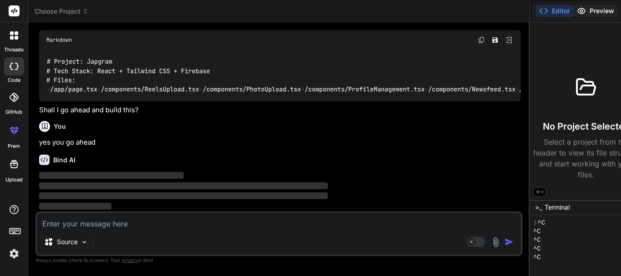
click at [573, 11] on button "Preview" at bounding box center [595, 11] width 45 height 13
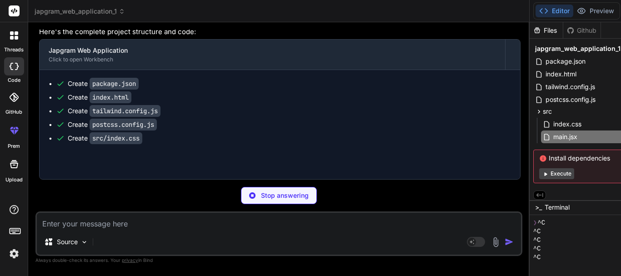
scroll to position [0, 159]
click at [539, 174] on button "Execute" at bounding box center [556, 173] width 35 height 11
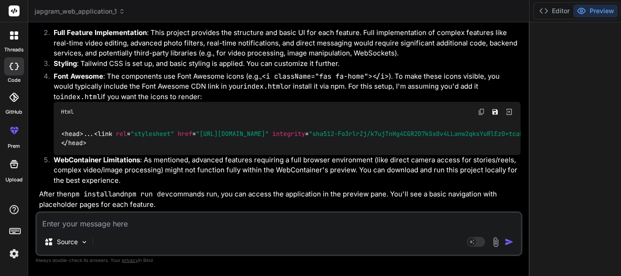
scroll to position [1303, 0]
drag, startPoint x: 444, startPoint y: 74, endPoint x: 435, endPoint y: 73, distance: 9.1
click at [423, 71] on li "Font Awesome : The components use Font Awesome icons (e.g., <i className="fas f…" at bounding box center [283, 113] width 474 height 84
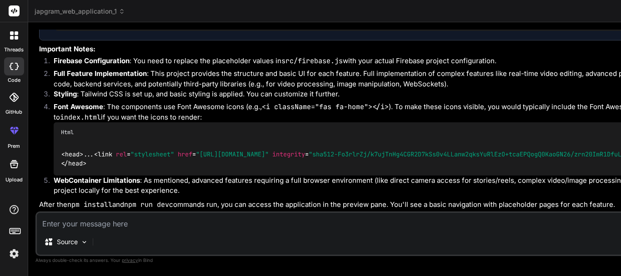
scroll to position [1101, 0]
drag, startPoint x: 444, startPoint y: 63, endPoint x: 418, endPoint y: 61, distance: 25.5
click at [418, 61] on div "Bind AI Web Search Created with Pixso. Code Generator You Bind AI I understand …" at bounding box center [483, 148] width 911 height 253
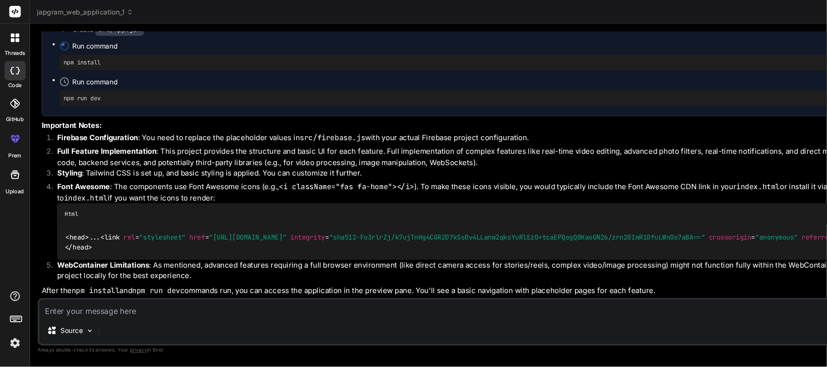
scroll to position [34, 0]
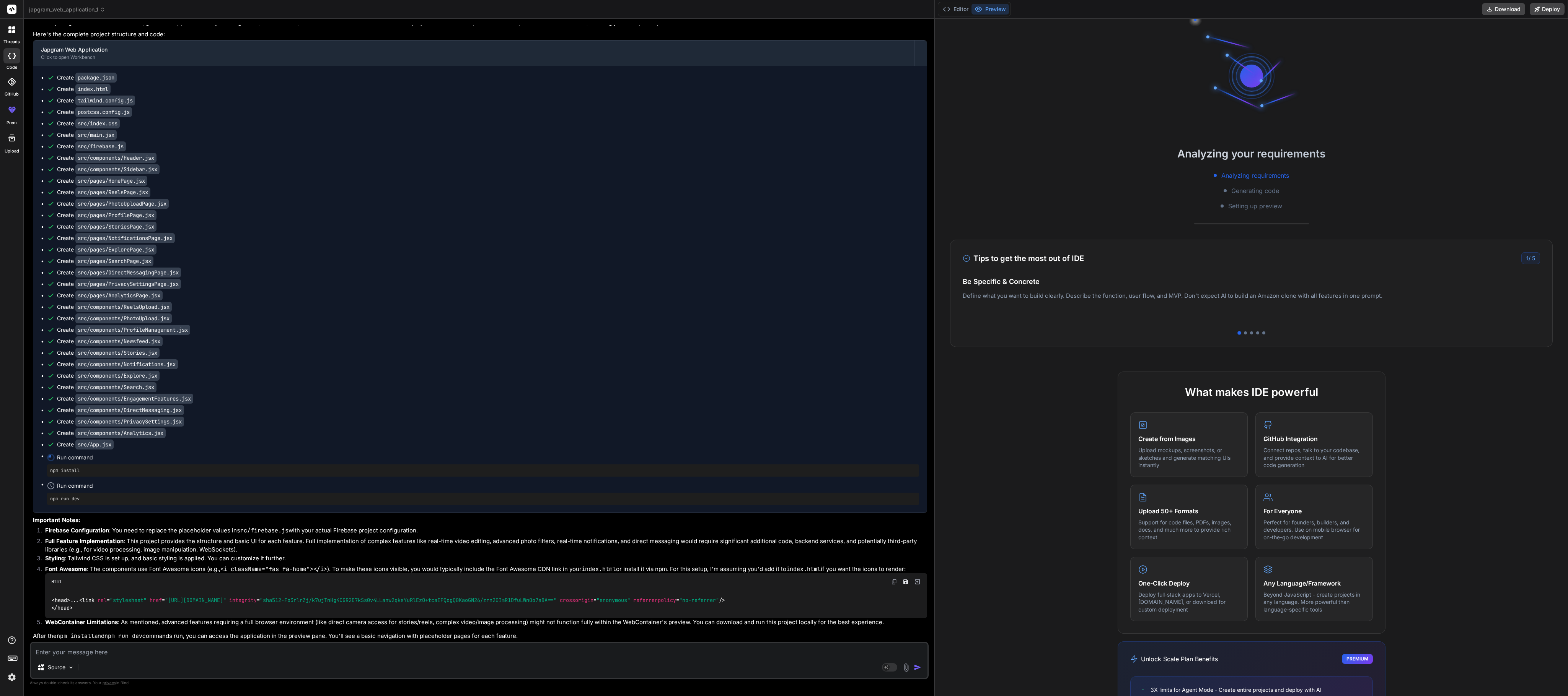
drag, startPoint x: 949, startPoint y: 110, endPoint x: 925, endPoint y: 111, distance: 24.0
click at [522, 111] on div "Bind AI Web Search Created with Pixso. Code Generator You Bind AI I understand …" at bounding box center [479, 357] width 911 height 677
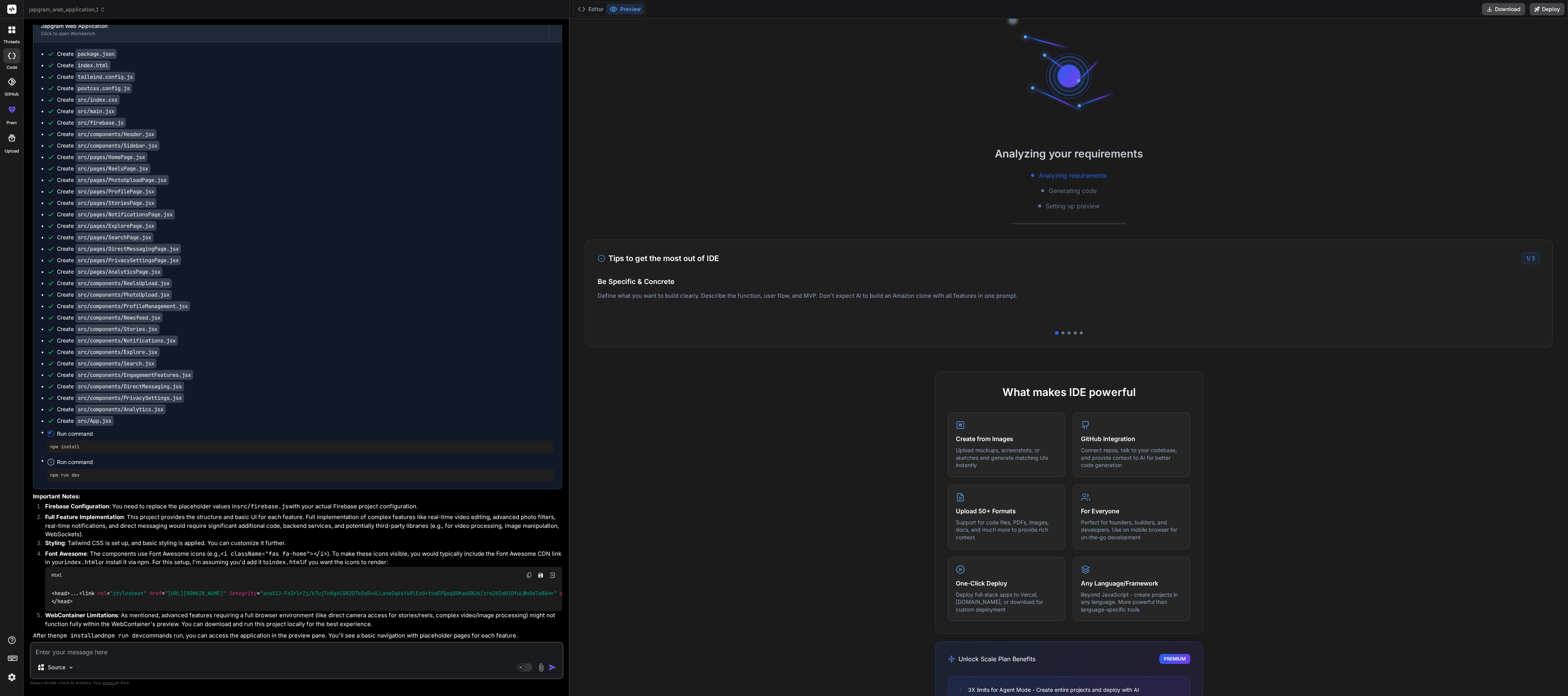
drag, startPoint x: 934, startPoint y: 118, endPoint x: 554, endPoint y: 121, distance: 380.0
click at [522, 121] on div "Bind AI Web Search Created with Pixso. Code Generator You Bind AI I understand …" at bounding box center [296, 357] width 546 height 677
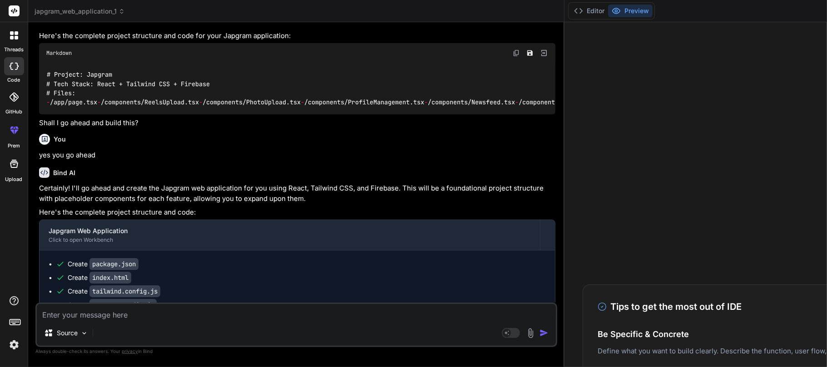
scroll to position [113, 0]
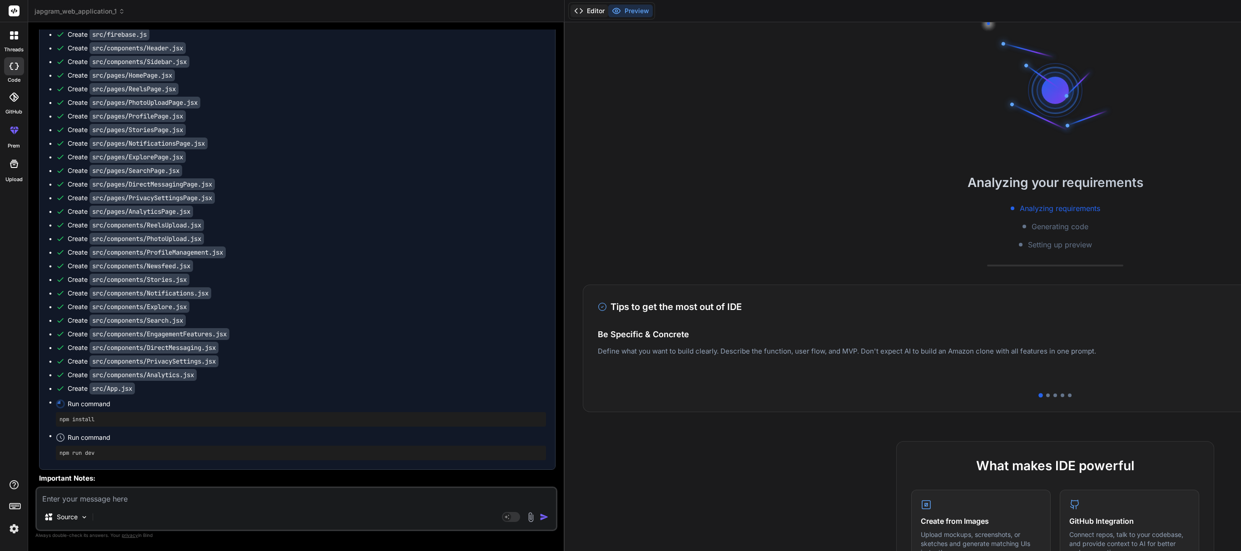
click at [571, 6] on button "Editor" at bounding box center [590, 11] width 38 height 13
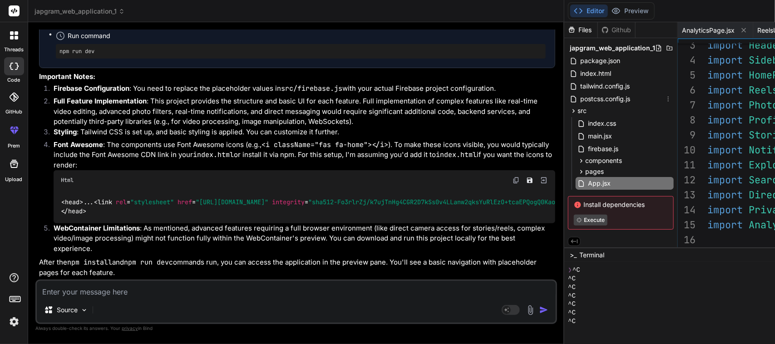
scroll to position [0, 0]
click at [608, 12] on button "Preview" at bounding box center [630, 11] width 45 height 13
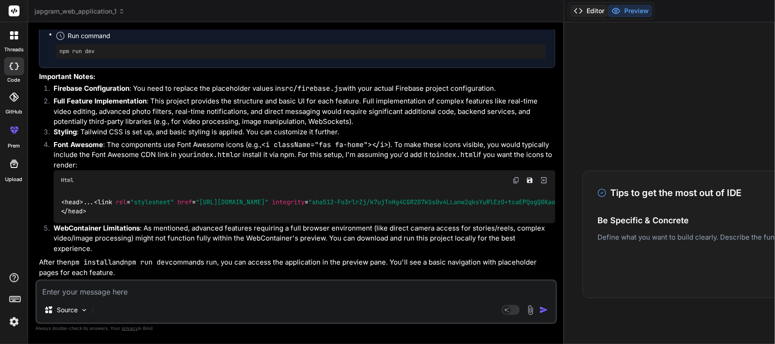
click at [571, 10] on button "Editor" at bounding box center [590, 11] width 38 height 13
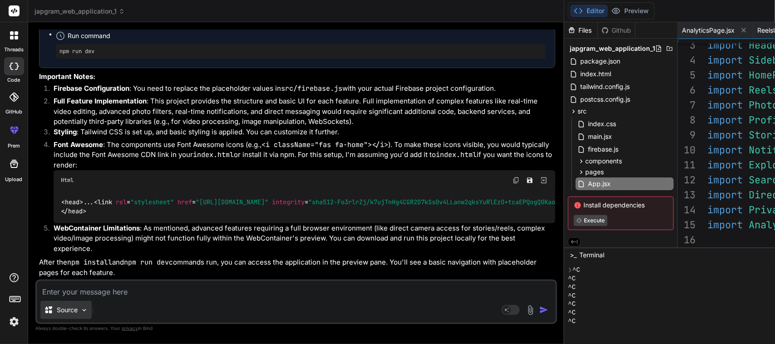
click at [83, 275] on img at bounding box center [84, 311] width 8 height 8
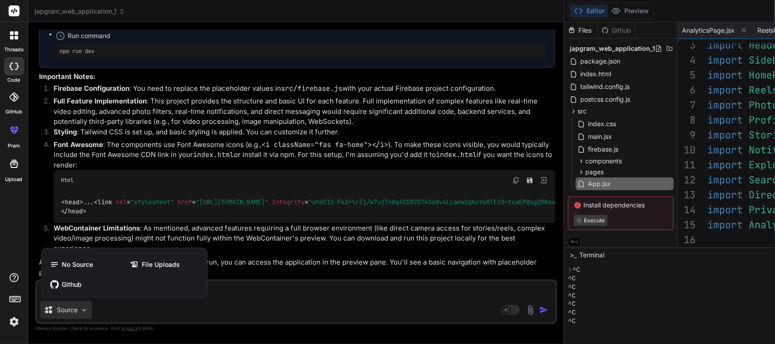
click at [256, 275] on div at bounding box center [387, 172] width 775 height 344
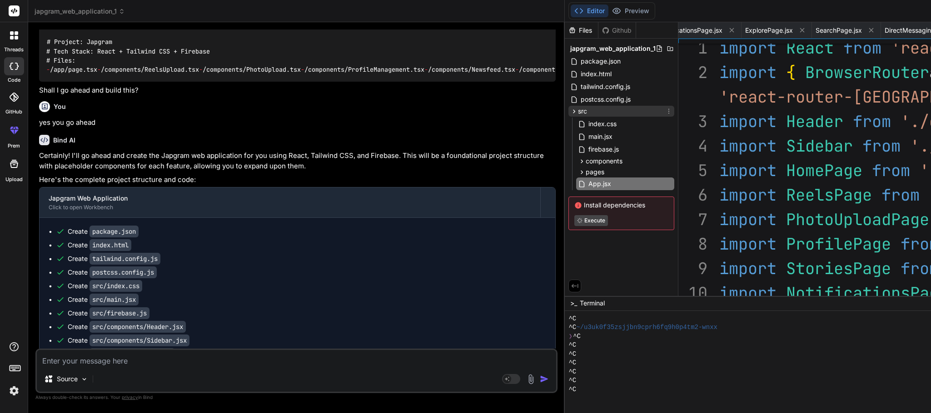
click at [570, 109] on icon at bounding box center [574, 112] width 8 height 8
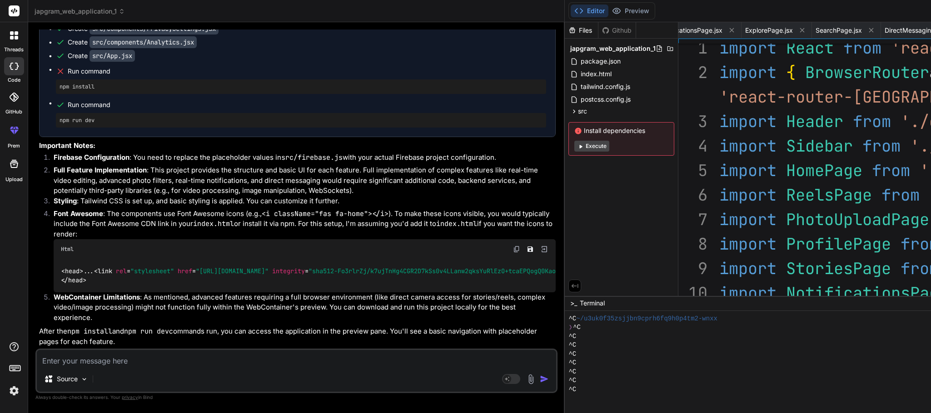
scroll to position [26, 0]
click at [577, 147] on icon at bounding box center [580, 146] width 7 height 7
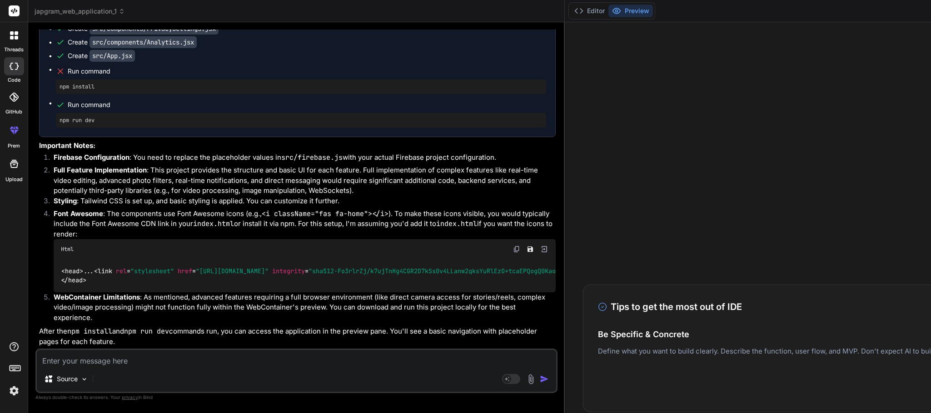
scroll to position [35, 0]
click at [571, 10] on button "Editor" at bounding box center [590, 11] width 38 height 13
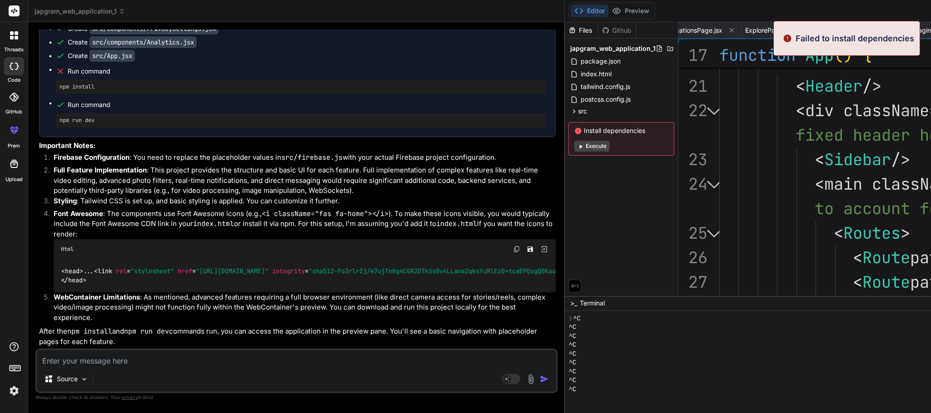
scroll to position [1157, 0]
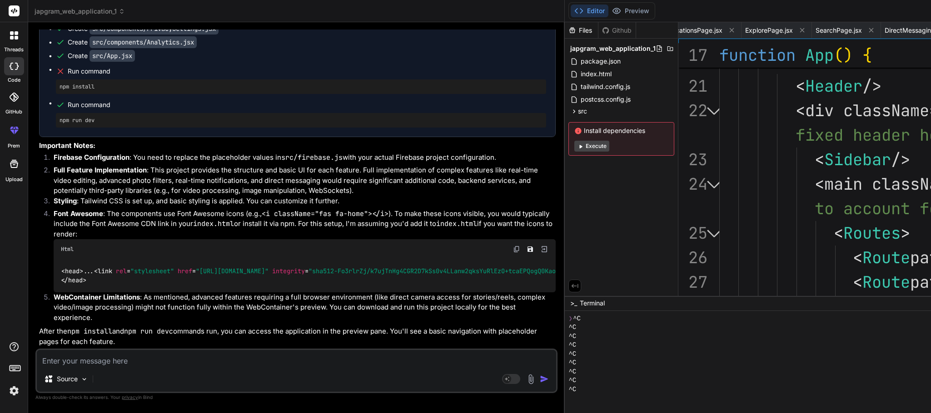
click at [170, 275] on textarea at bounding box center [296, 358] width 519 height 16
drag, startPoint x: 114, startPoint y: 90, endPoint x: 61, endPoint y: 90, distance: 52.2
click at [61, 78] on div "Run command" at bounding box center [301, 71] width 490 height 13
copy span "Run command"
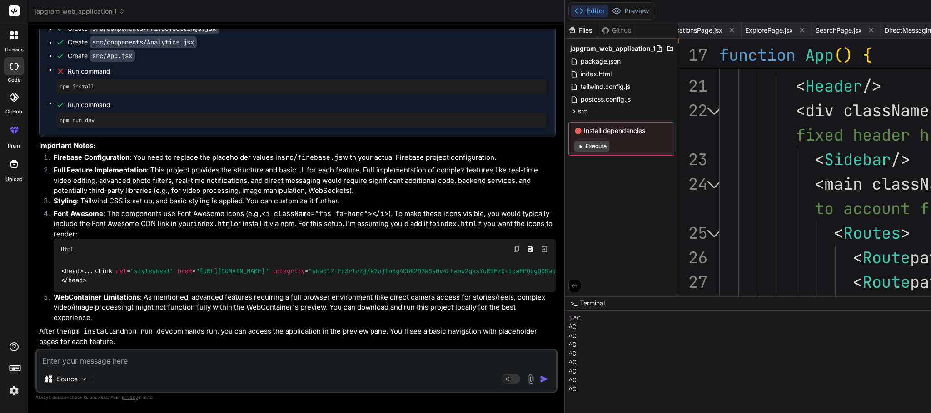
click at [97, 275] on textarea at bounding box center [296, 358] width 519 height 16
paste textarea "Run command"
click at [116, 275] on textarea "check this issue type Run command" at bounding box center [296, 358] width 519 height 16
click at [119, 275] on textarea "check this issue type Run command" at bounding box center [296, 358] width 519 height 16
click at [187, 275] on div "check this issue type Run command Source Agent Mode. When this toggle is activa…" at bounding box center [296, 371] width 522 height 45
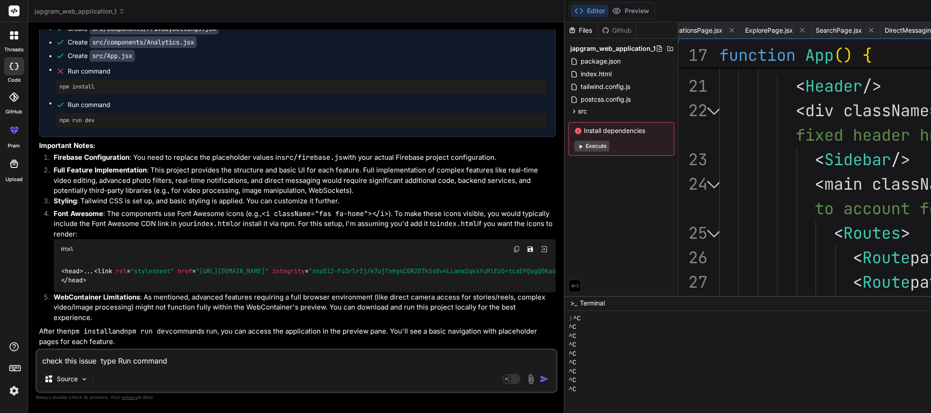
click at [188, 275] on textarea "check this issue type Run command" at bounding box center [296, 358] width 519 height 16
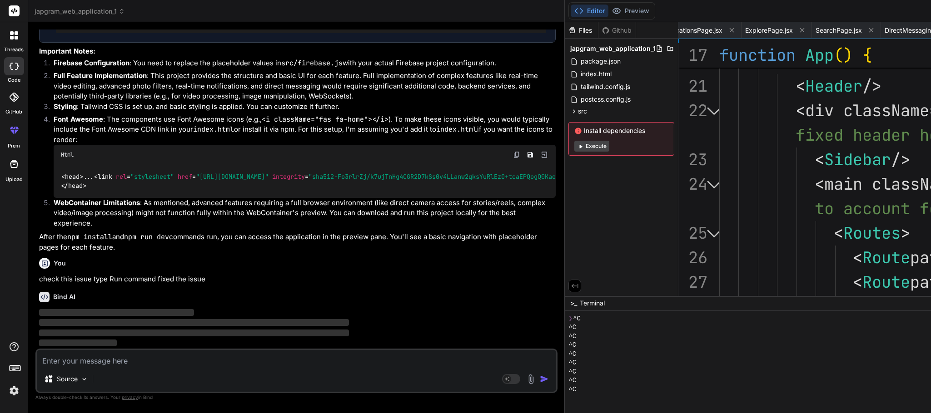
scroll to position [1252, 0]
click at [574, 144] on button "Execute" at bounding box center [591, 146] width 35 height 11
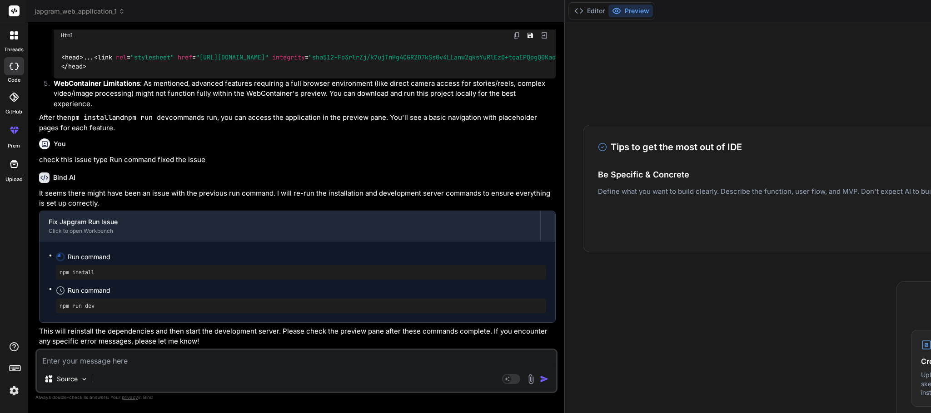
scroll to position [136, 0]
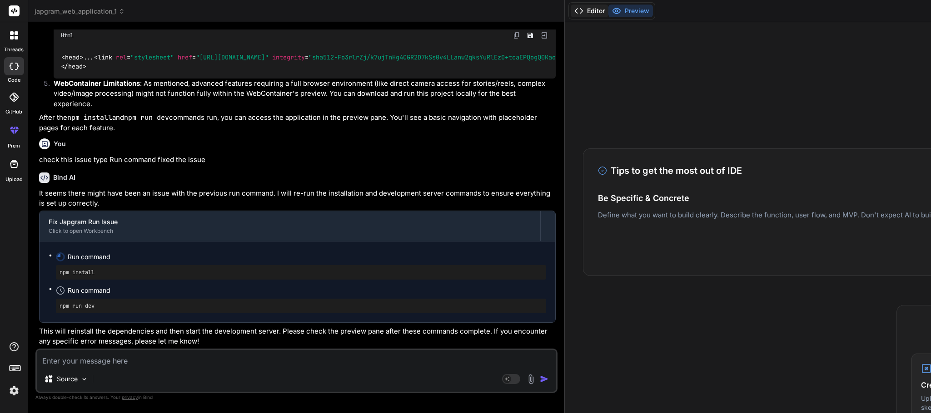
click at [571, 10] on button "Editor" at bounding box center [590, 11] width 38 height 13
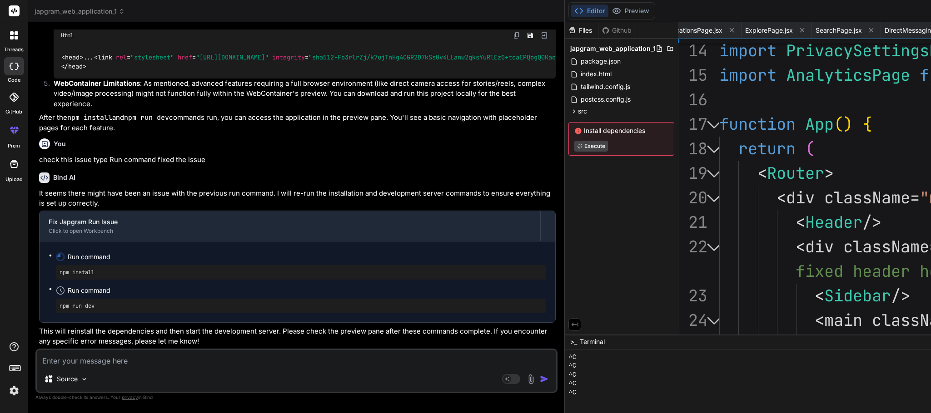
scroll to position [89, 0]
drag, startPoint x: 561, startPoint y: 296, endPoint x: 572, endPoint y: 380, distance: 85.3
click at [608, 11] on button "Preview" at bounding box center [630, 11] width 45 height 13
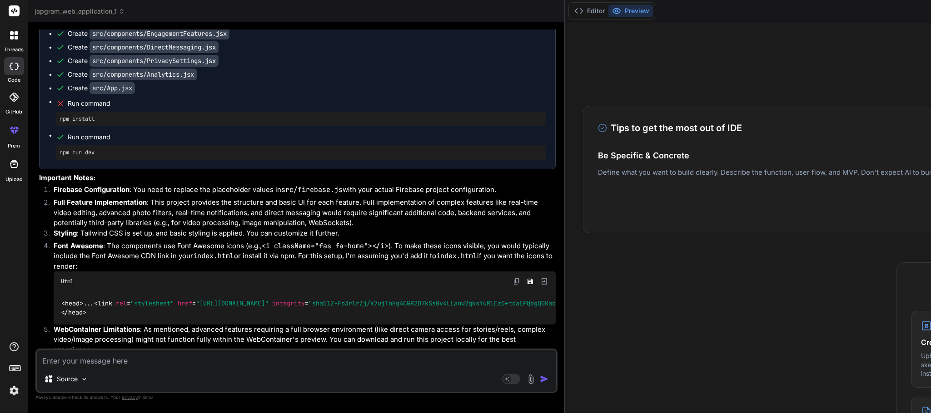
scroll to position [895, 0]
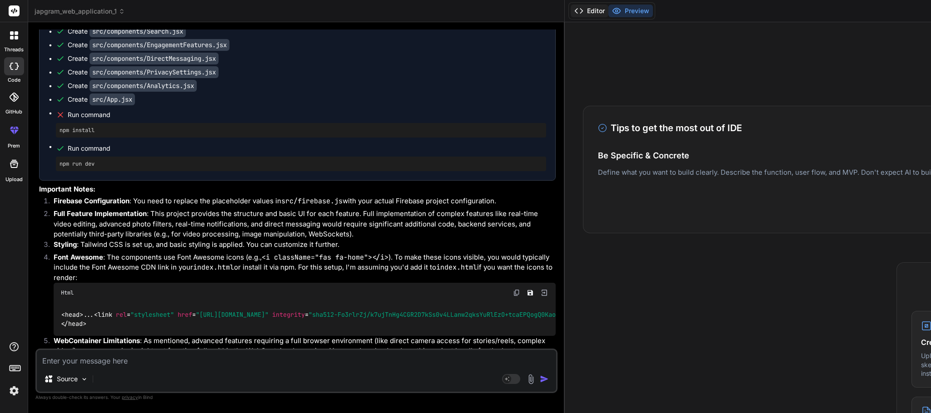
click at [574, 12] on icon at bounding box center [578, 10] width 9 height 9
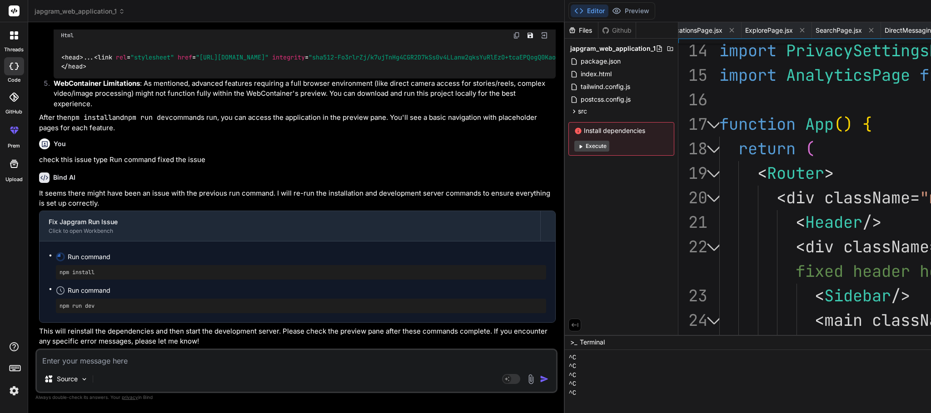
scroll to position [97, 0]
click at [574, 145] on button "Execute" at bounding box center [591, 146] width 35 height 11
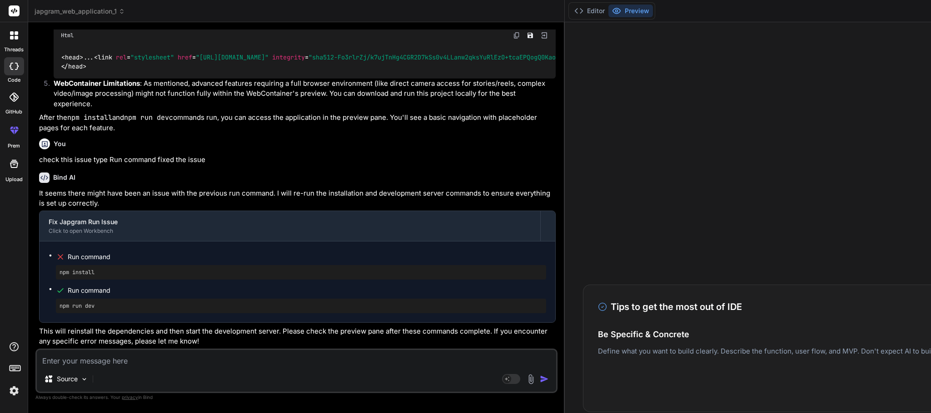
scroll to position [106, 0]
click at [571, 7] on button "Editor" at bounding box center [590, 11] width 38 height 13
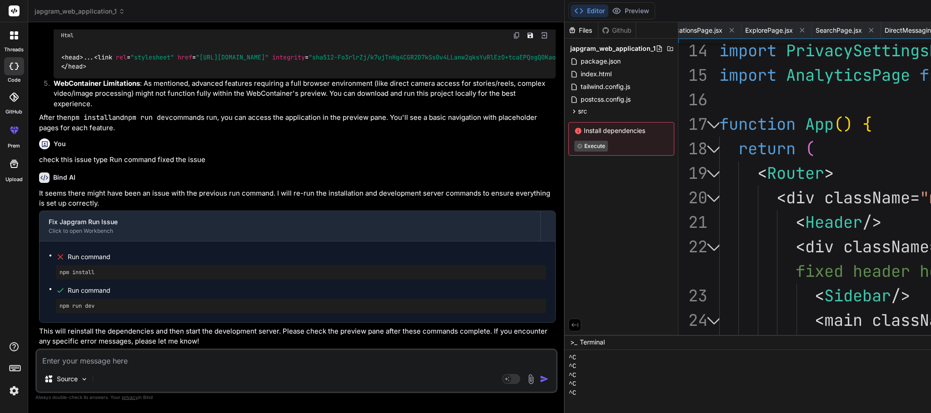
click at [149, 275] on textarea at bounding box center [296, 358] width 519 height 16
drag, startPoint x: 102, startPoint y: 267, endPoint x: 59, endPoint y: 272, distance: 43.8
click at [59, 272] on div "npm install" at bounding box center [301, 272] width 490 height 15
copy pre "npm install"
click at [130, 275] on textarea "some issue of" at bounding box center [296, 358] width 519 height 16
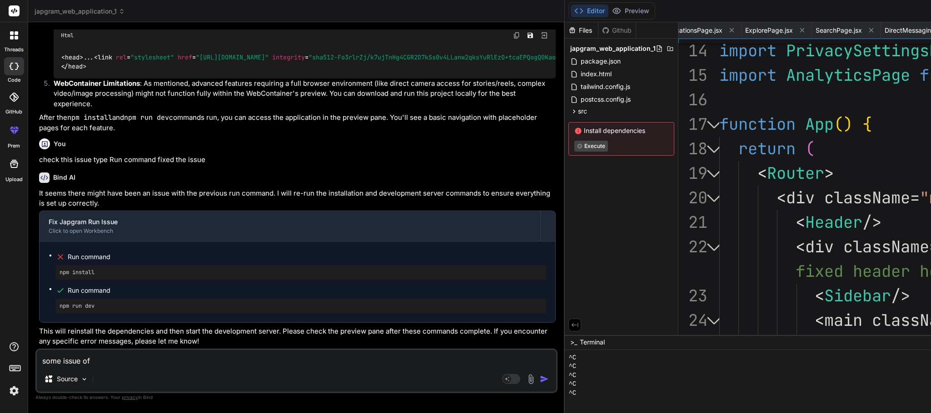
paste textarea "npm install"
click at [135, 275] on textarea "some issue of npm install" at bounding box center [296, 358] width 519 height 16
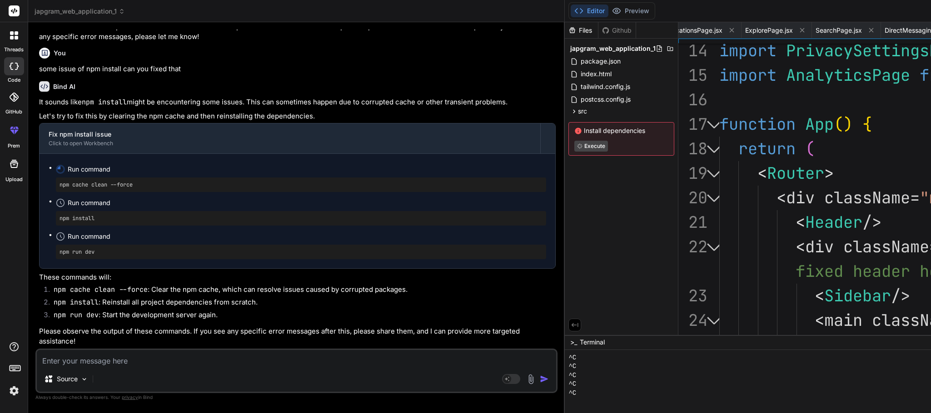
scroll to position [1687, 0]
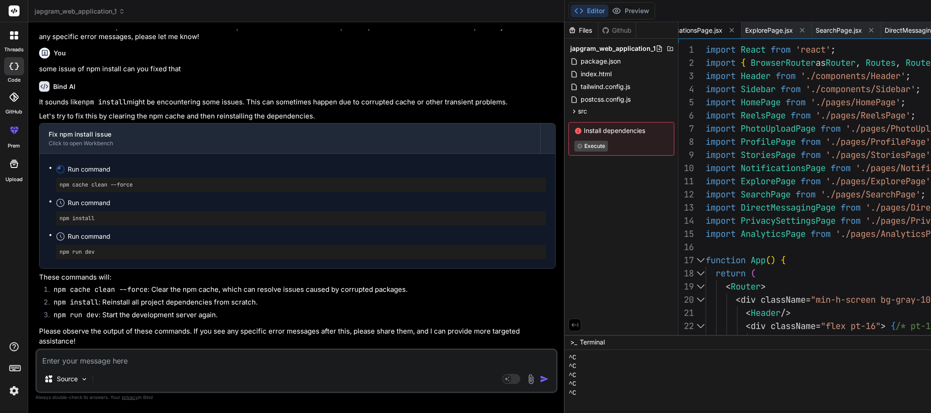
click at [620, 27] on span "NotificationsPage.jsx" at bounding box center [691, 30] width 63 height 9
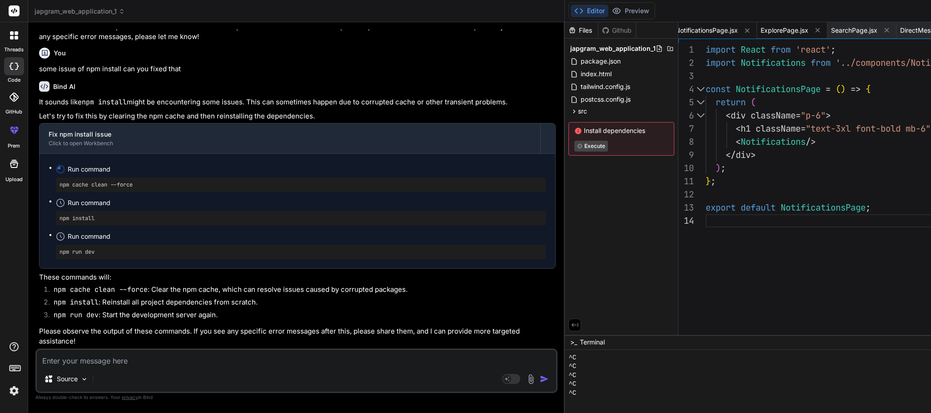
click at [620, 31] on span "ExplorePage.jsx" at bounding box center [784, 30] width 48 height 9
click at [620, 30] on span "SearchPage.jsx" at bounding box center [854, 30] width 46 height 9
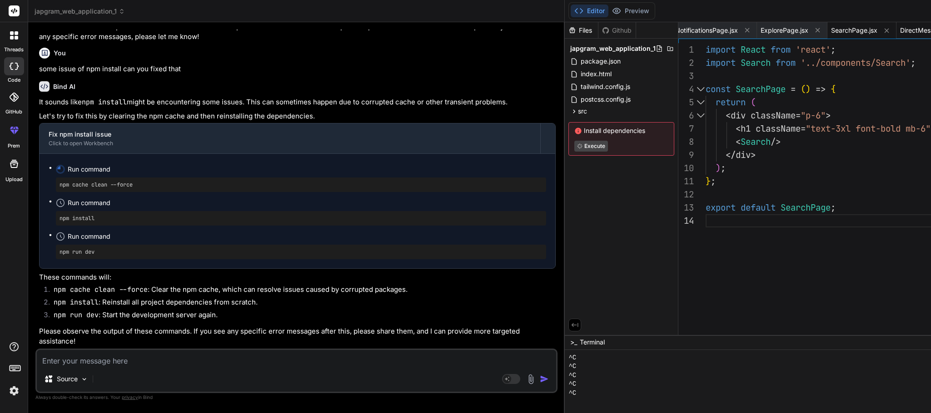
click at [620, 26] on span "DirectMessagingPage.jsx" at bounding box center [934, 30] width 68 height 9
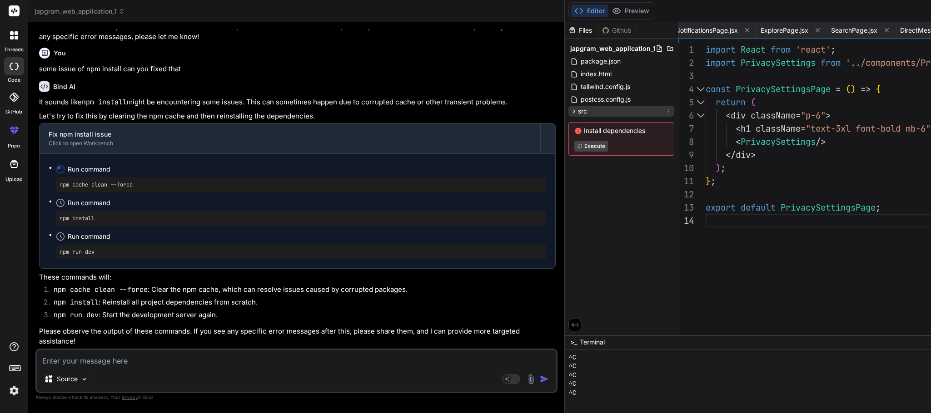
click at [570, 112] on icon at bounding box center [574, 112] width 8 height 8
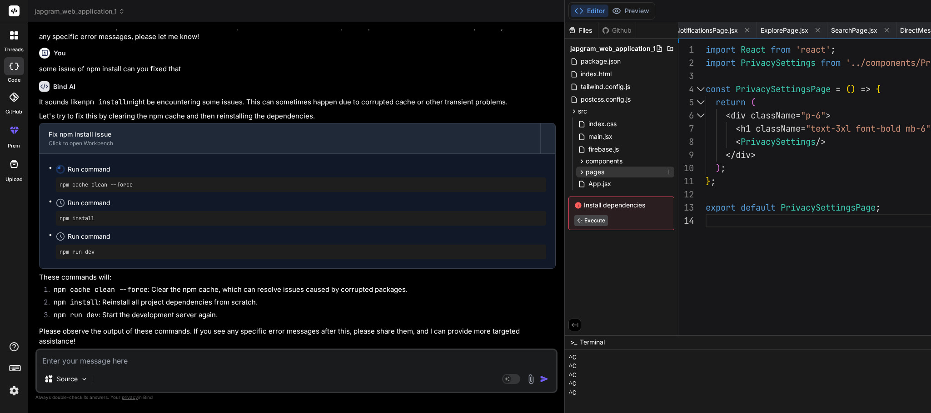
click at [581, 172] on icon at bounding box center [582, 172] width 2 height 4
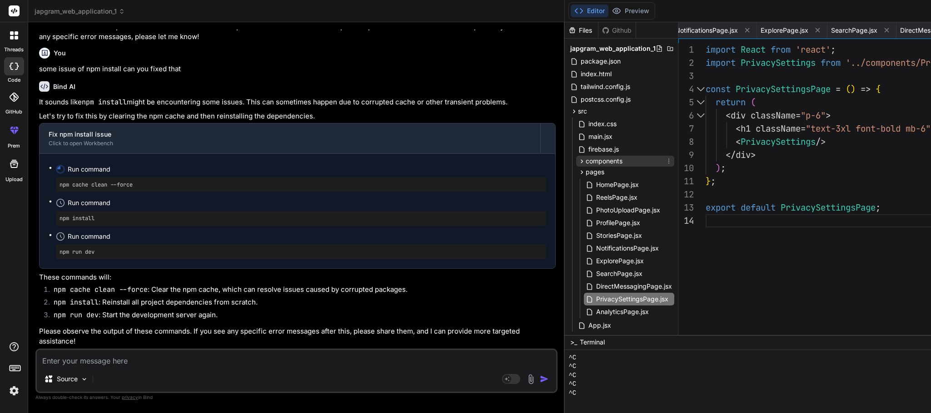
click at [578, 162] on icon at bounding box center [582, 162] width 8 height 8
click at [586, 170] on span "pages" at bounding box center [595, 172] width 19 height 9
